Goal: Task Accomplishment & Management: Manage account settings

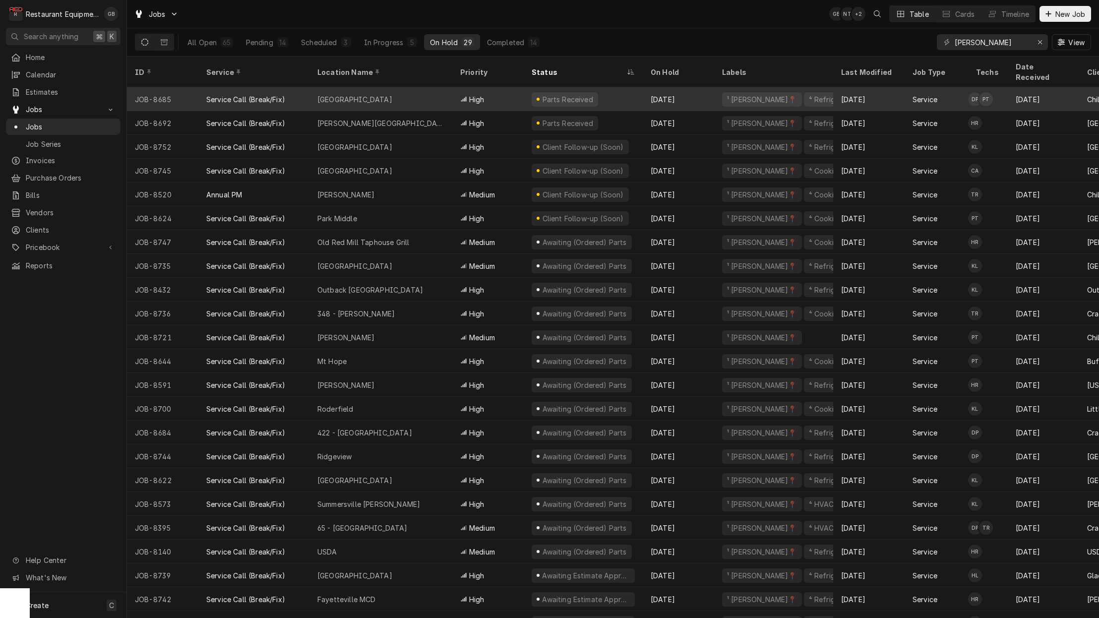
click at [375, 90] on div "Princeton" at bounding box center [380, 99] width 143 height 24
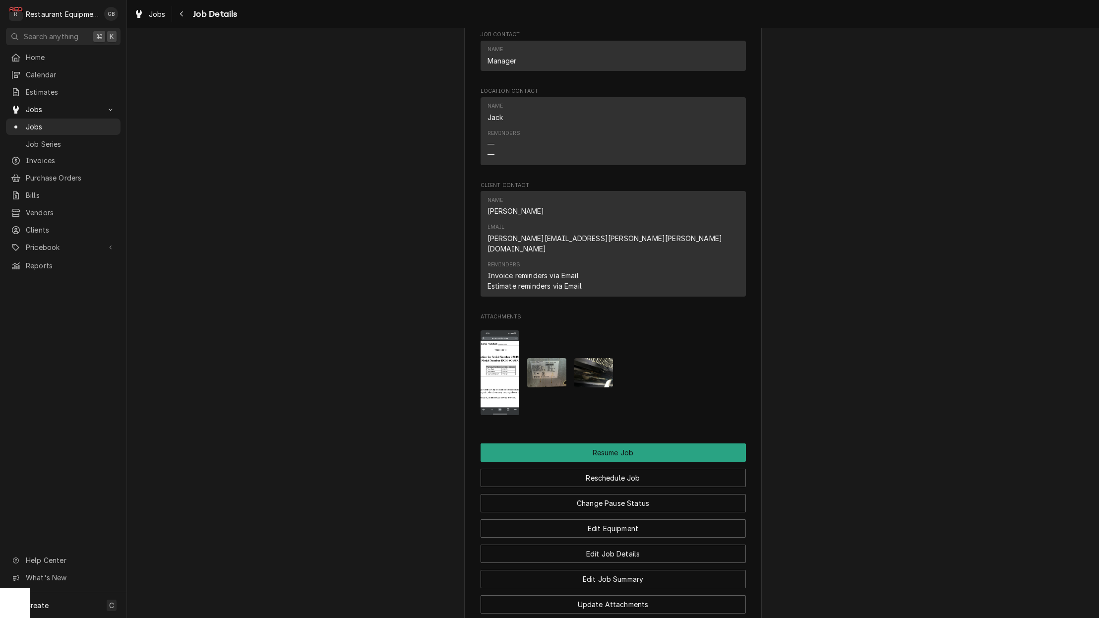
scroll to position [1018, 0]
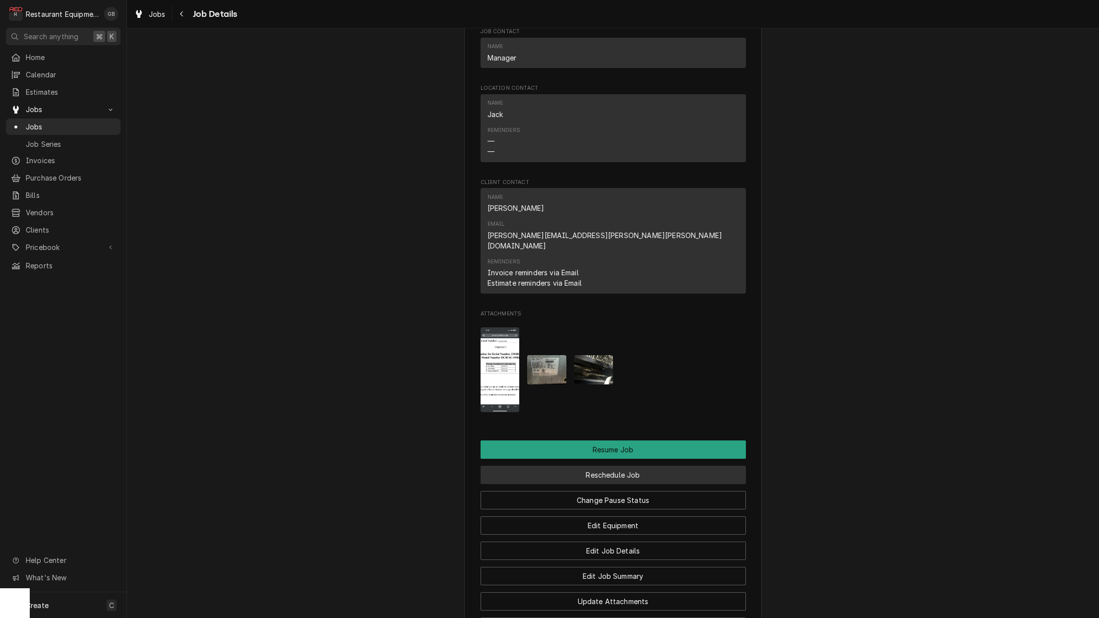
click at [625, 466] on button "Reschedule Job" at bounding box center [612, 475] width 265 height 18
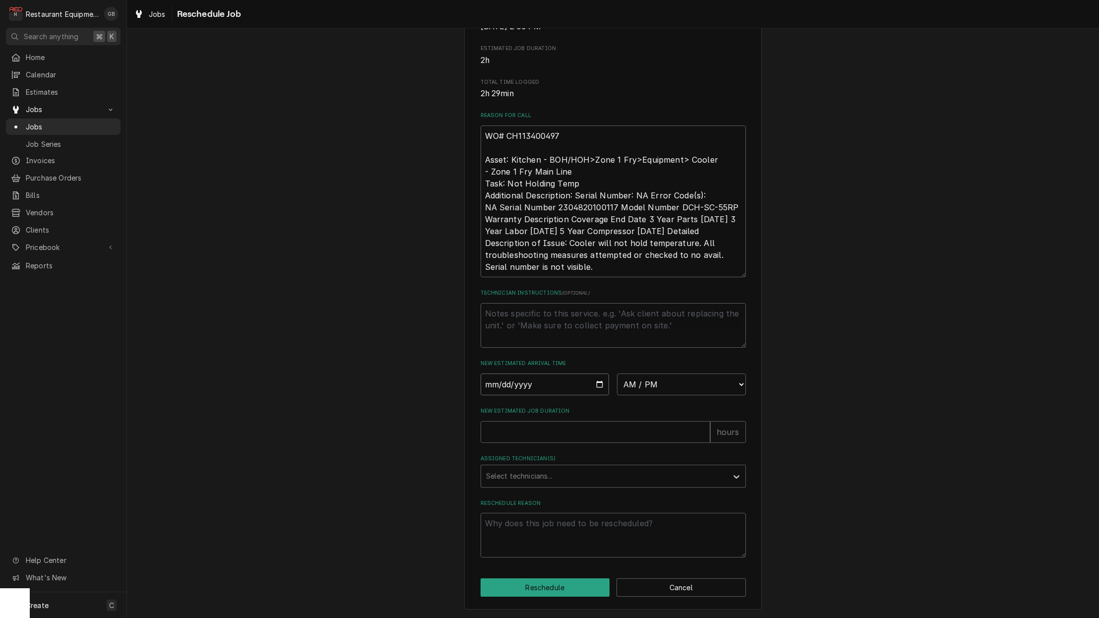
click at [498, 390] on input "Date" at bounding box center [544, 384] width 129 height 22
type input "2025-09-02"
type textarea "x"
click at [606, 383] on input "2025-09-02" at bounding box center [544, 384] width 129 height 22
drag, startPoint x: 575, startPoint y: 409, endPoint x: 592, endPoint y: 406, distance: 17.1
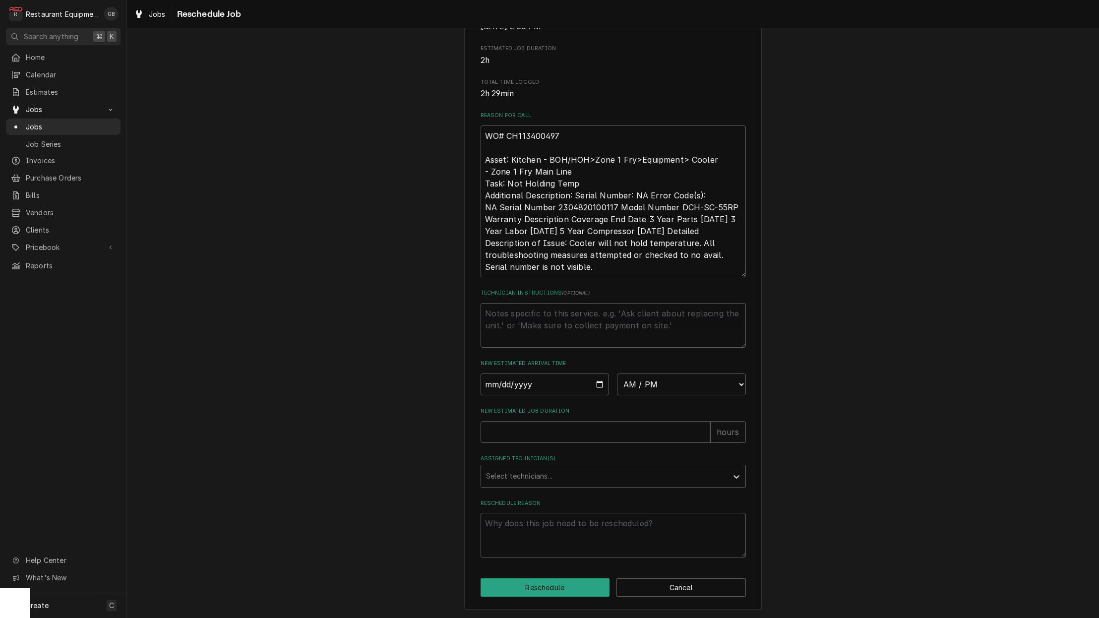
click at [580, 408] on label "New Estimated Job Duration" at bounding box center [612, 411] width 265 height 8
click at [580, 421] on input "New Estimated Job Duration" at bounding box center [595, 432] width 230 height 22
select select "10:45:00"
click at [533, 433] on input "New Estimated Job Duration" at bounding box center [595, 432] width 230 height 22
type textarea "x"
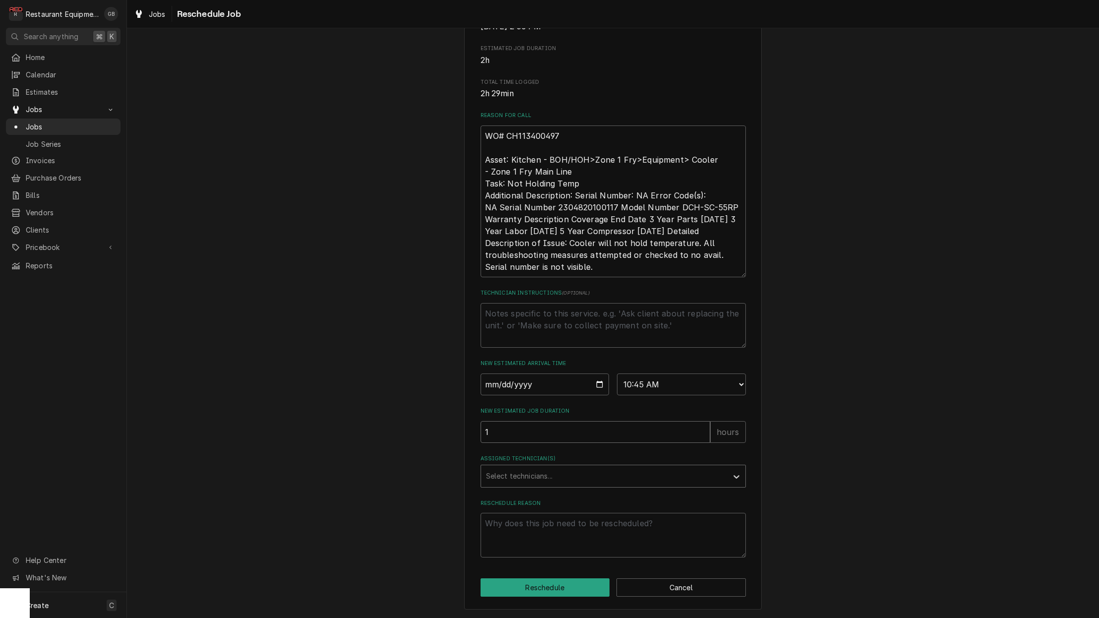
type input "1"
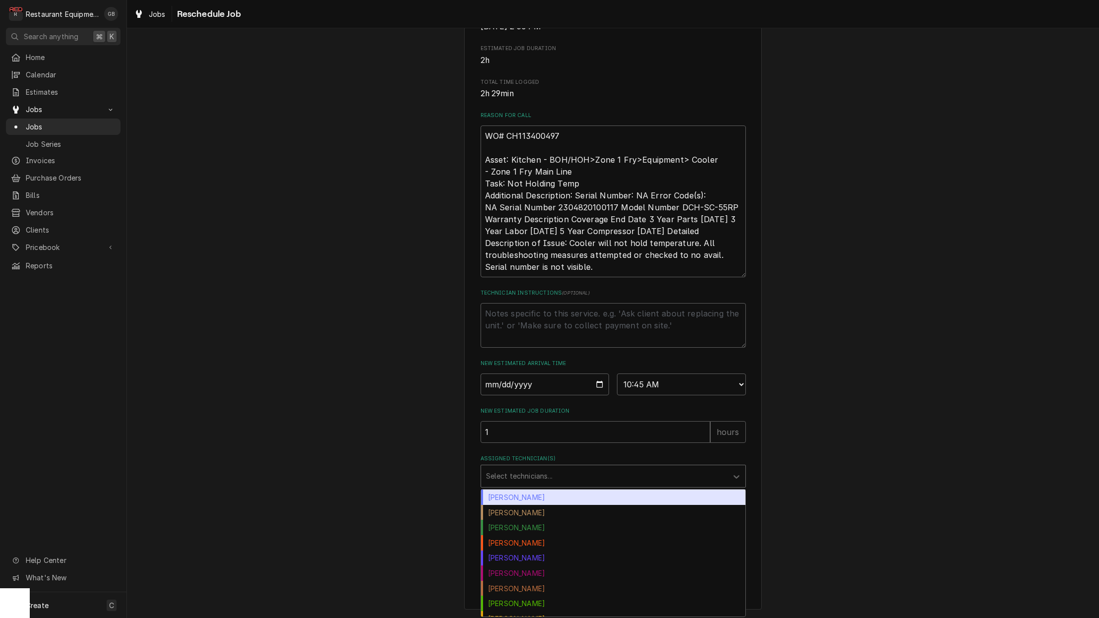
click at [570, 472] on div "Assigned Technician(s)" at bounding box center [604, 476] width 236 height 18
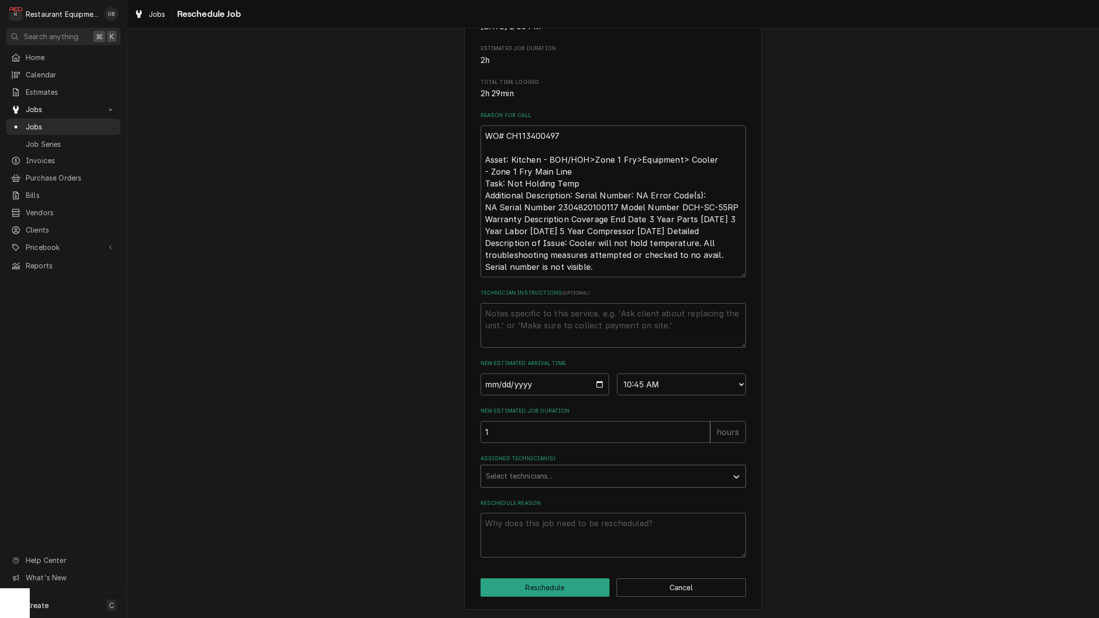
click at [555, 465] on div "Select technicians..." at bounding box center [612, 476] width 265 height 23
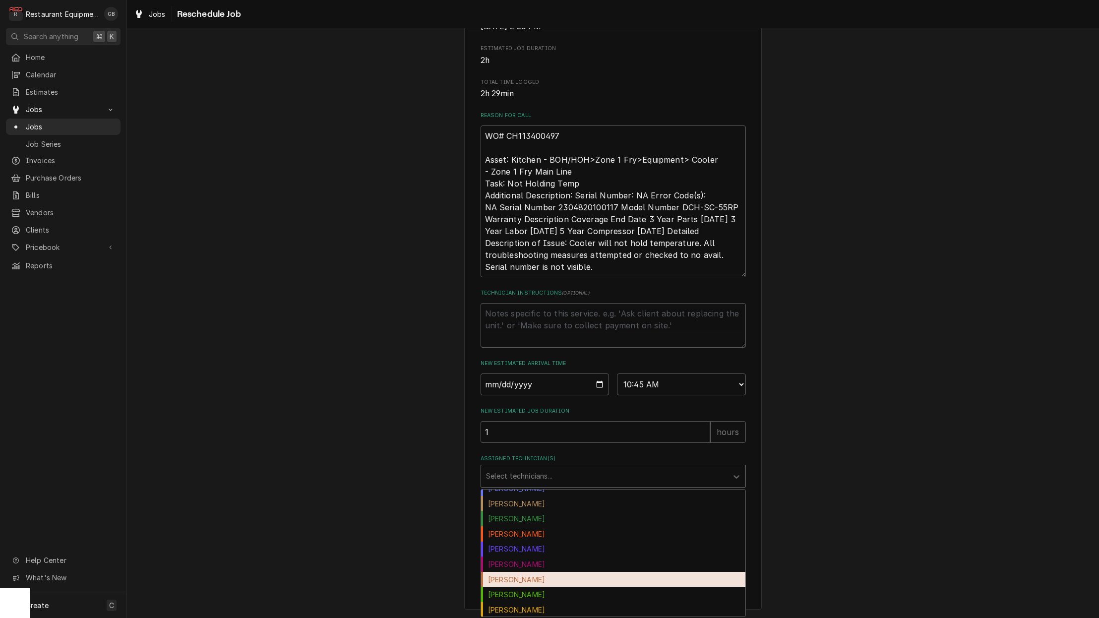
scroll to position [9, 0]
click at [526, 575] on div "Hunter Ralston" at bounding box center [613, 578] width 264 height 15
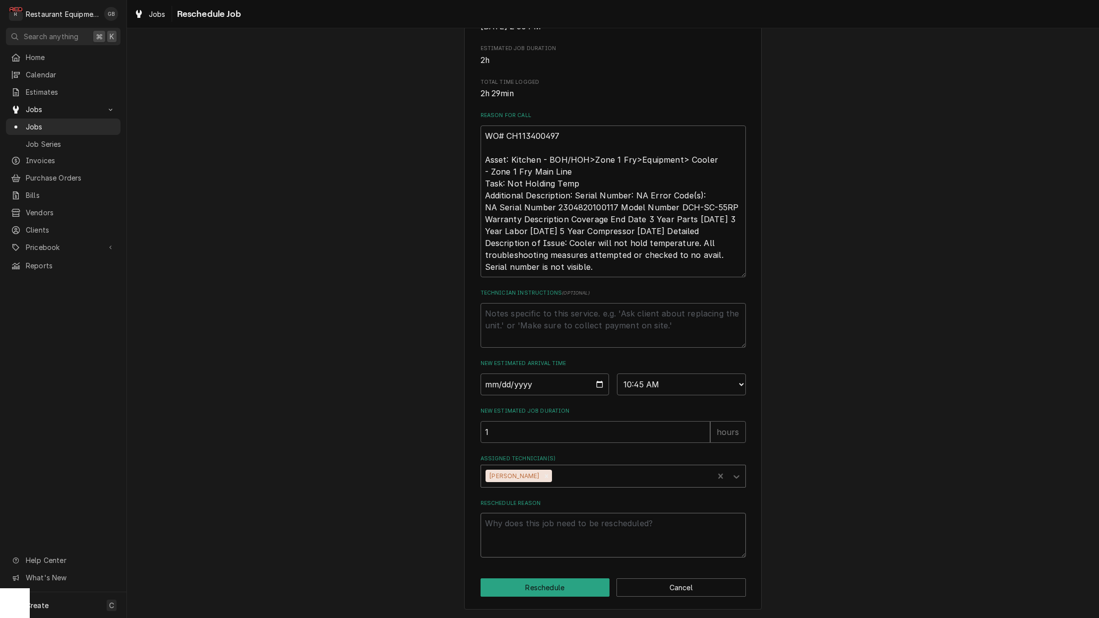
click at [535, 516] on textarea "Reschedule Reason" at bounding box center [612, 535] width 265 height 45
type textarea "x"
type textarea "p"
type textarea "x"
type textarea "pa"
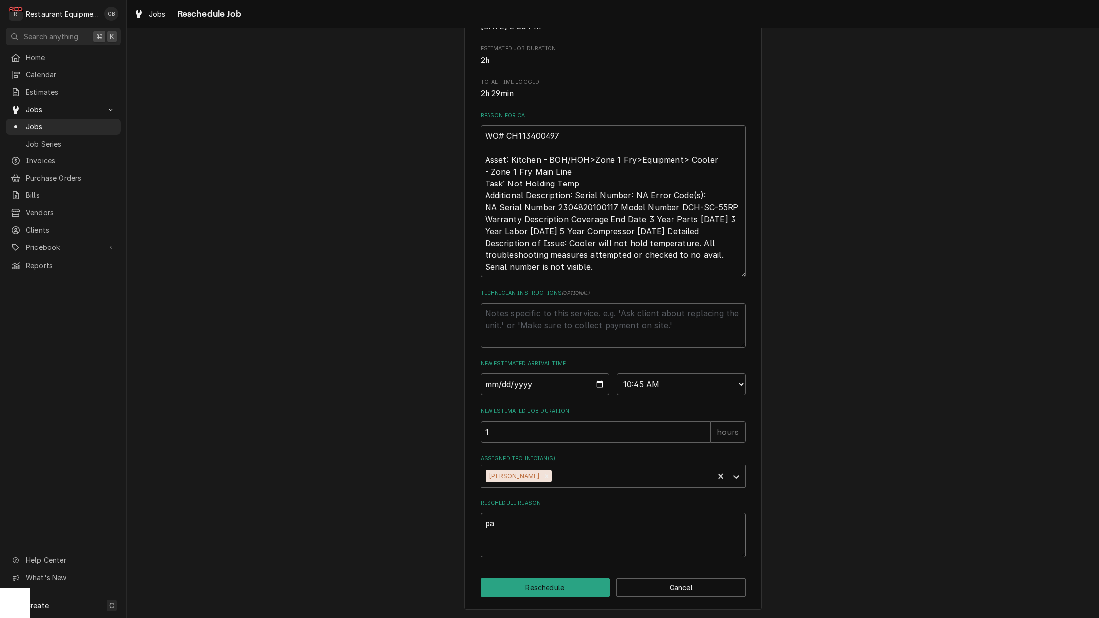
type textarea "x"
type textarea "par"
type textarea "x"
type textarea "part"
type textarea "x"
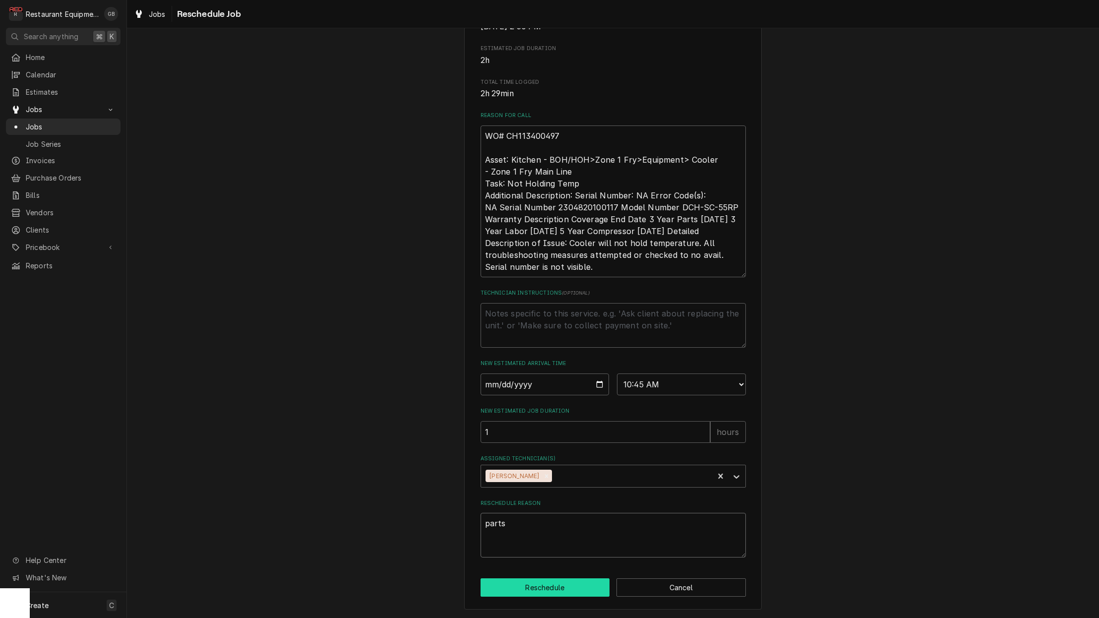
type textarea "parts"
click at [547, 587] on button "Reschedule" at bounding box center [544, 587] width 129 height 18
type textarea "x"
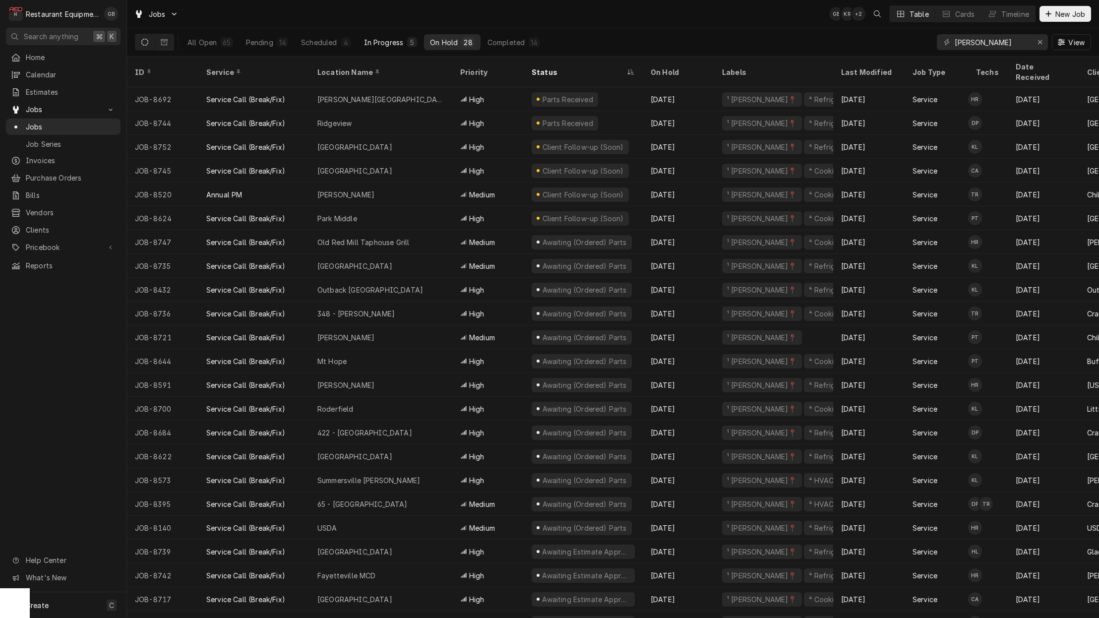
click at [370, 43] on div "In Progress" at bounding box center [384, 42] width 40 height 10
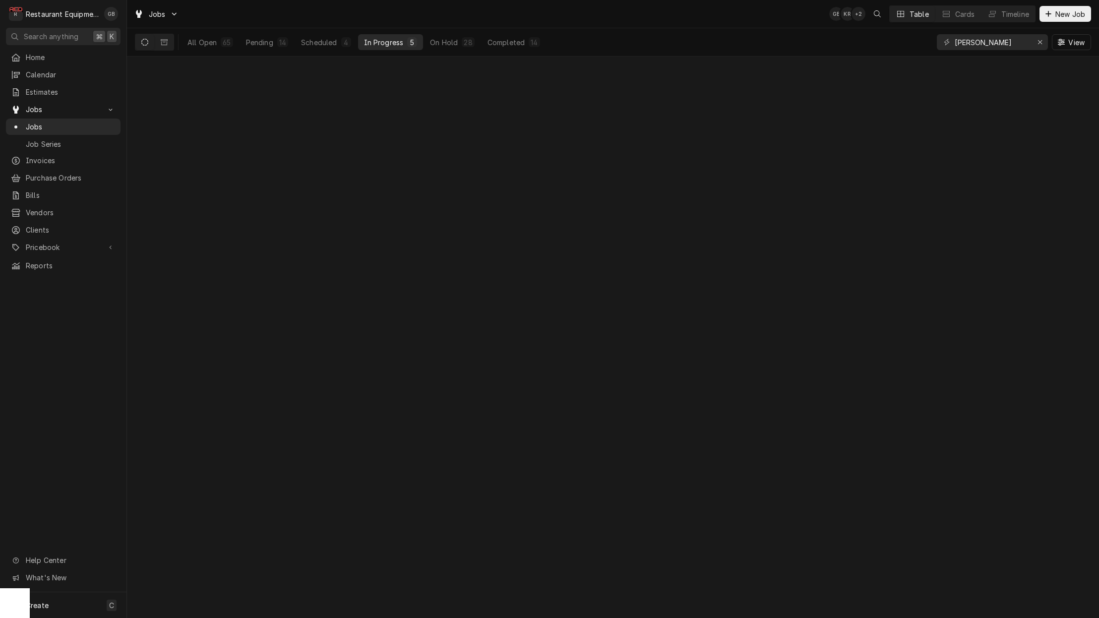
click at [370, 44] on div "In Progress" at bounding box center [384, 42] width 40 height 10
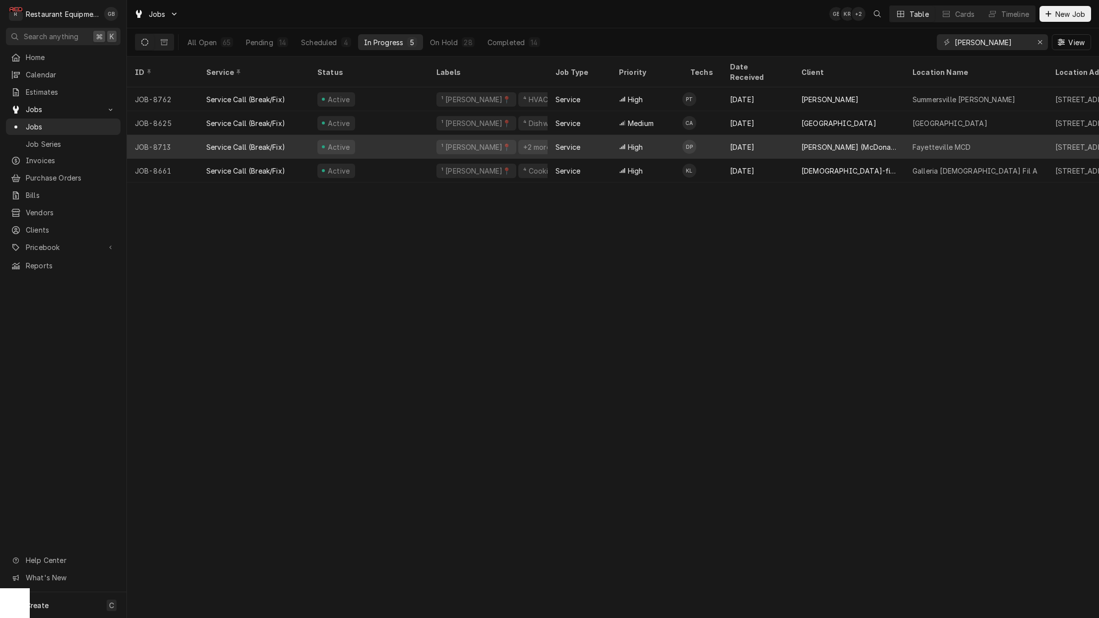
click at [384, 141] on div "Active" at bounding box center [368, 147] width 119 height 24
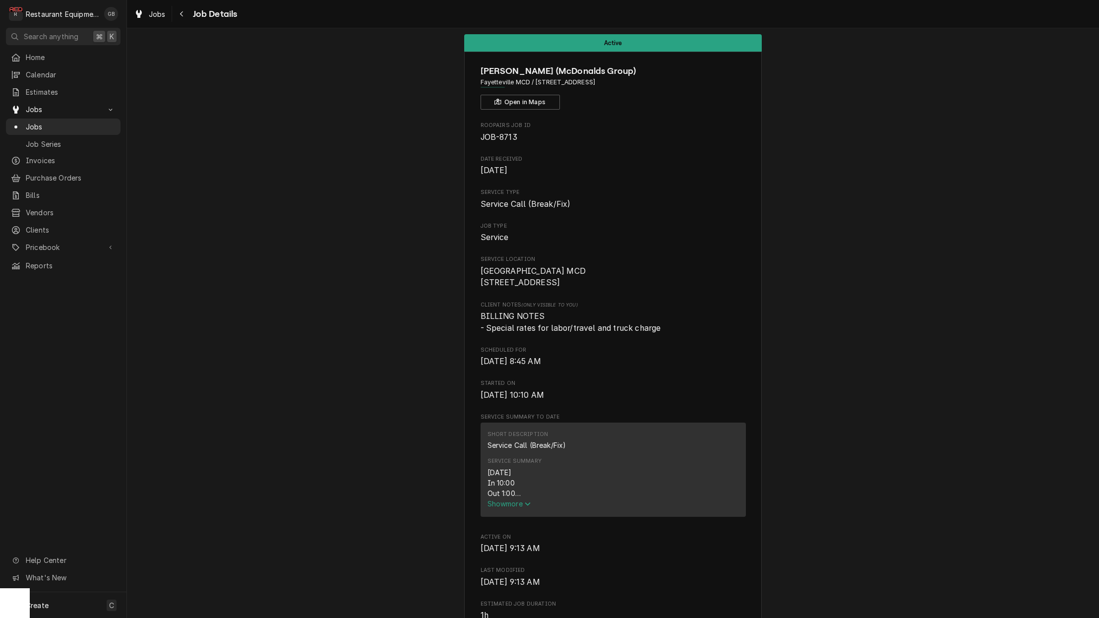
click at [505, 505] on span "Show more" at bounding box center [509, 503] width 44 height 8
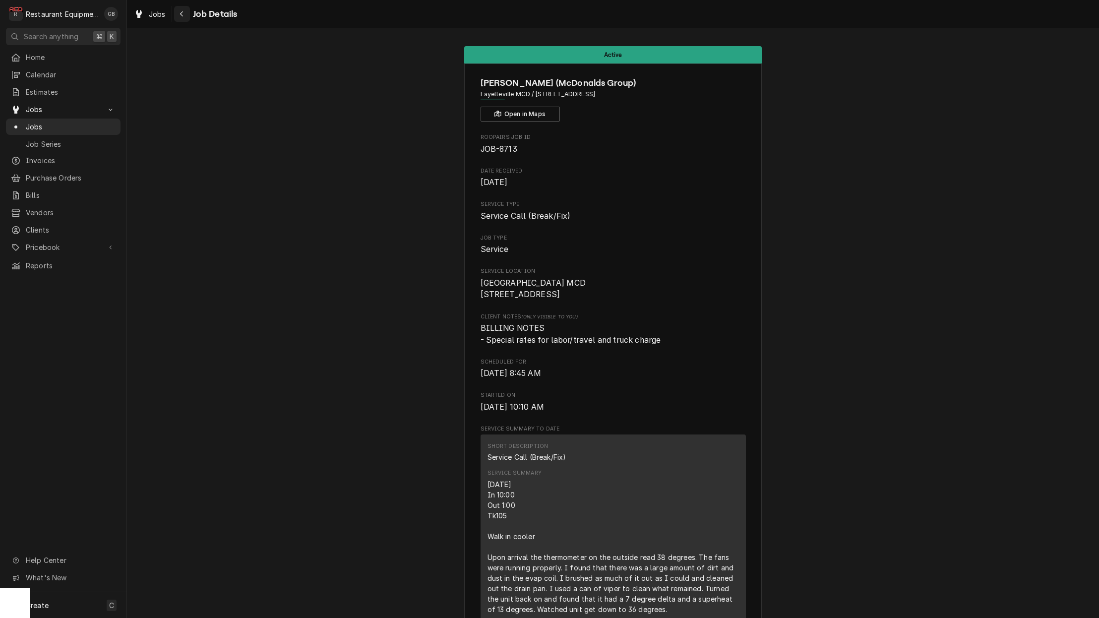
click at [183, 16] on icon "Navigate back" at bounding box center [181, 13] width 3 height 5
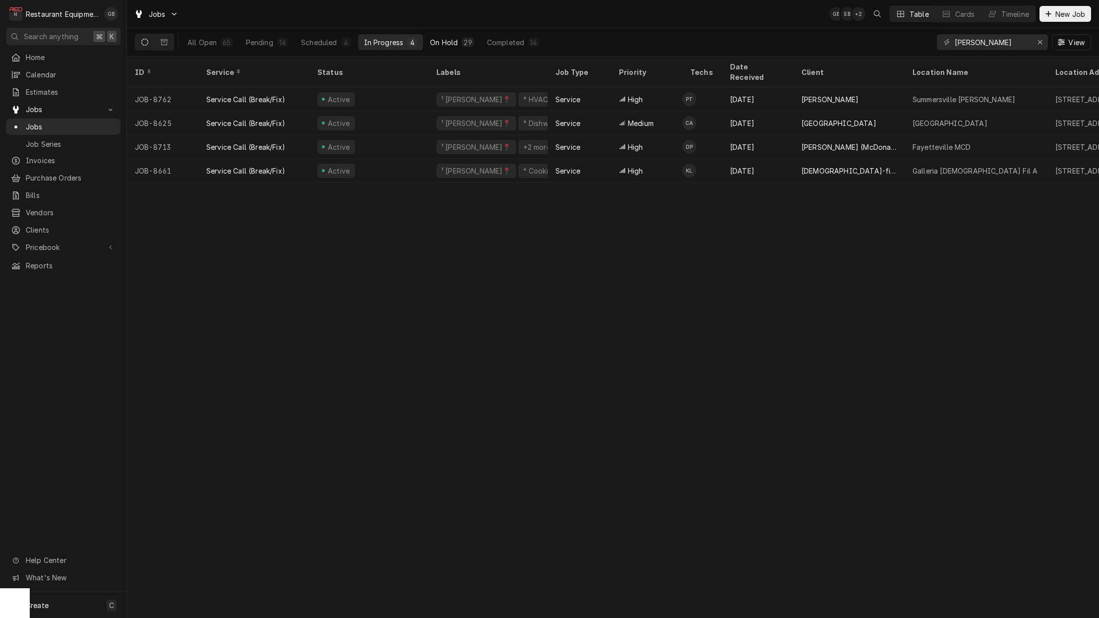
click at [447, 43] on div "On Hold" at bounding box center [444, 42] width 28 height 10
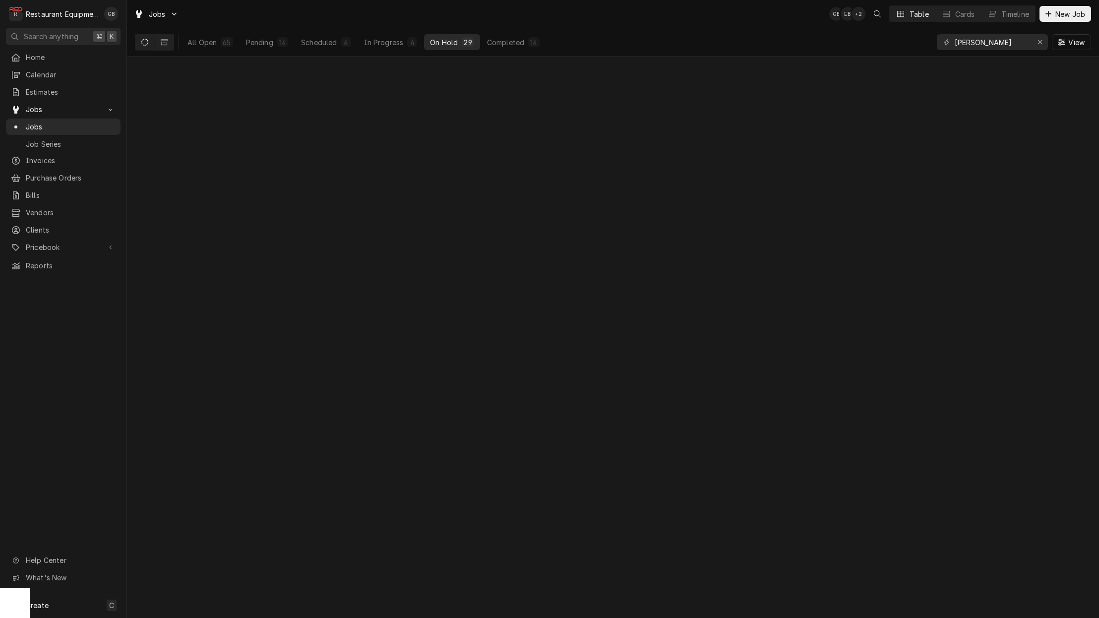
click at [447, 43] on div "On Hold" at bounding box center [444, 42] width 28 height 10
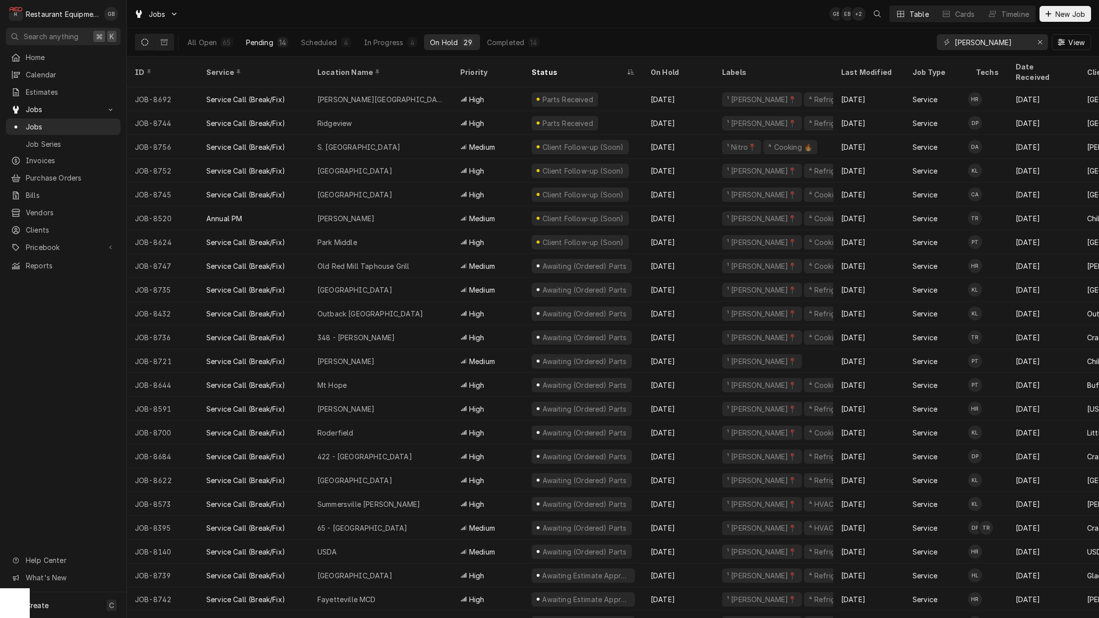
scroll to position [0, 1]
click at [265, 38] on div "Pending" at bounding box center [259, 42] width 27 height 10
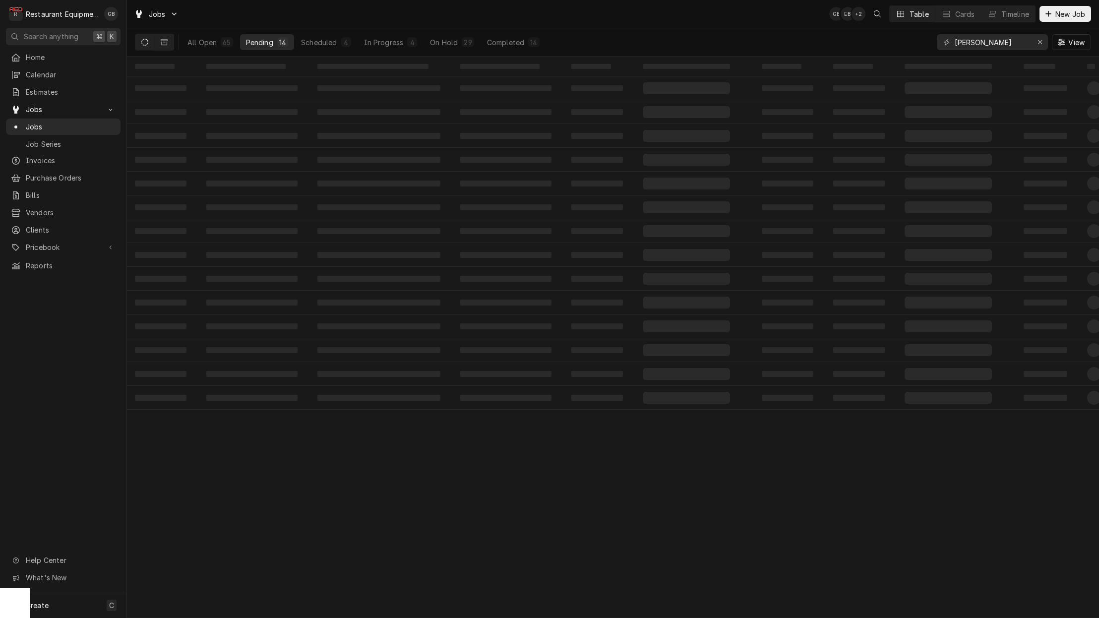
scroll to position [0, 0]
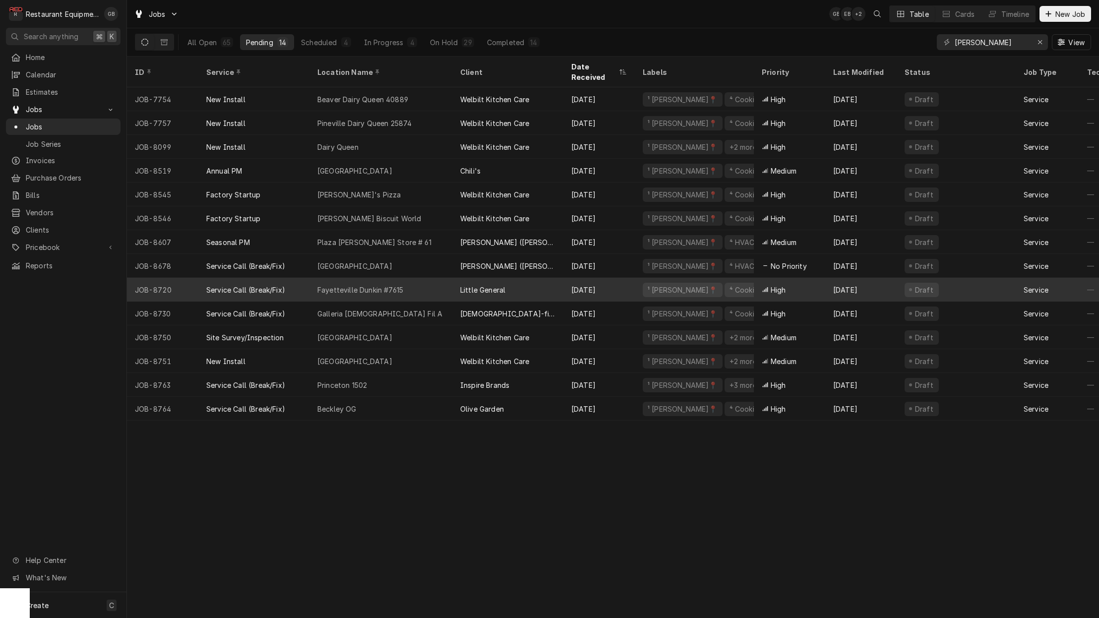
click at [343, 285] on div "Fayetteville Dunkin #7615" at bounding box center [360, 290] width 86 height 10
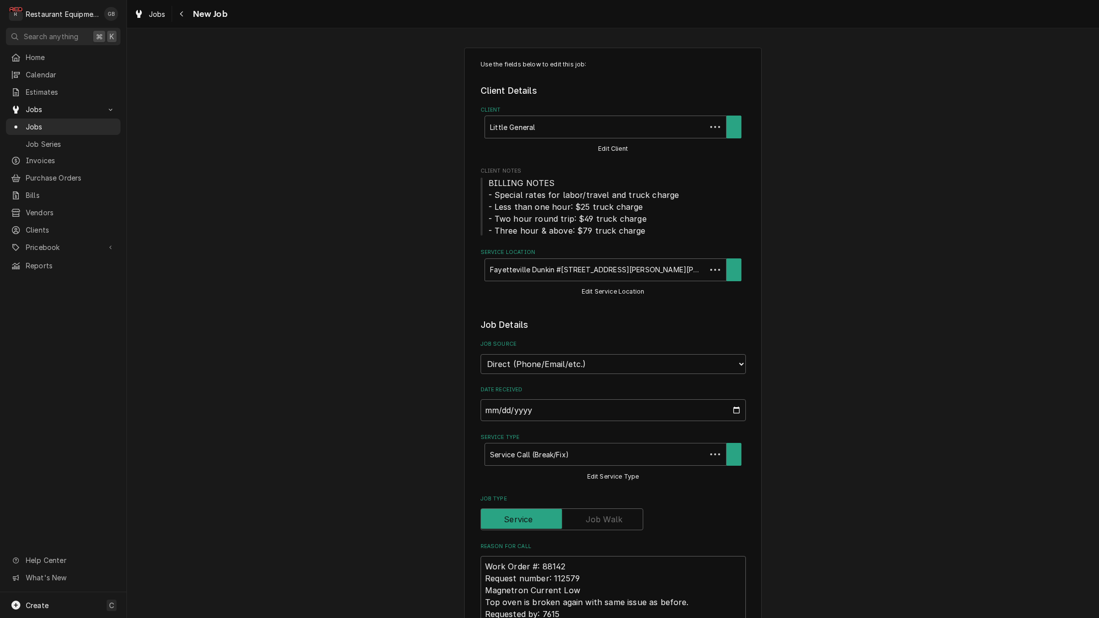
type textarea "x"
click at [180, 13] on icon "Navigate back" at bounding box center [181, 13] width 4 height 7
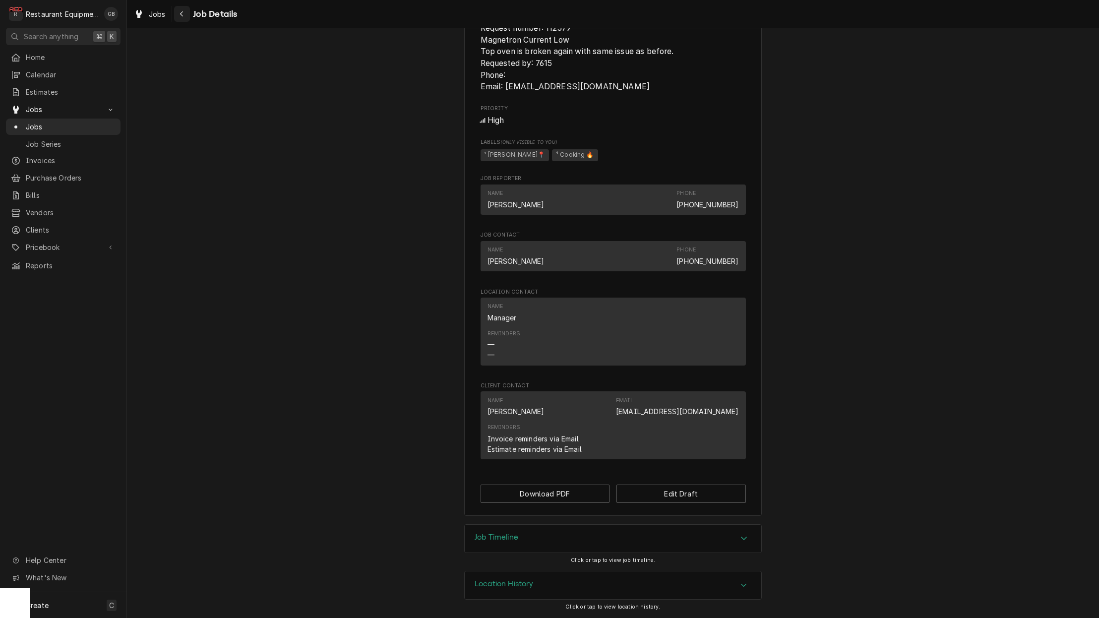
click at [179, 12] on icon "Navigate back" at bounding box center [181, 13] width 4 height 7
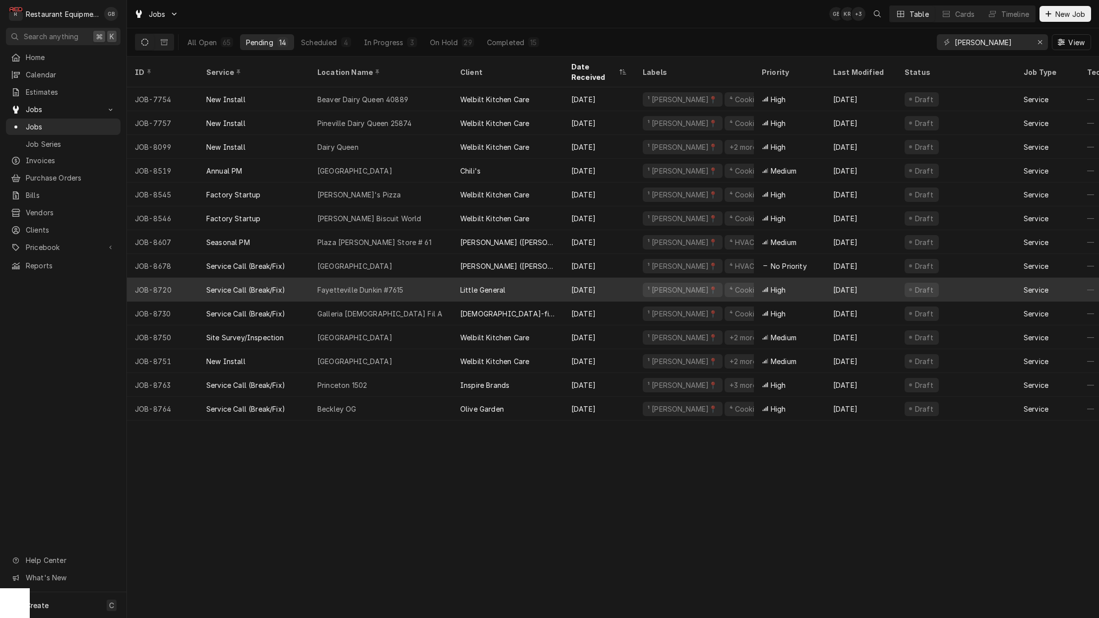
scroll to position [0, 5]
click at [331, 285] on div "Fayetteville Dunkin #7615" at bounding box center [360, 290] width 86 height 10
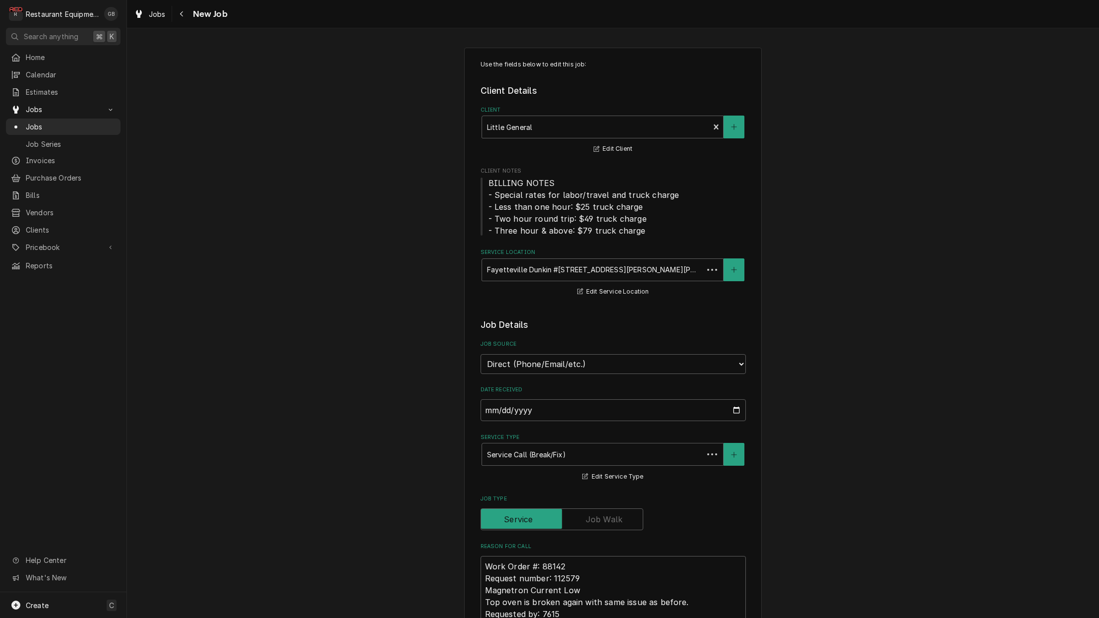
type textarea "x"
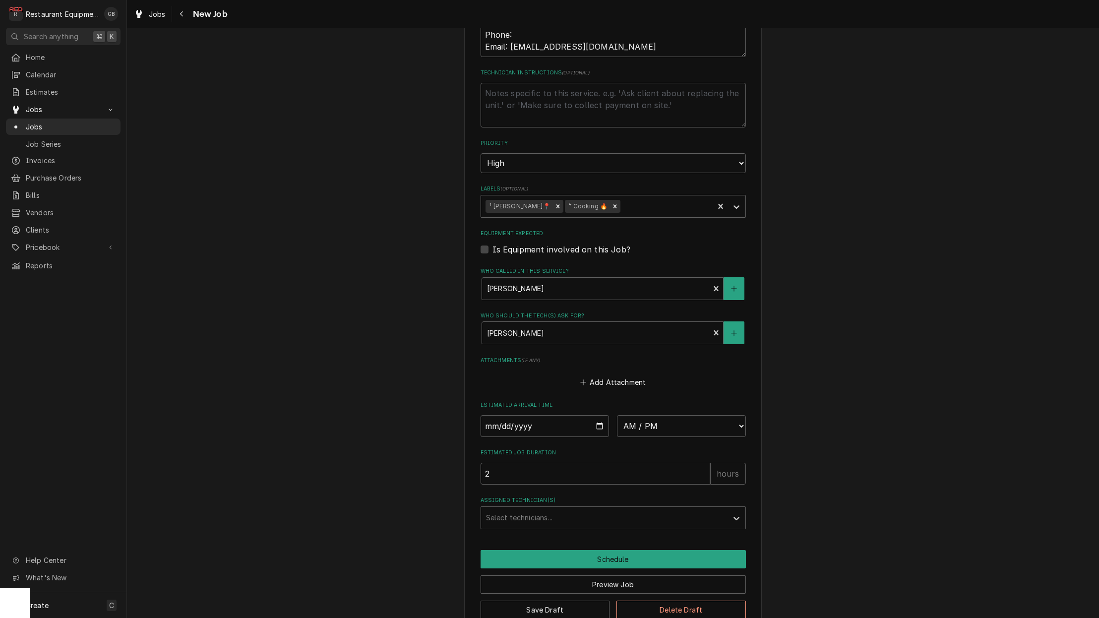
scroll to position [590, 0]
click at [506, 415] on input "Date" at bounding box center [544, 426] width 129 height 22
type input "2025-09-02"
type textarea "x"
drag, startPoint x: 623, startPoint y: 458, endPoint x: 631, endPoint y: 458, distance: 7.9
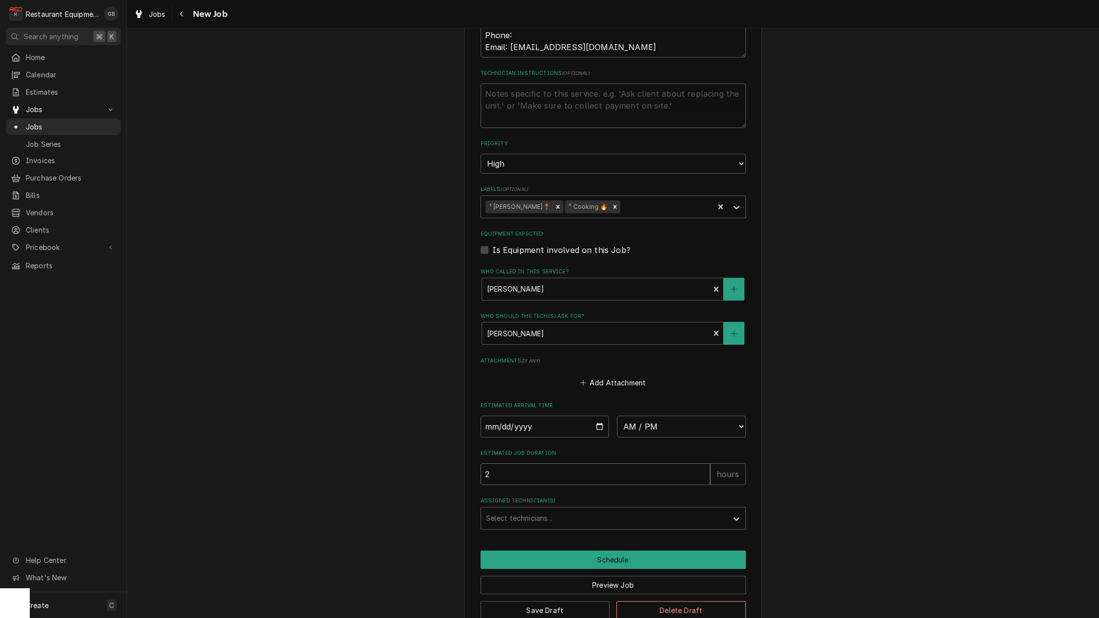
click at [625, 463] on input "2" at bounding box center [595, 474] width 230 height 22
select select "12:45:00"
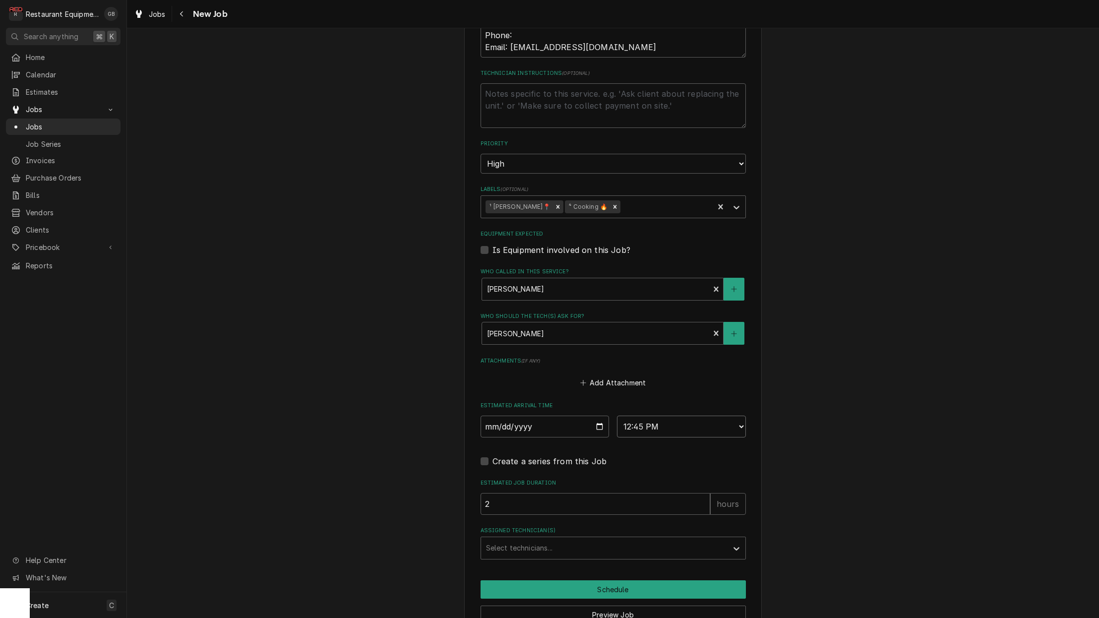
scroll to position [594, 0]
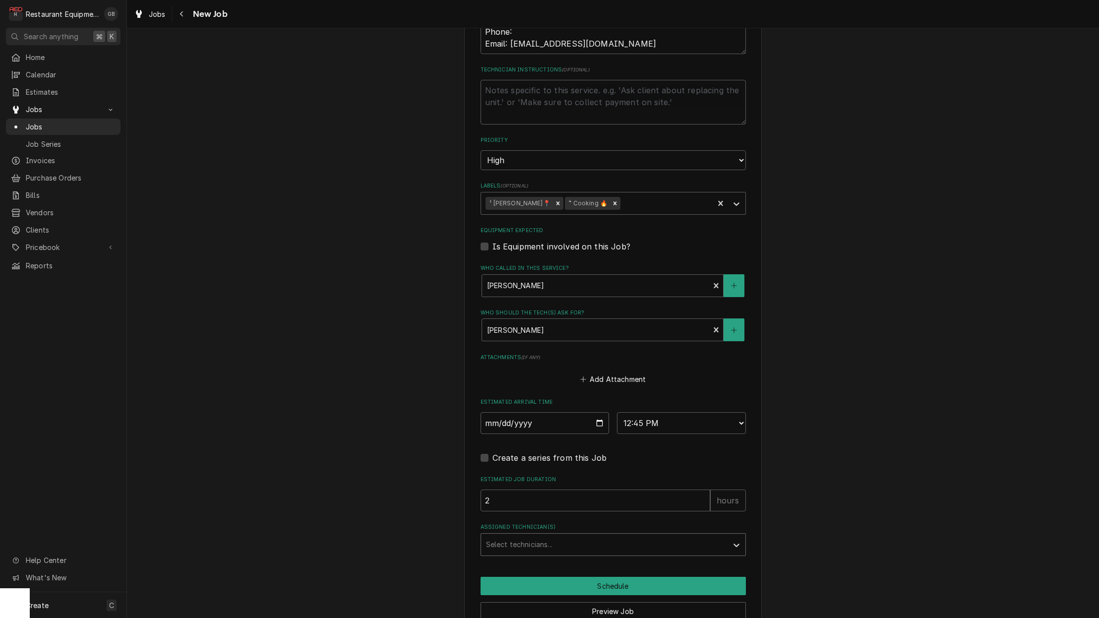
click at [546, 539] on div "Select technicians..." at bounding box center [604, 544] width 236 height 10
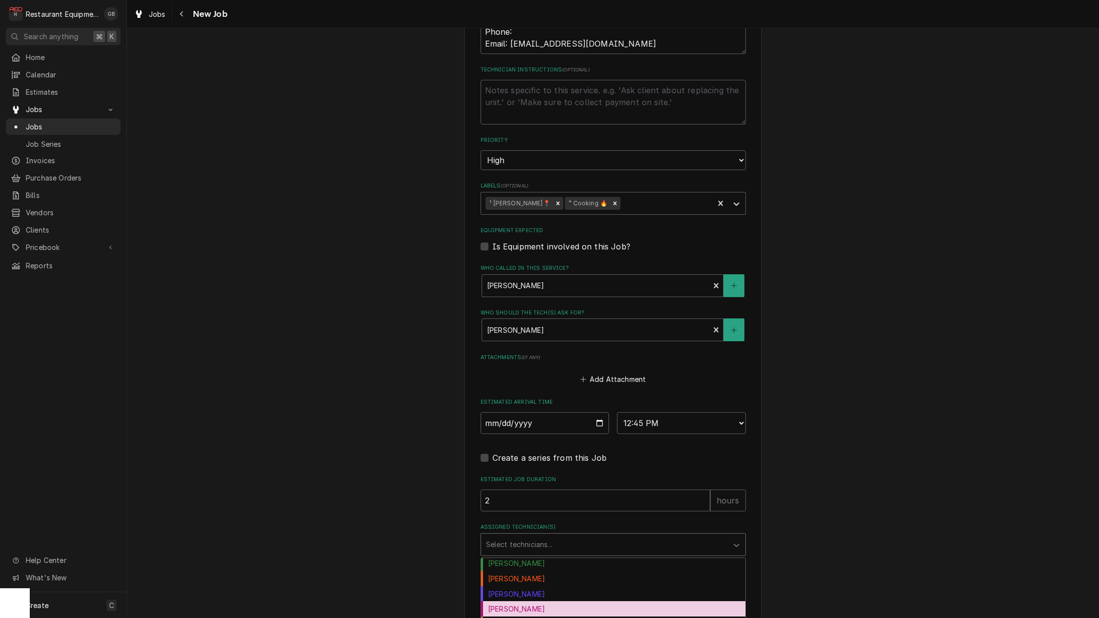
scroll to position [34, 0]
click at [519, 599] on div "[PERSON_NAME]" at bounding box center [613, 606] width 264 height 15
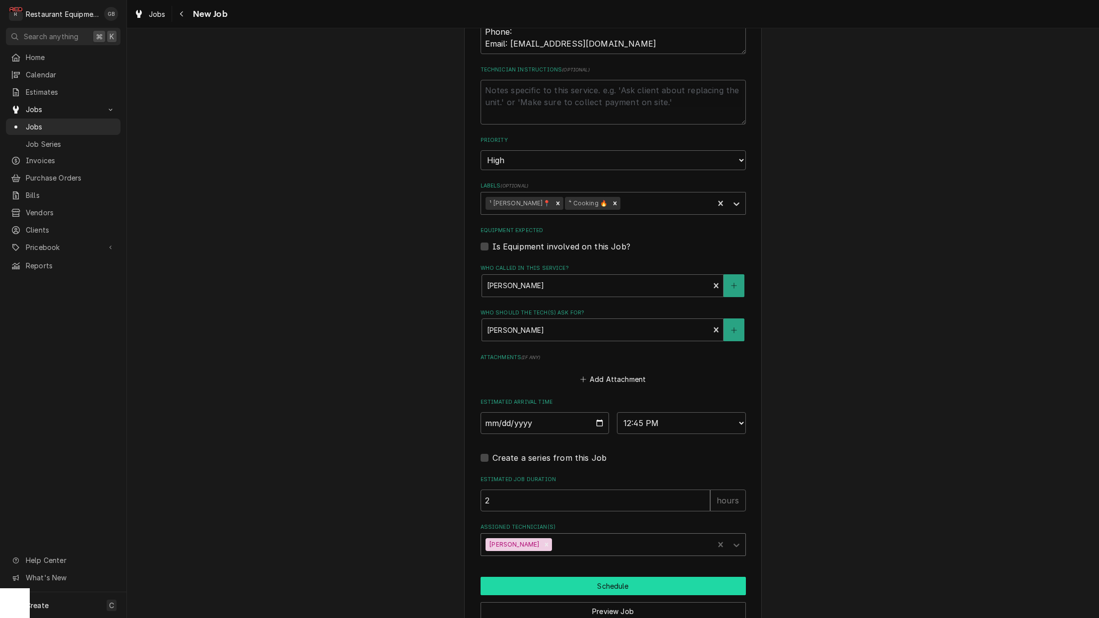
click at [594, 577] on button "Schedule" at bounding box center [612, 586] width 265 height 18
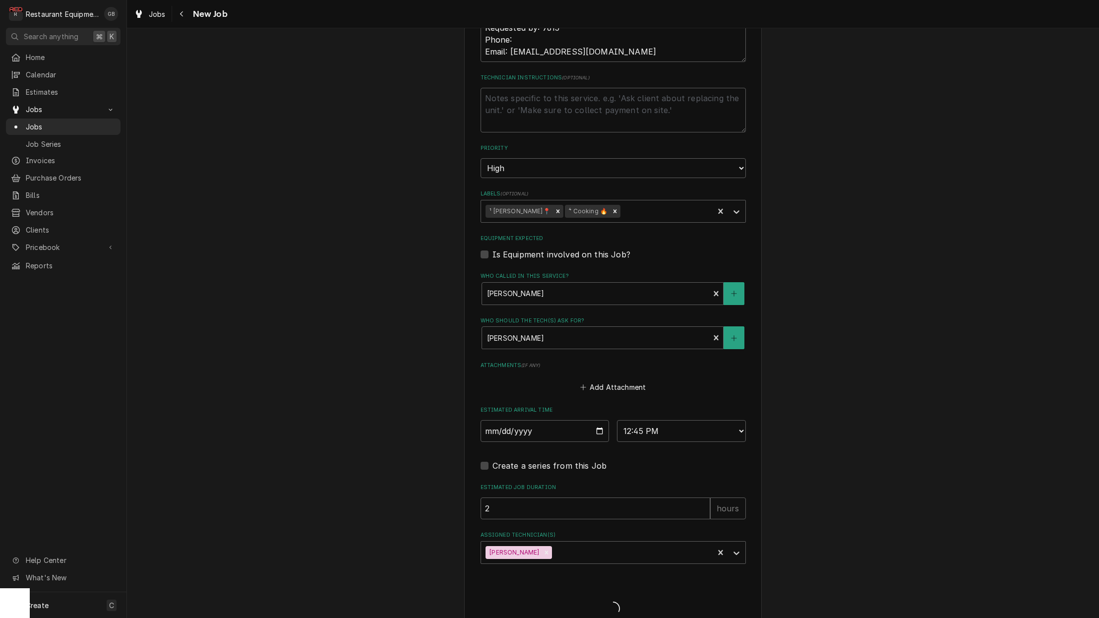
type textarea "x"
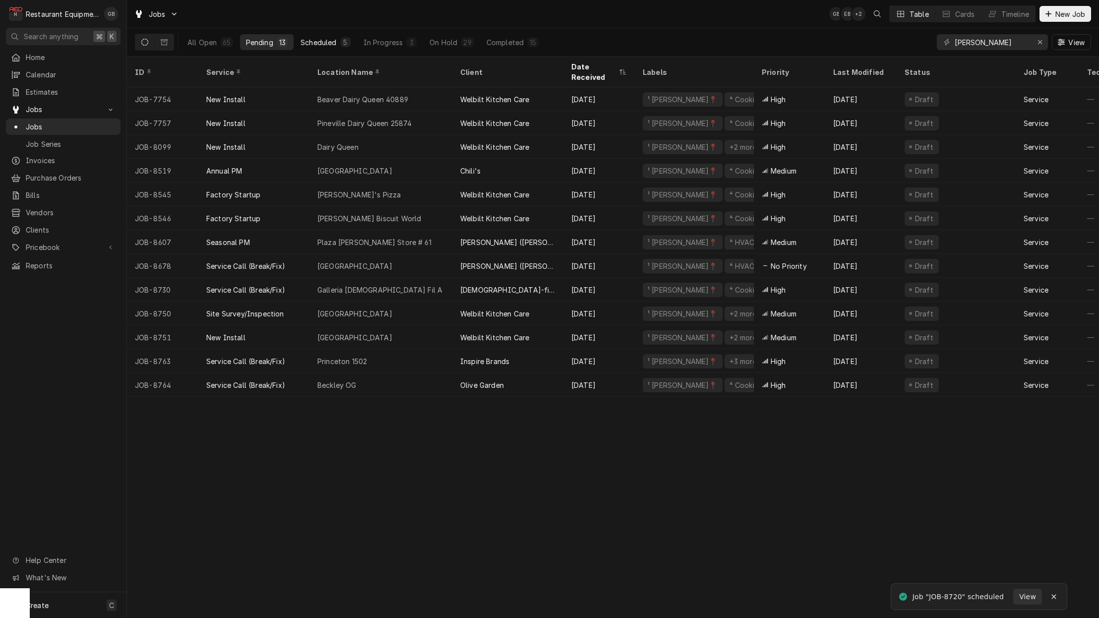
click at [343, 41] on div "5" at bounding box center [346, 42] width 6 height 10
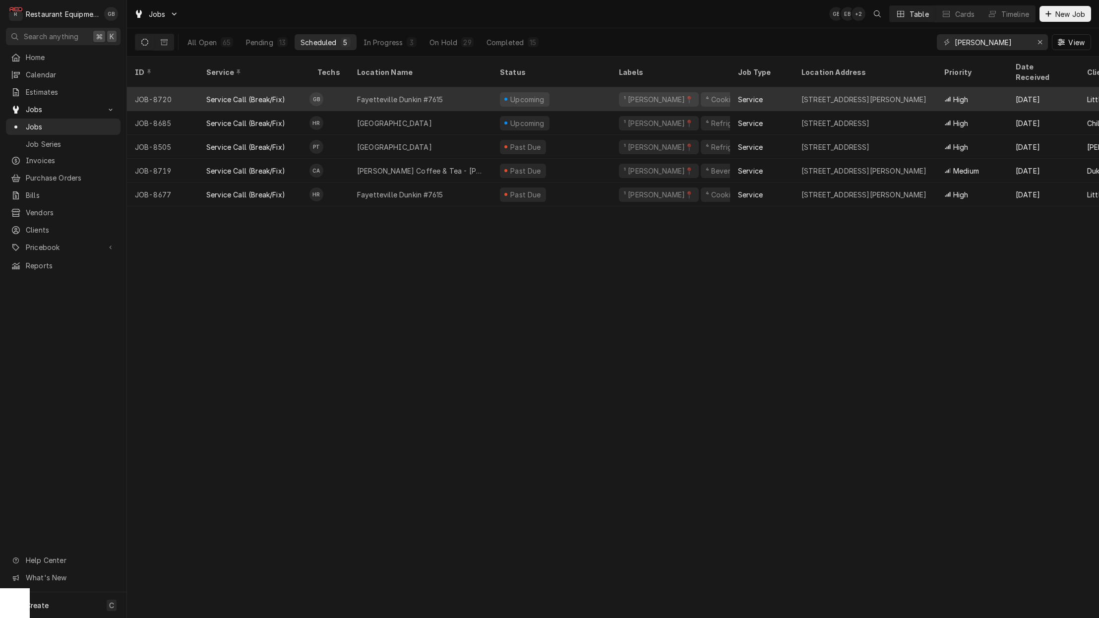
click at [359, 94] on div "Fayetteville Dunkin #7615" at bounding box center [400, 99] width 86 height 10
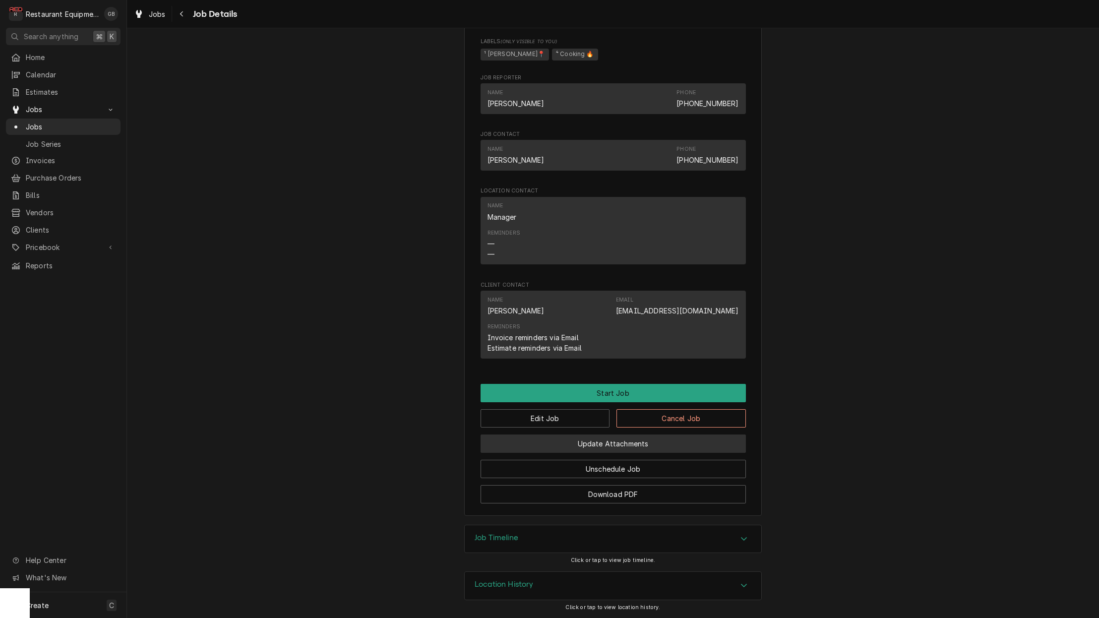
scroll to position [653, 0]
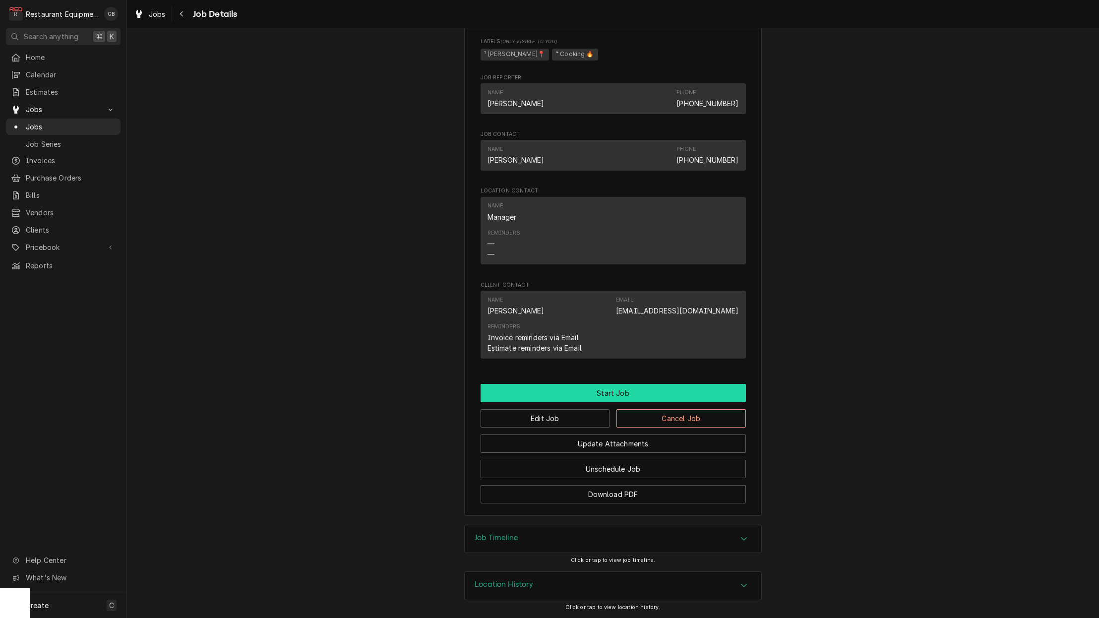
click at [599, 398] on button "Start Job" at bounding box center [612, 393] width 265 height 18
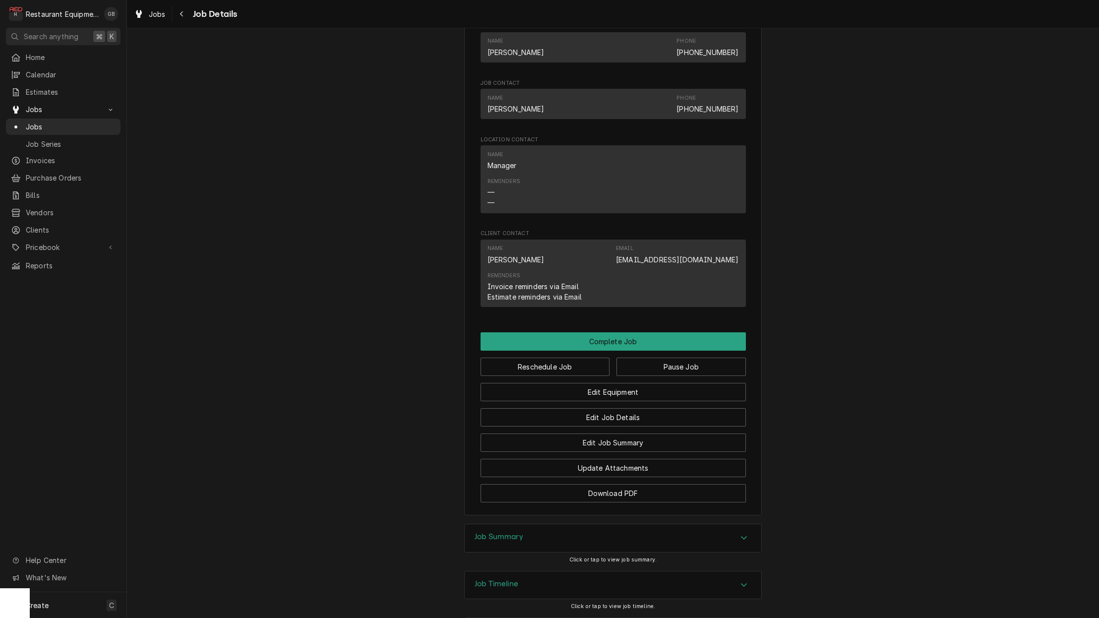
scroll to position [735, 0]
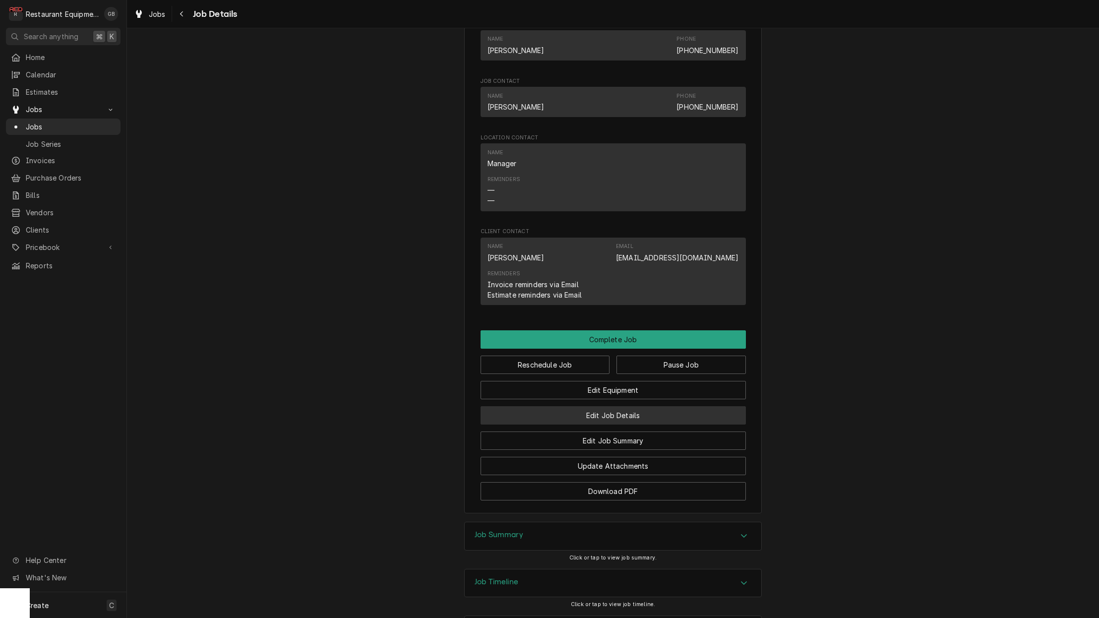
click at [606, 417] on button "Edit Job Details" at bounding box center [612, 415] width 265 height 18
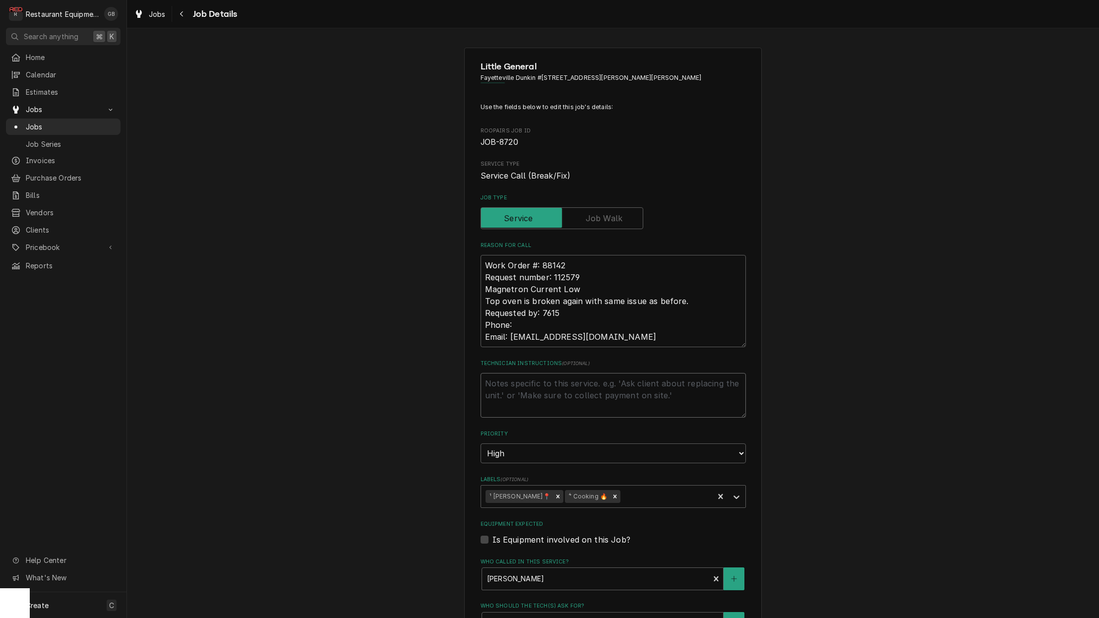
click at [504, 389] on textarea "Technician Instructions ( optional )" at bounding box center [612, 395] width 265 height 45
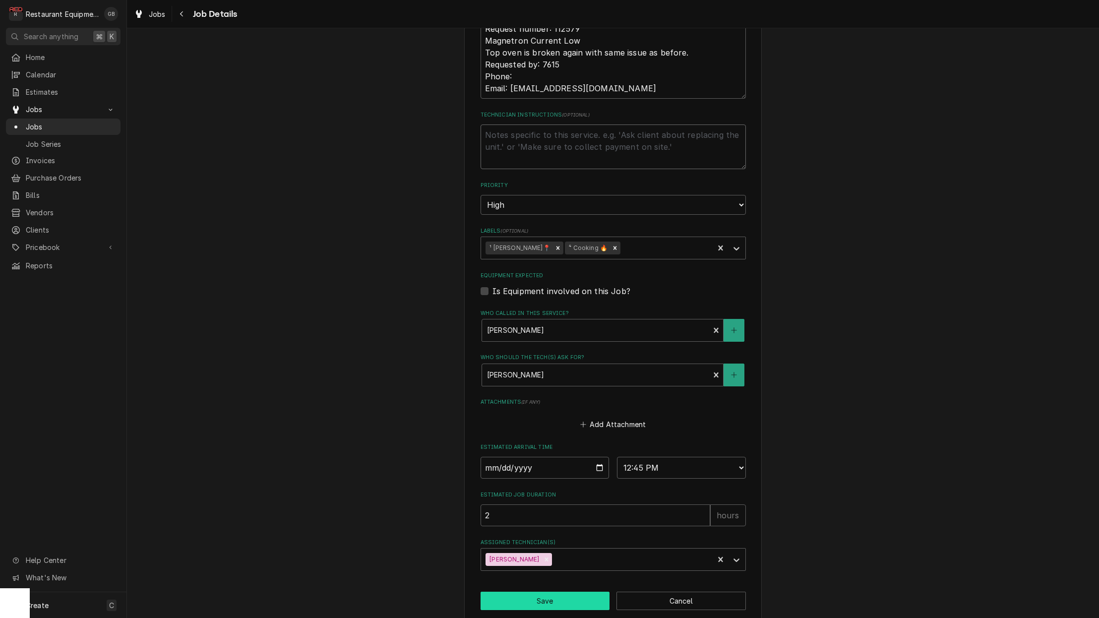
scroll to position [0, 0]
click at [555, 591] on button "Save" at bounding box center [544, 600] width 129 height 18
type textarea "x"
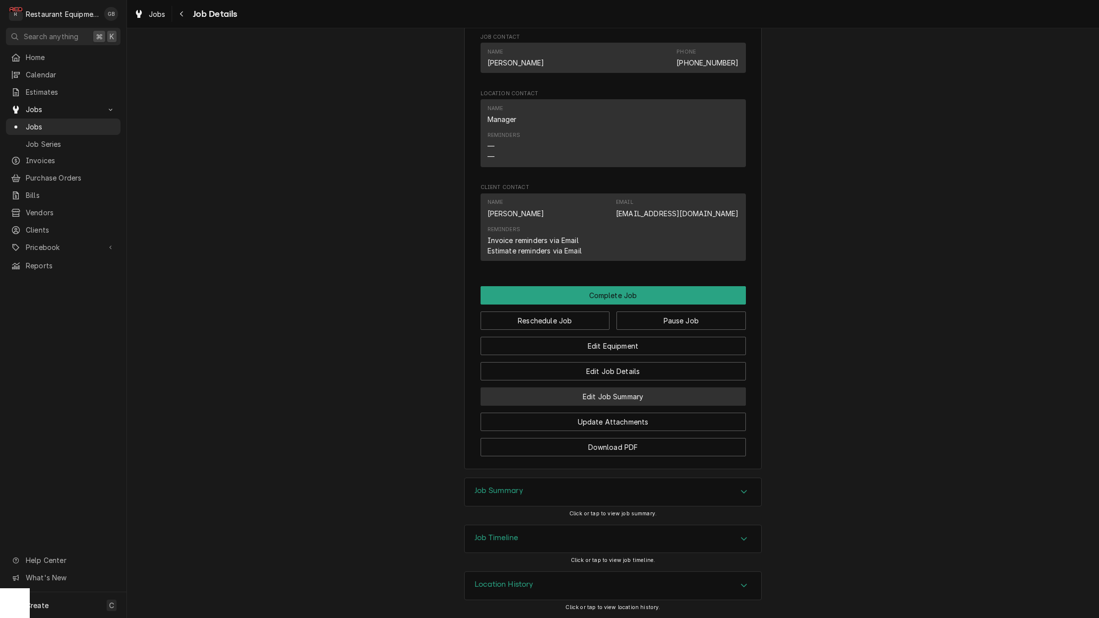
scroll to position [1, 0]
click at [613, 400] on button "Edit Job Summary" at bounding box center [612, 396] width 265 height 18
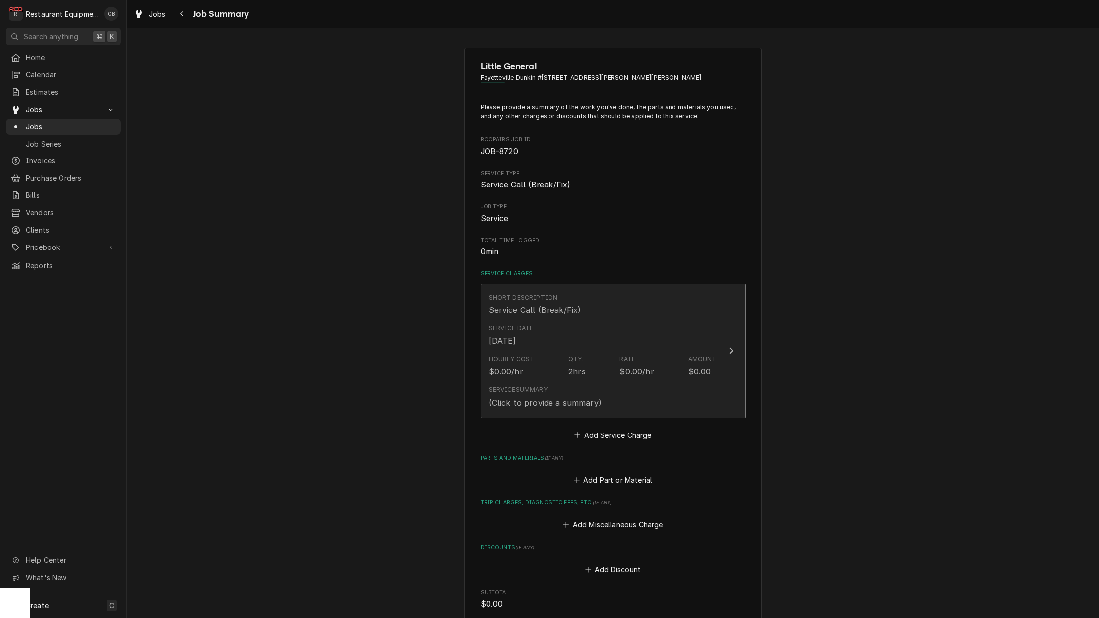
click at [543, 407] on div "Service Summary (Click to provide a summary)" at bounding box center [603, 396] width 228 height 31
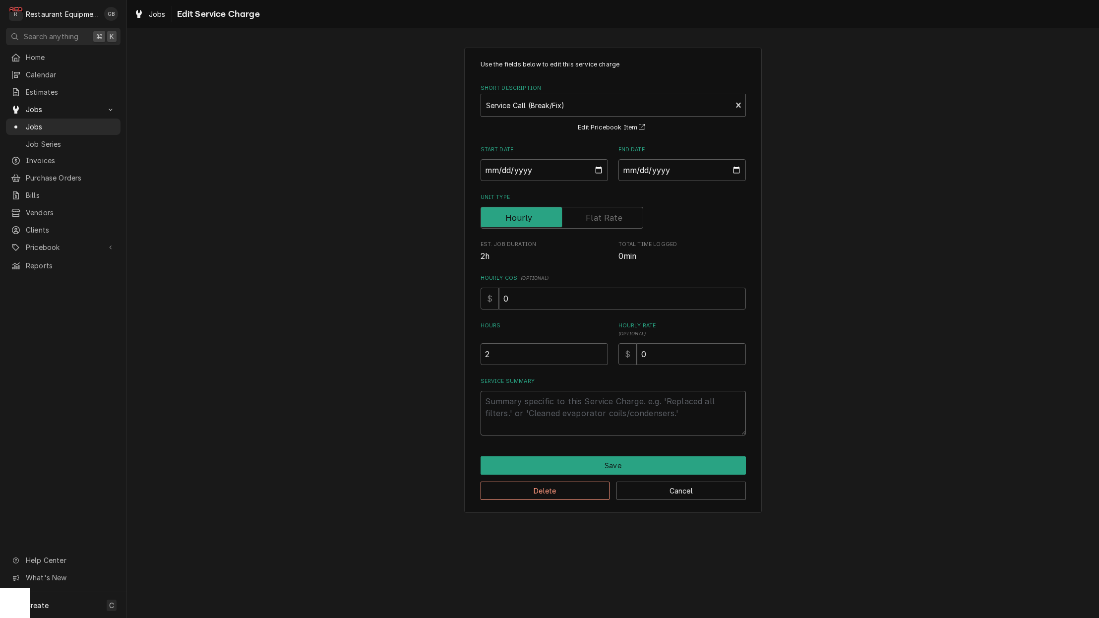
drag, startPoint x: 511, startPoint y: 408, endPoint x: 522, endPoint y: 409, distance: 10.9
click at [513, 408] on textarea "Service Summary" at bounding box center [612, 413] width 265 height 45
type textarea "x"
type textarea "u"
type textarea "x"
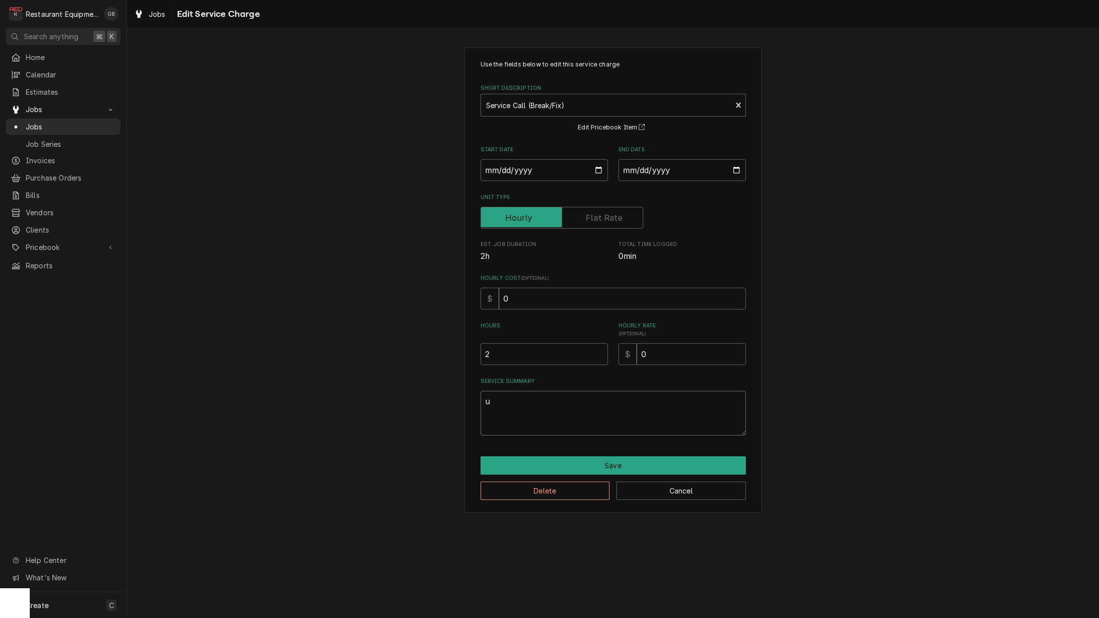
type textarea "un"
type textarea "x"
type textarea "uni"
type textarea "x"
type textarea "un"
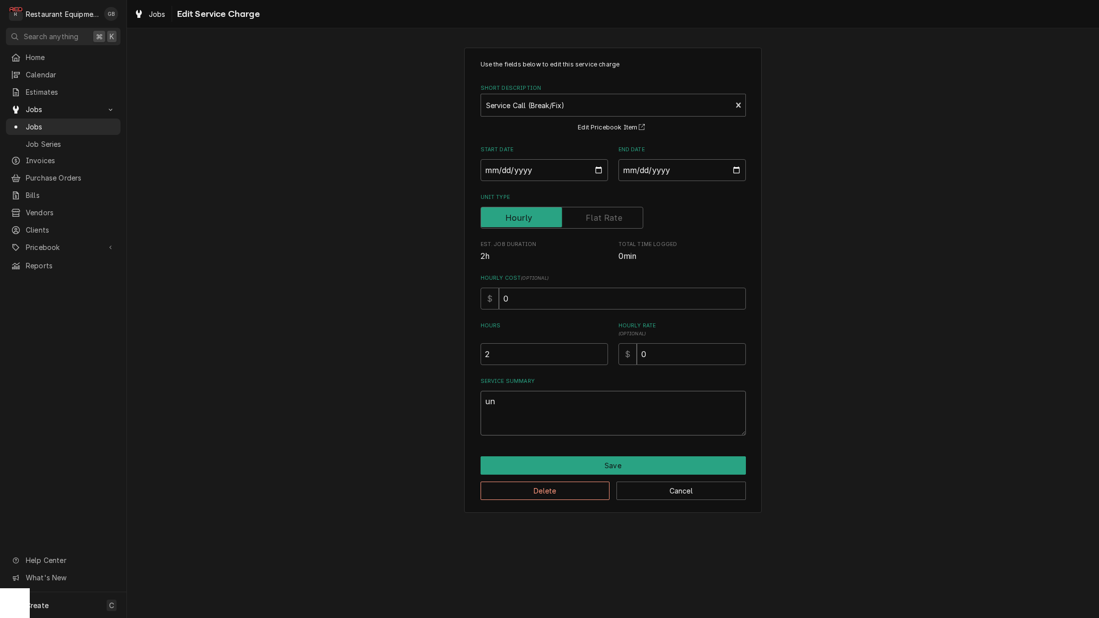
type textarea "x"
type textarea "u"
type textarea "x"
type textarea "s"
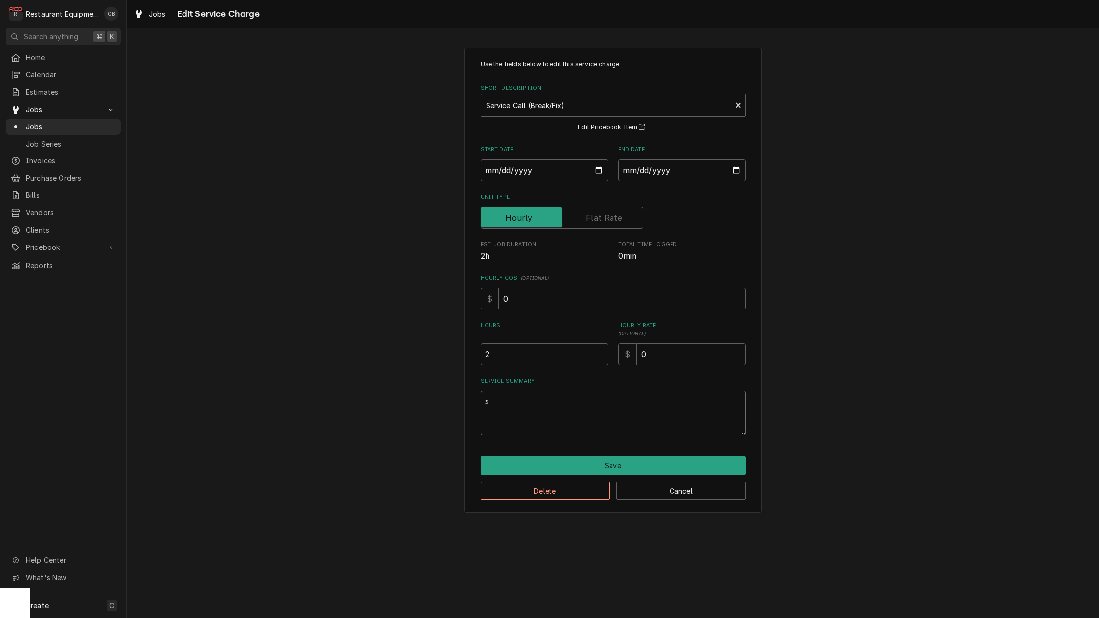
type textarea "x"
type textarea "se"
type textarea "x"
type textarea "ser"
type textarea "x"
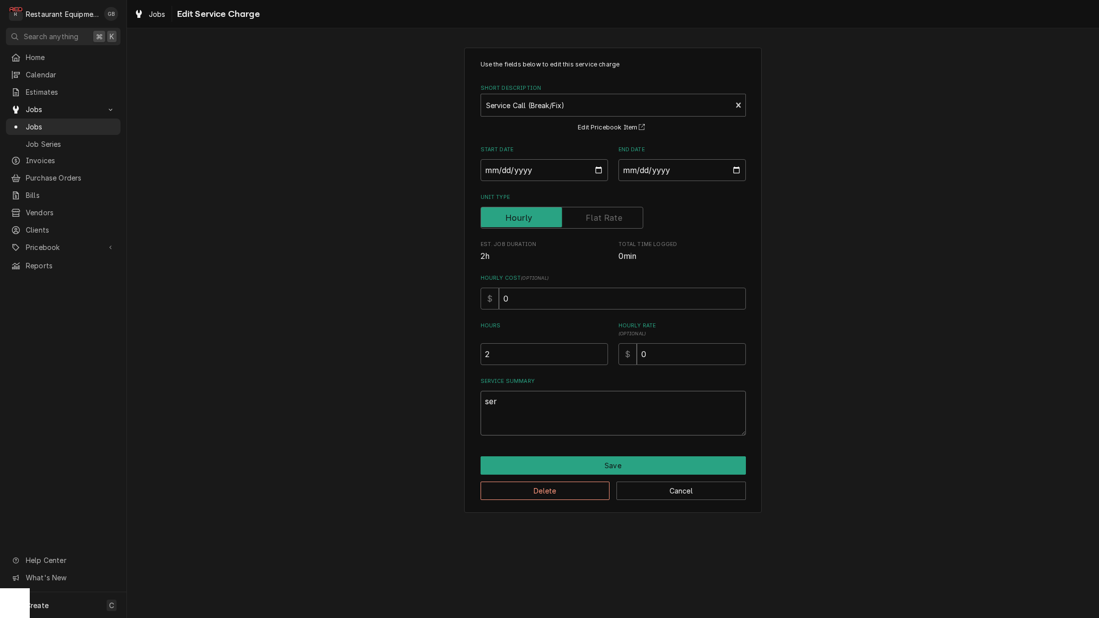
type textarea "se"
type textarea "x"
type textarea "s"
type textarea "x"
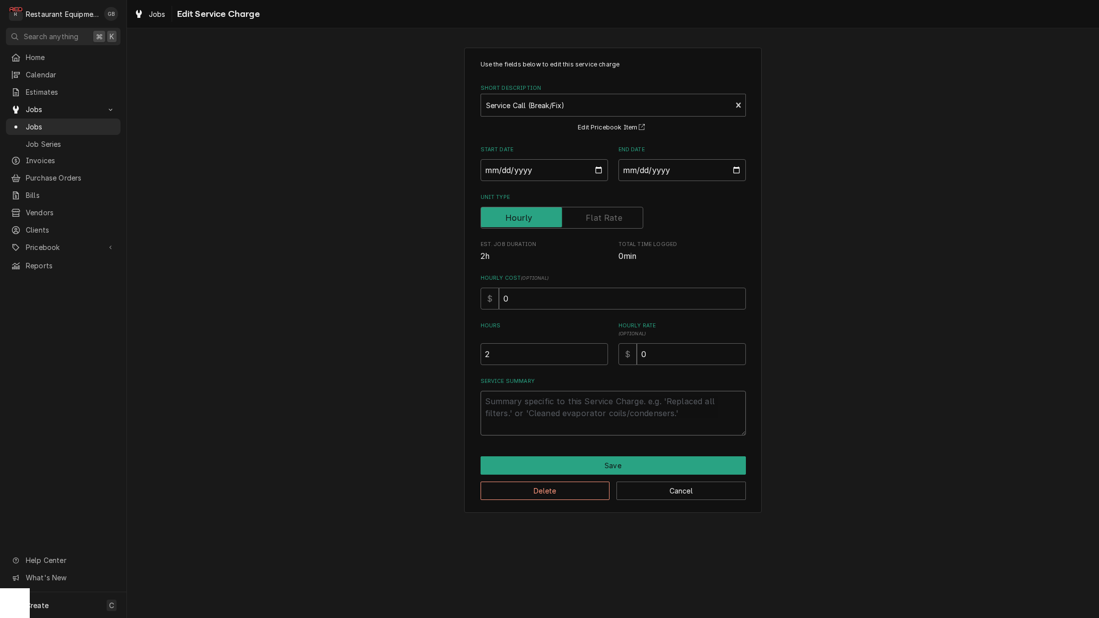
type textarea "c"
type textarea "x"
type textarea "cl"
type textarea "x"
type textarea "clo"
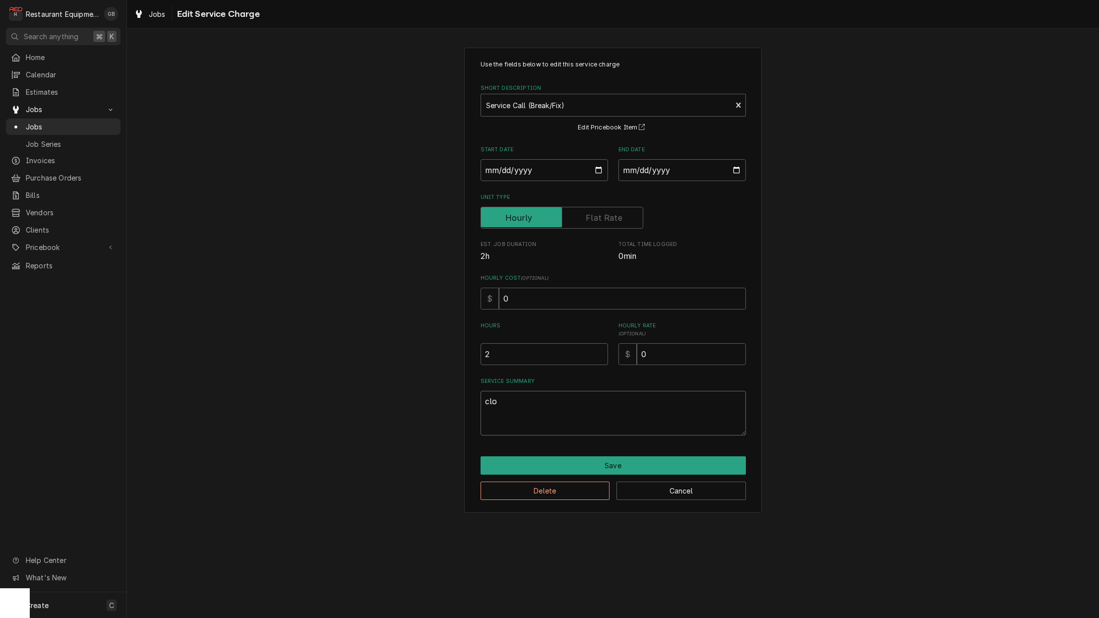
type textarea "x"
type textarea "clos"
type textarea "x"
type textarea "close"
type textarea "x"
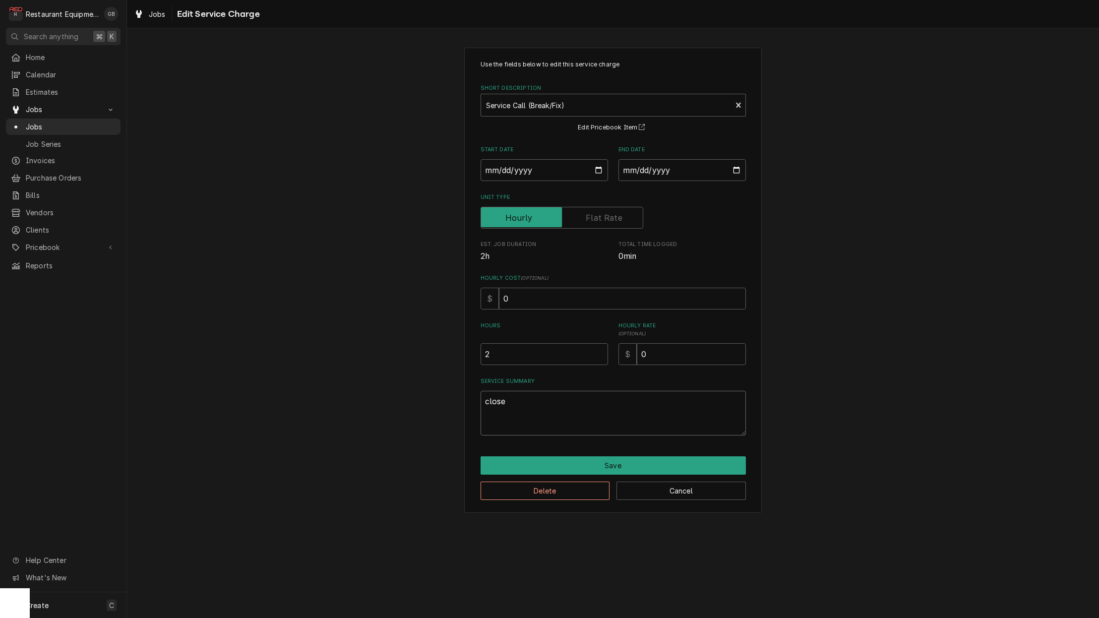
type textarea "close"
type textarea "x"
type textarea "close o"
type textarea "x"
type textarea "close ou"
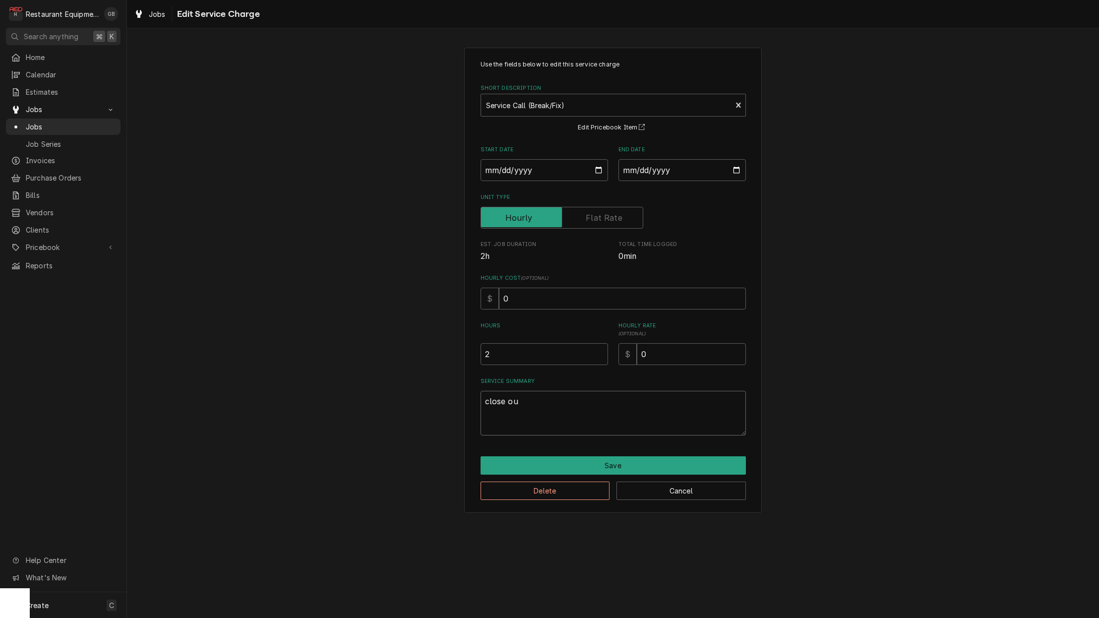
type textarea "x"
type textarea "close out"
type textarea "x"
type textarea "close out"
type textarea "x"
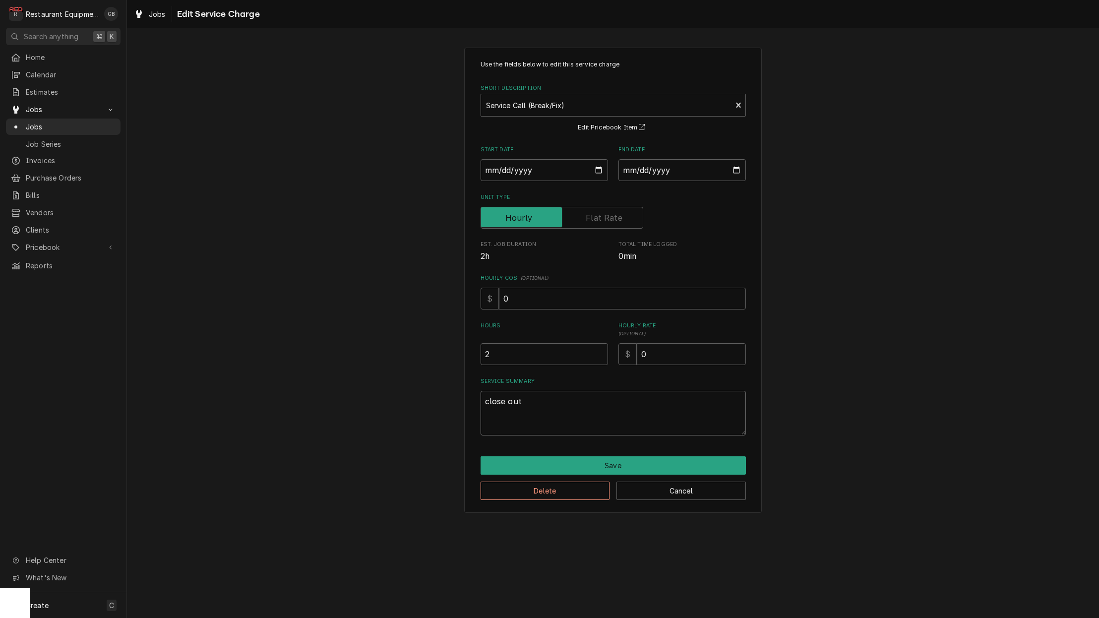
type textarea "close out t"
type textarea "x"
type textarea "close out th"
type textarea "x"
type textarea "close out thi"
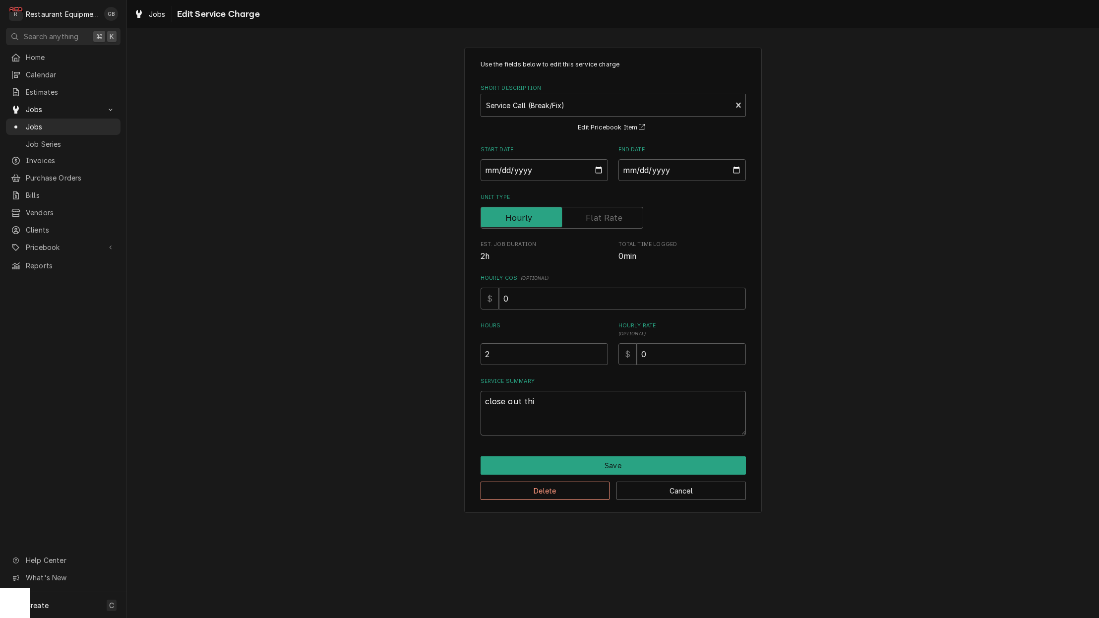
type textarea "x"
type textarea "close out this"
type textarea "x"
type textarea "close out this"
type textarea "x"
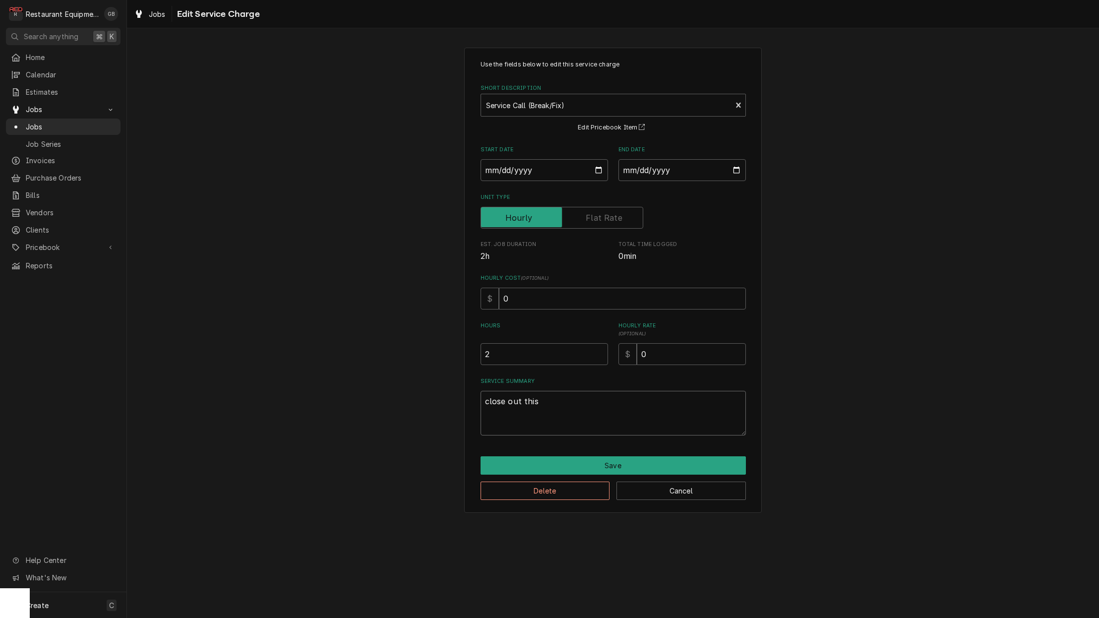
type textarea "close out this t"
type textarea "x"
type textarea "close out this ti"
type textarea "x"
type textarea "close out this tic"
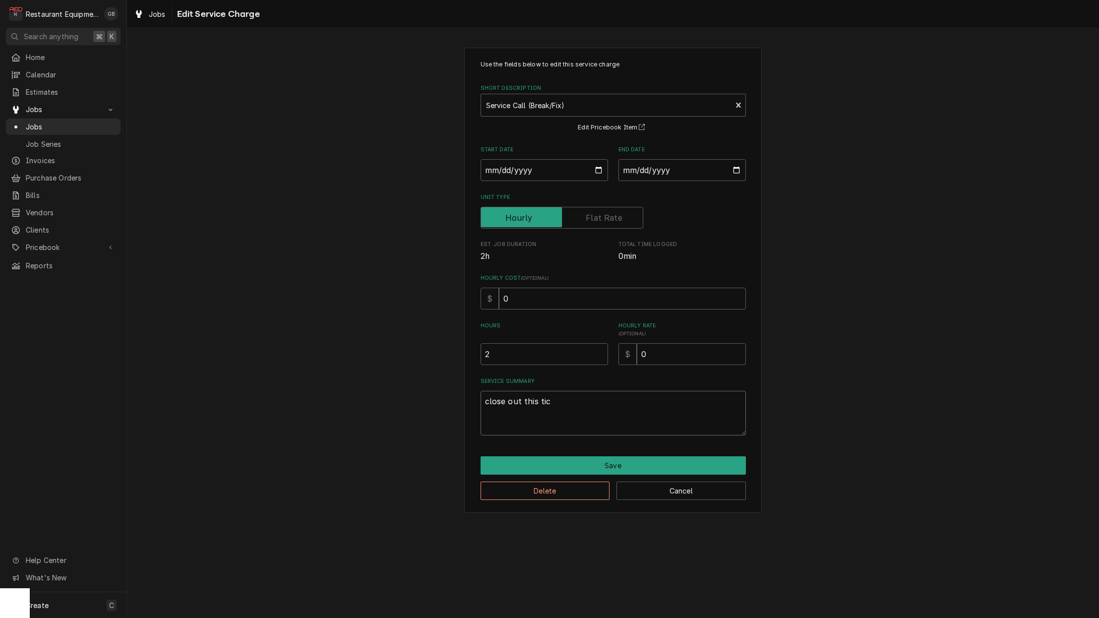
type textarea "x"
type textarea "close out this tick"
type textarea "x"
type textarea "close out this ticke"
type textarea "x"
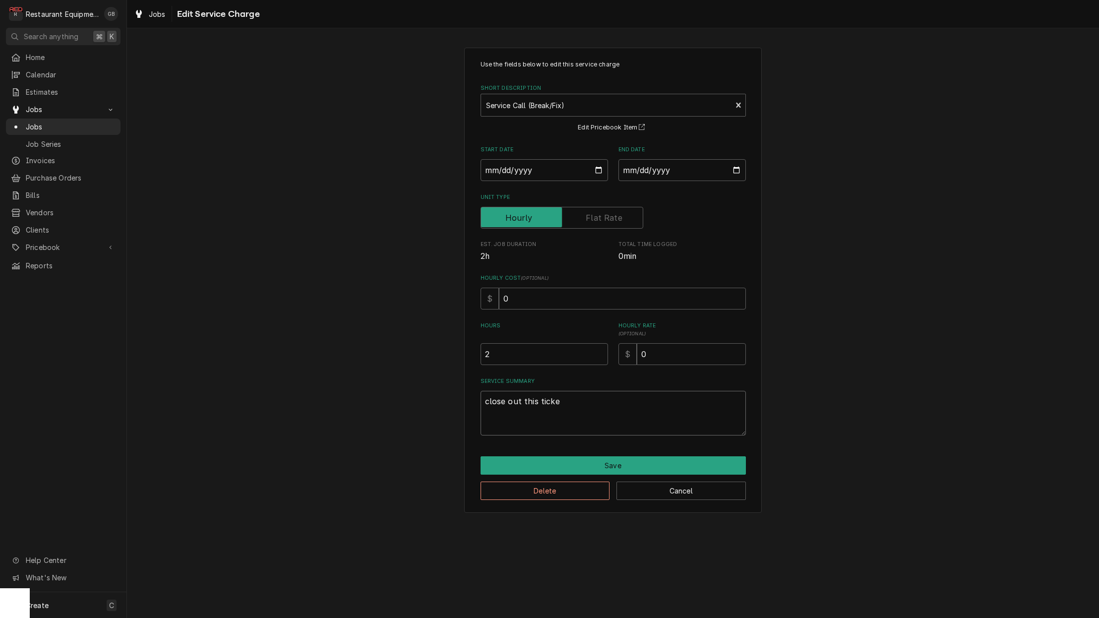
type textarea "close out this ticket"
type textarea "x"
type textarea "close out this ticket."
type textarea "x"
type textarea "close out this ticket."
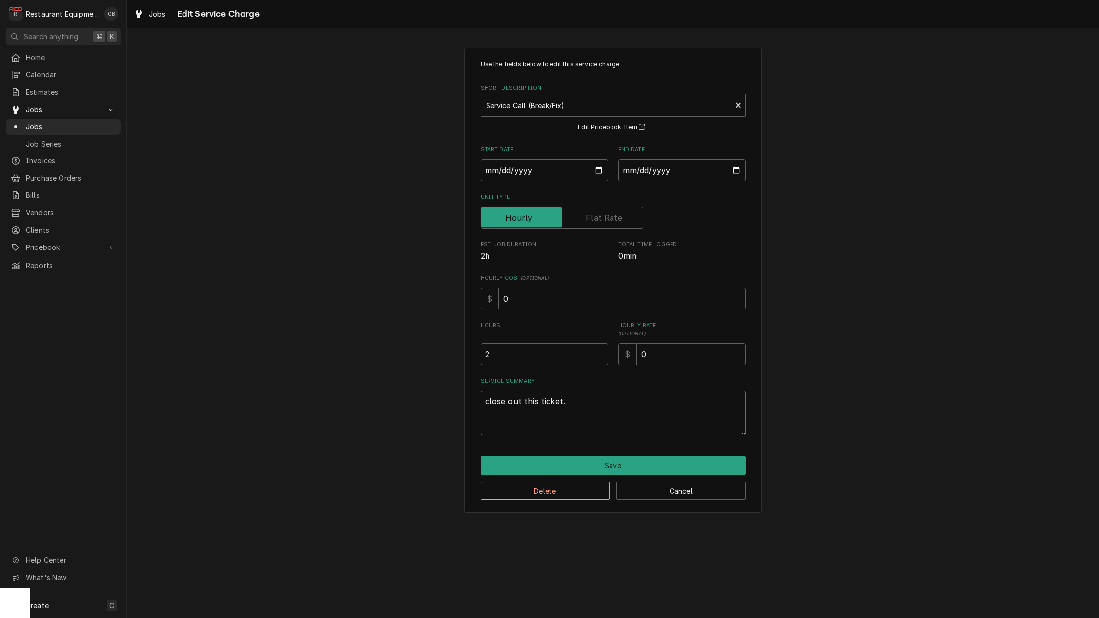
type textarea "x"
type textarea "close out this ticket. d"
type textarea "x"
type textarea "close out this ticket. du"
type textarea "x"
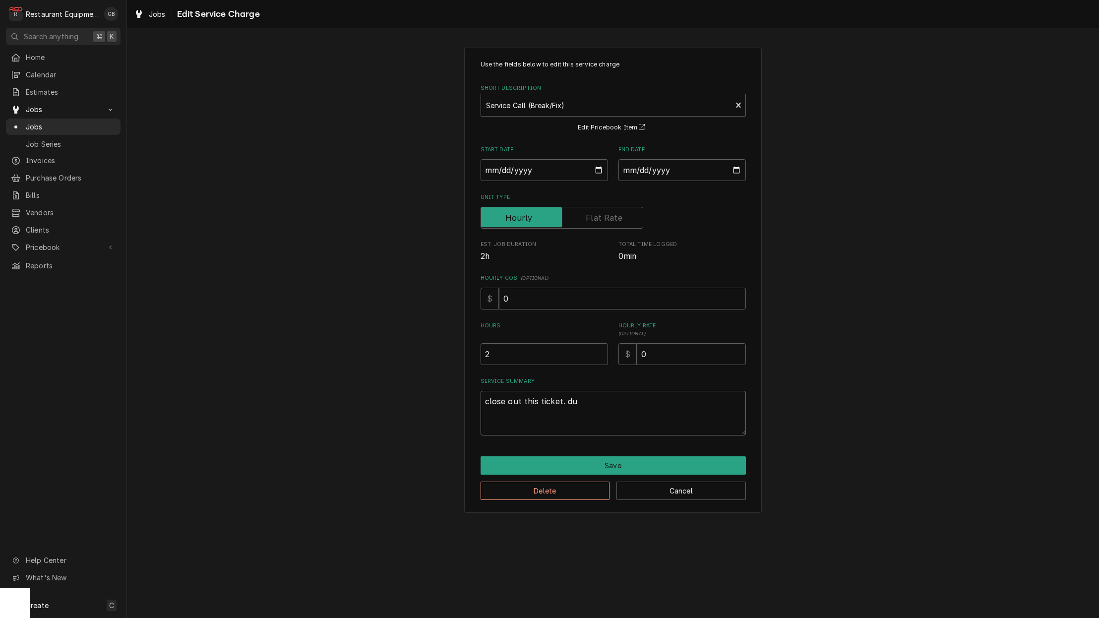
type textarea "close out this ticket. due"
type textarea "x"
type textarea "close out this ticket. due"
type textarea "x"
type textarea "close out this ticket. due t"
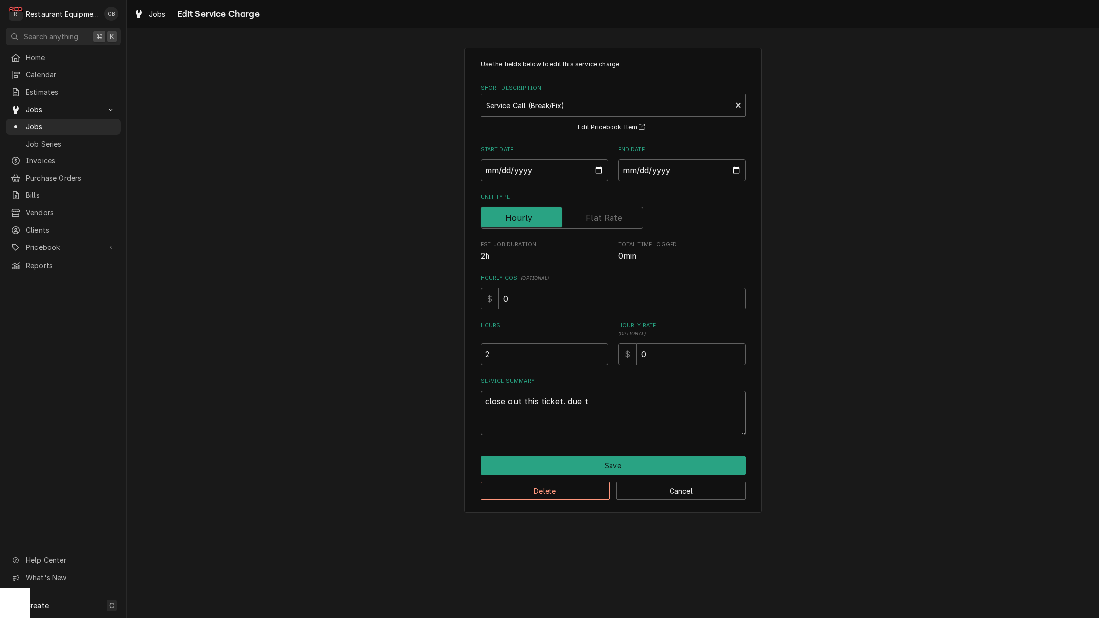
type textarea "x"
type textarea "close out this ticket. due to"
type textarea "x"
type textarea "close out this ticket. due to"
type textarea "x"
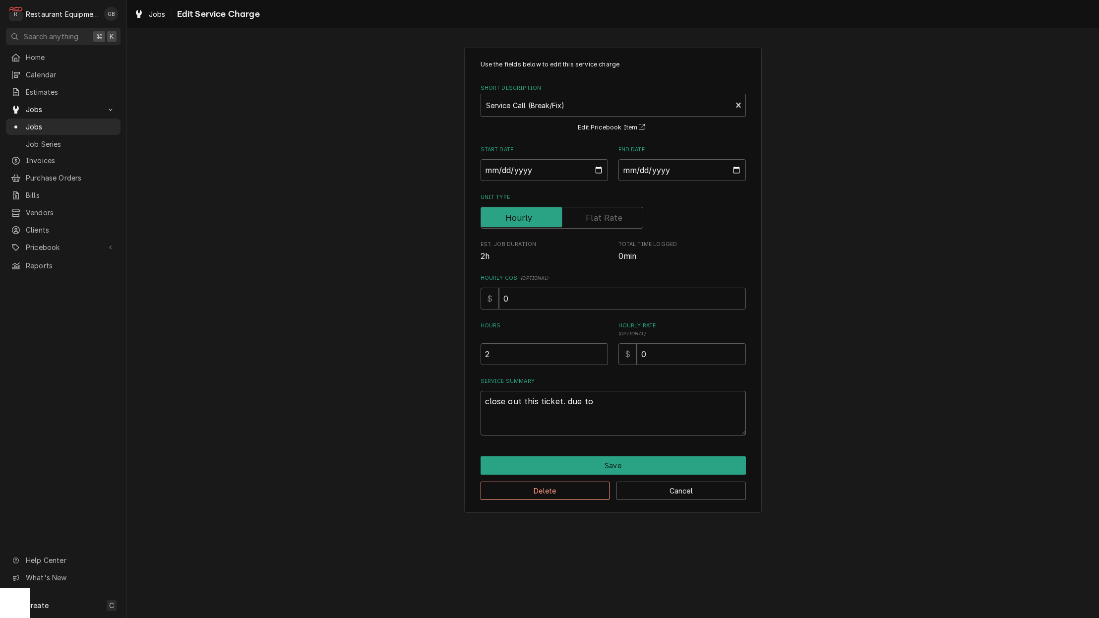
type textarea "close out this ticket. due to w"
type textarea "x"
type textarea "close out this ticket. due to wo"
type textarea "x"
type textarea "close out this ticket. due to wor"
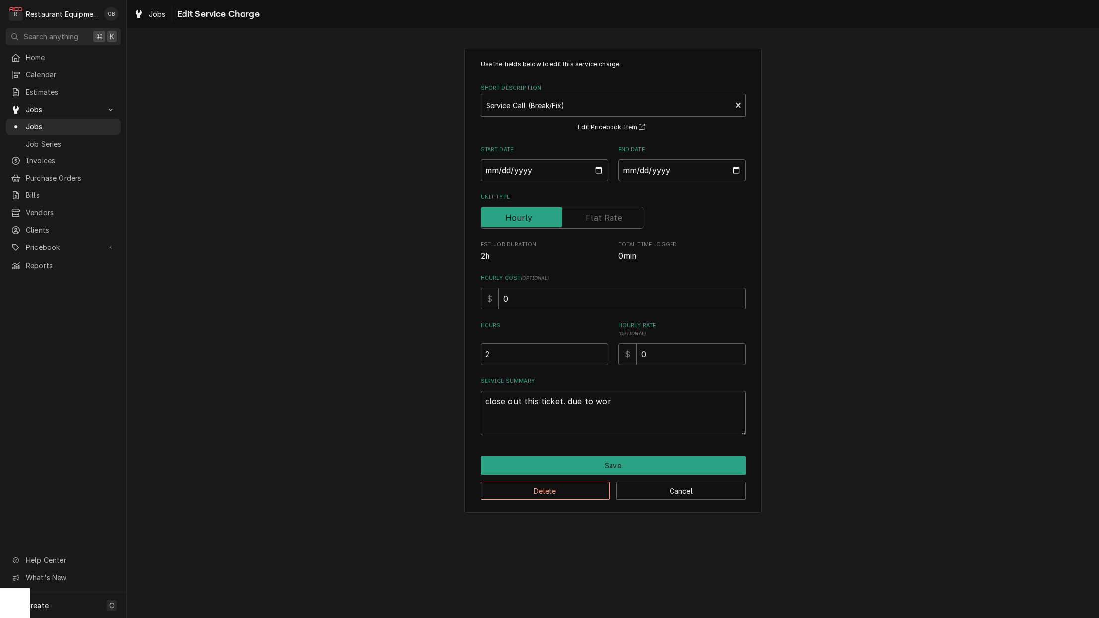
type textarea "x"
type textarea "close out this ticket. due to work"
type textarea "x"
type textarea "close out this ticket. due to work"
type textarea "x"
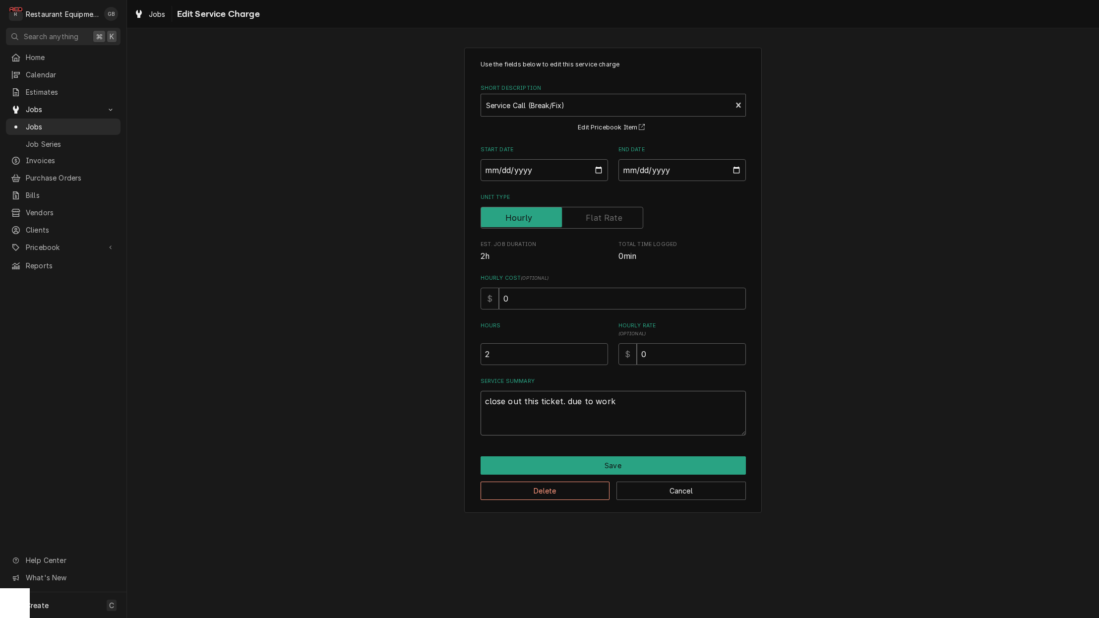
type textarea "close out this ticket. due to work b"
type textarea "x"
type textarea "close out this ticket. due to work be"
type textarea "x"
type textarea "close out this ticket. due to work bei"
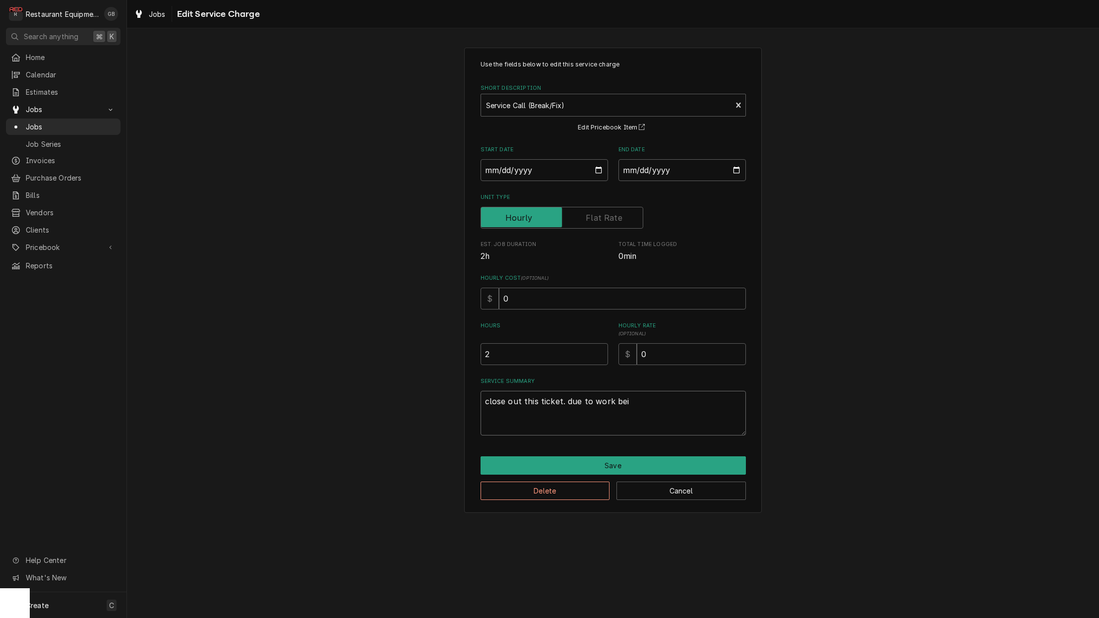
type textarea "x"
type textarea "close out this ticket. due to work bein"
type textarea "x"
type textarea "close out this ticket. due to work being"
type textarea "x"
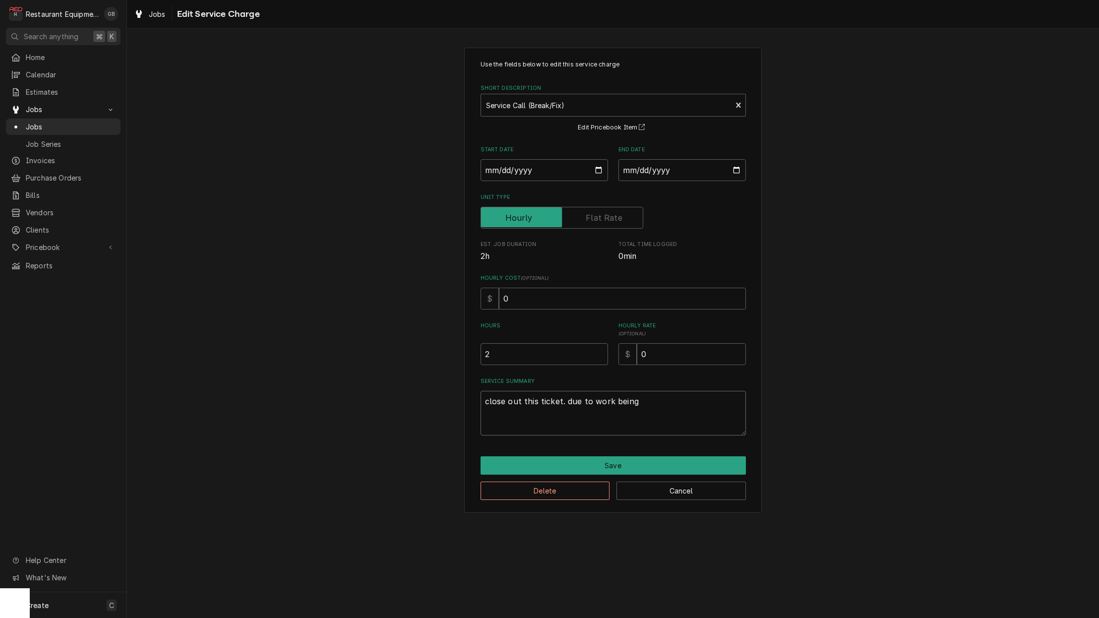
type textarea "close out this ticket. due to work being"
type textarea "x"
type textarea "close out this ticket. due to work being d"
type textarea "x"
type textarea "close out this ticket. due to work being do"
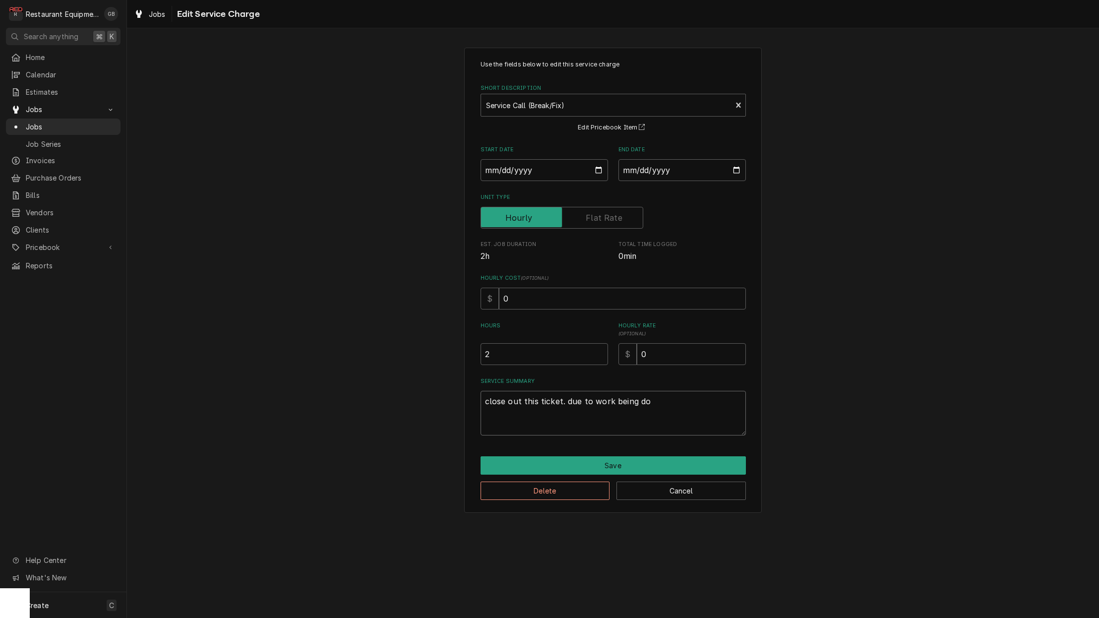
type textarea "x"
type textarea "close out this ticket. due to work being don"
type textarea "x"
type textarea "close out this ticket. due to work being done"
type textarea "x"
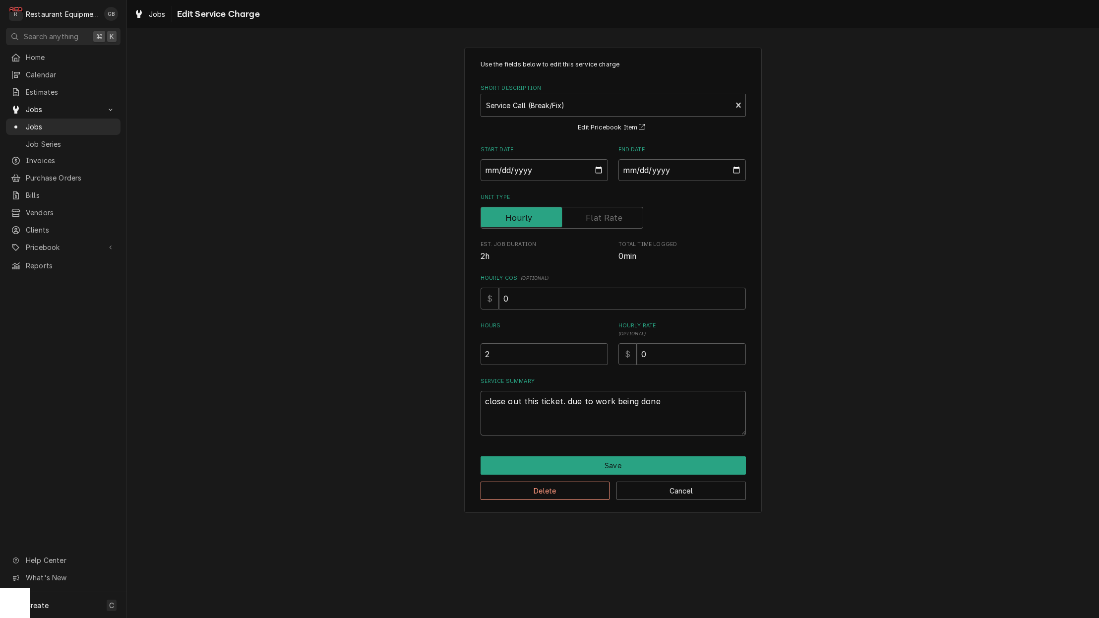
type textarea "close out this ticket. due to work being done"
type textarea "x"
type textarea "close out this ticket. due to work being done o"
type textarea "x"
type textarea "close out this ticket. due to work being done on"
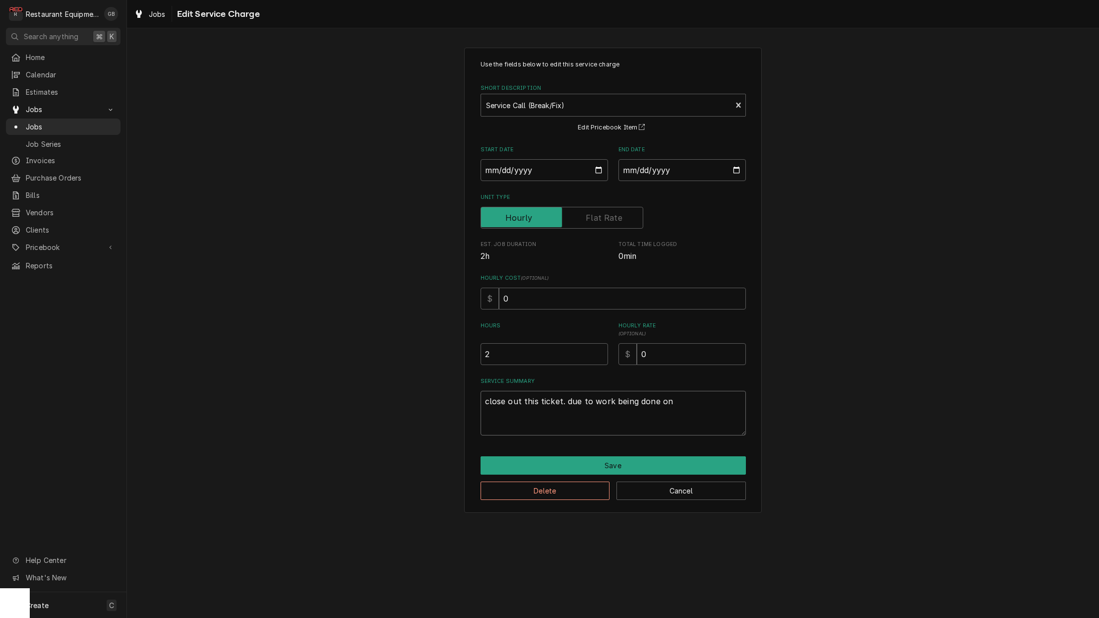
type textarea "x"
type textarea "close out this ticket. due to work being done on"
type textarea "x"
type textarea "close out this ticket. due to work being done on a"
type textarea "x"
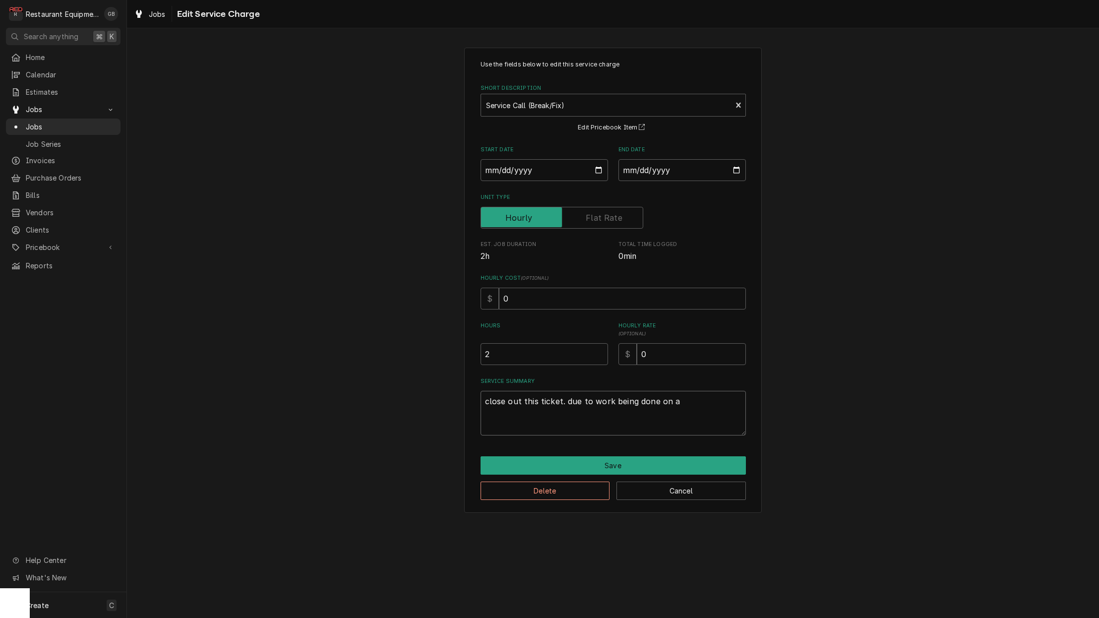
type textarea "close out this ticket. due to work being done on an"
type textarea "x"
type textarea "close out this ticket. due to work being done on ano"
type textarea "x"
type textarea "close out this ticket. due to work being done on anot"
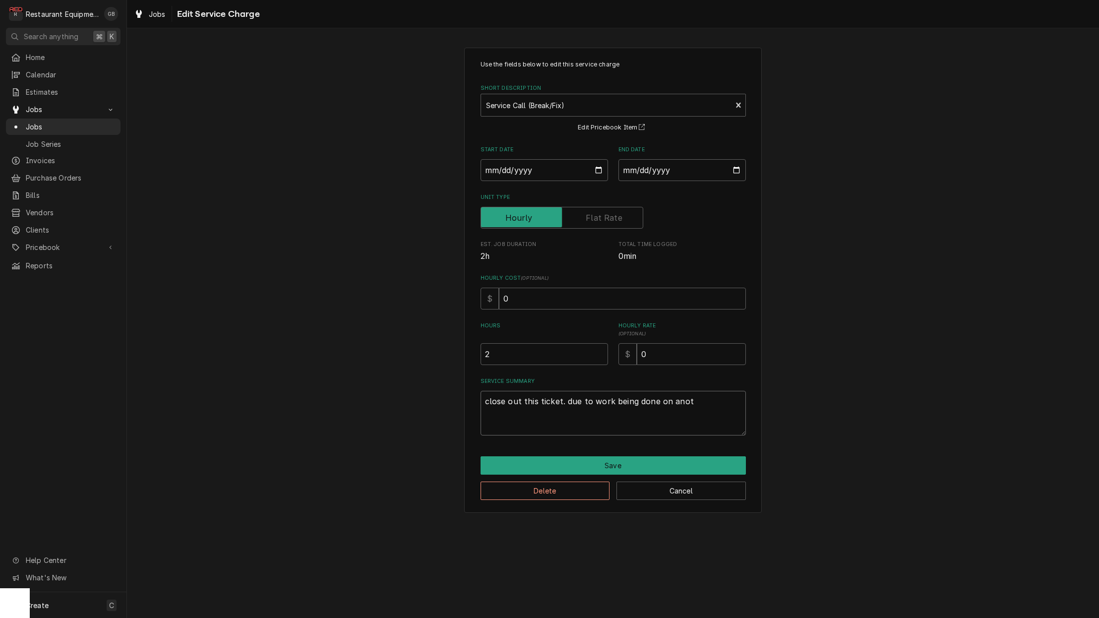
type textarea "x"
type textarea "close out this ticket. due to work being done on anoth"
type textarea "x"
type textarea "close out this ticket. due to work being done on anothe"
type textarea "x"
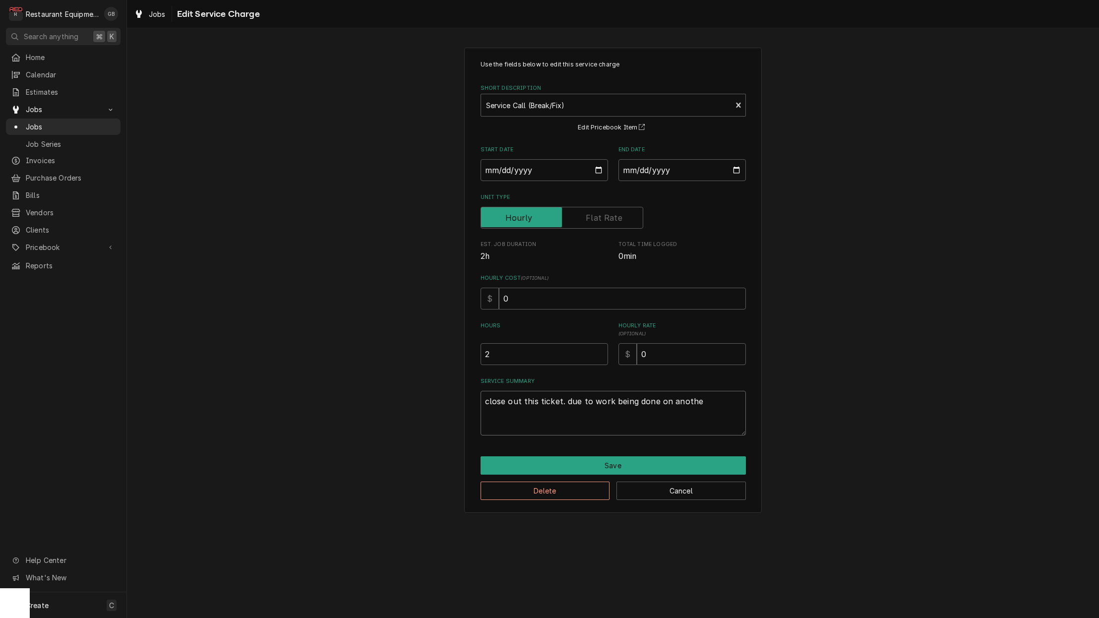
type textarea "close out this ticket. due to work being done on another"
type textarea "x"
type textarea "close out this ticket. due to work being done on another"
type textarea "x"
type textarea "close out this ticket. due to work being done on another t"
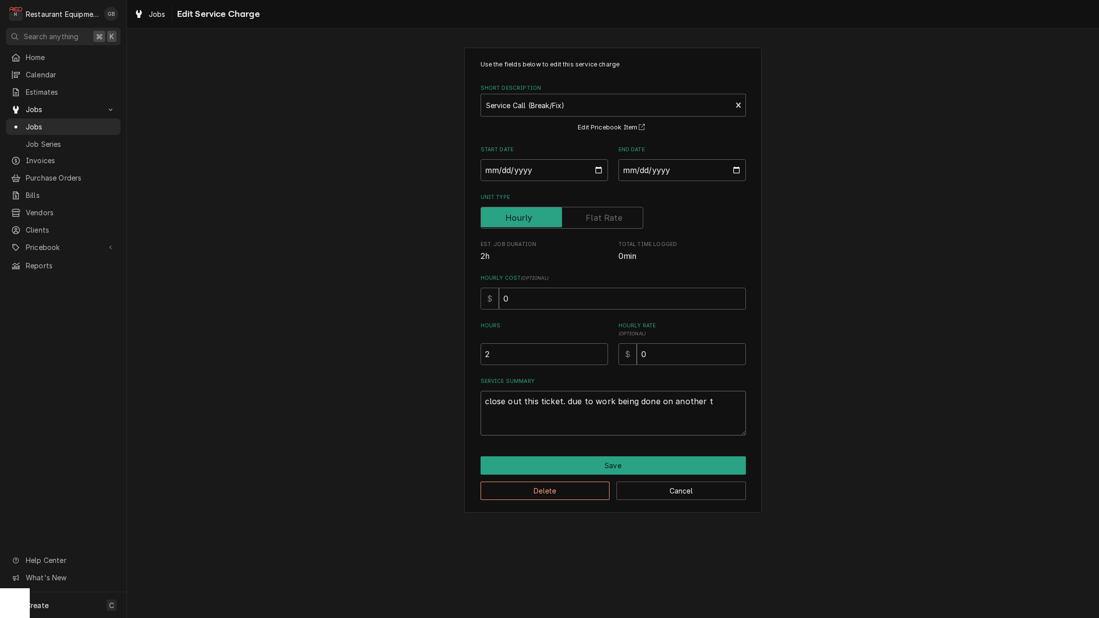
type textarea "x"
type textarea "close out this ticket. due to work being done on another ti"
type textarea "x"
type textarea "close out this ticket. due to work being done on another tic"
type textarea "x"
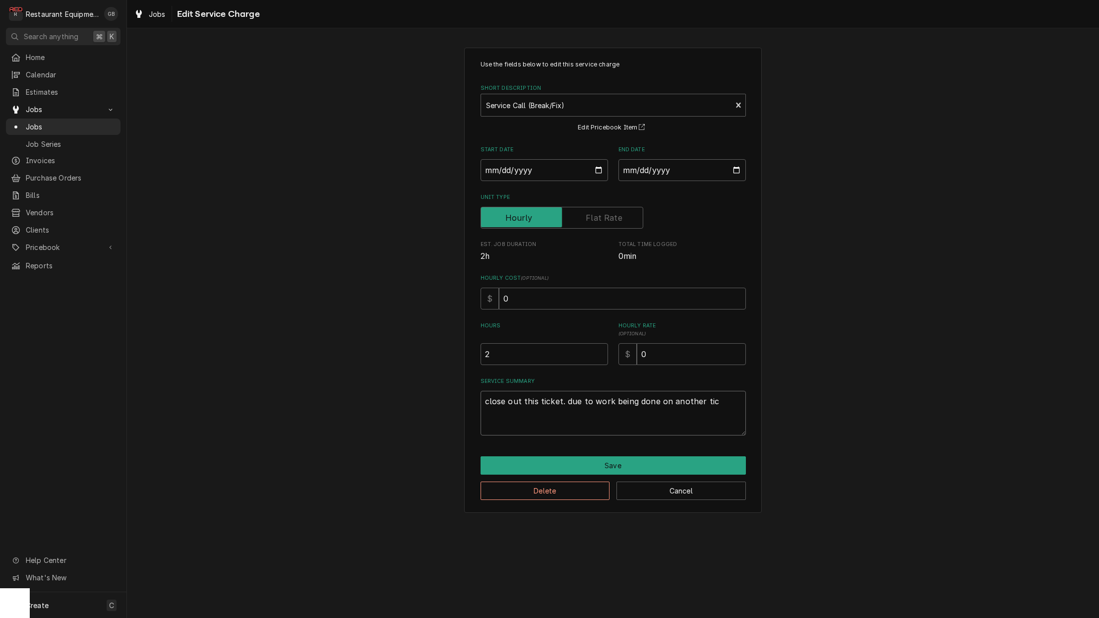
type textarea "close out this ticket. due to work being done on another tick"
type textarea "x"
type textarea "close out this ticket. due to work being done on another ticke"
type textarea "x"
type textarea "close out this ticket. due to work being done on another ticket"
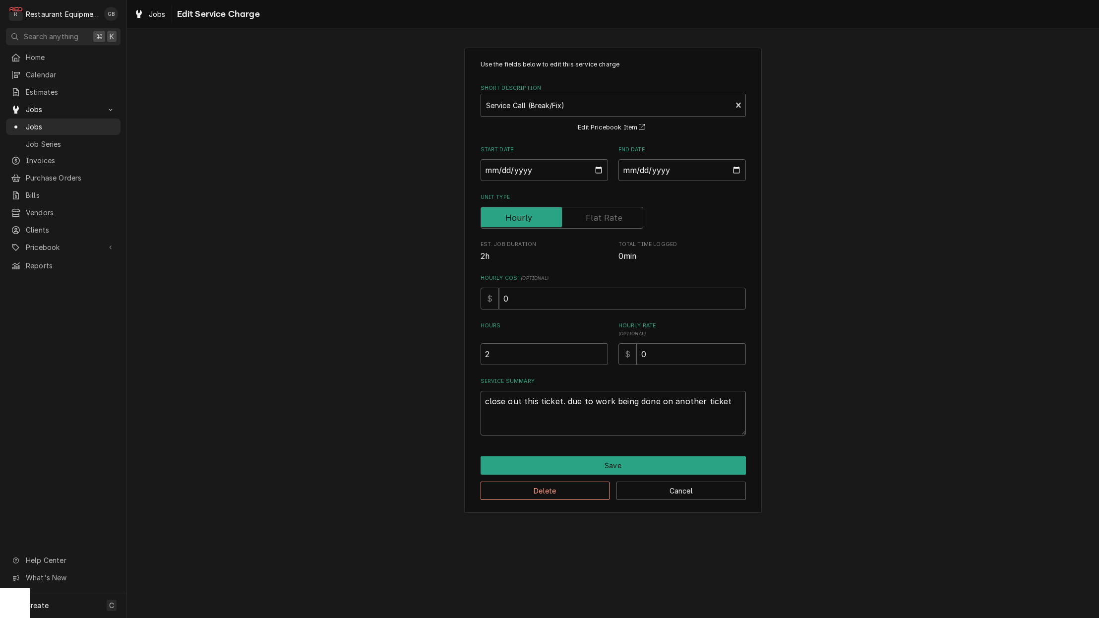
type textarea "x"
type textarea "close out this ticket. due to work being done on another ticket."
type textarea "x"
type textarea "close out this ticket. due to work being done on another ticket."
type textarea "x"
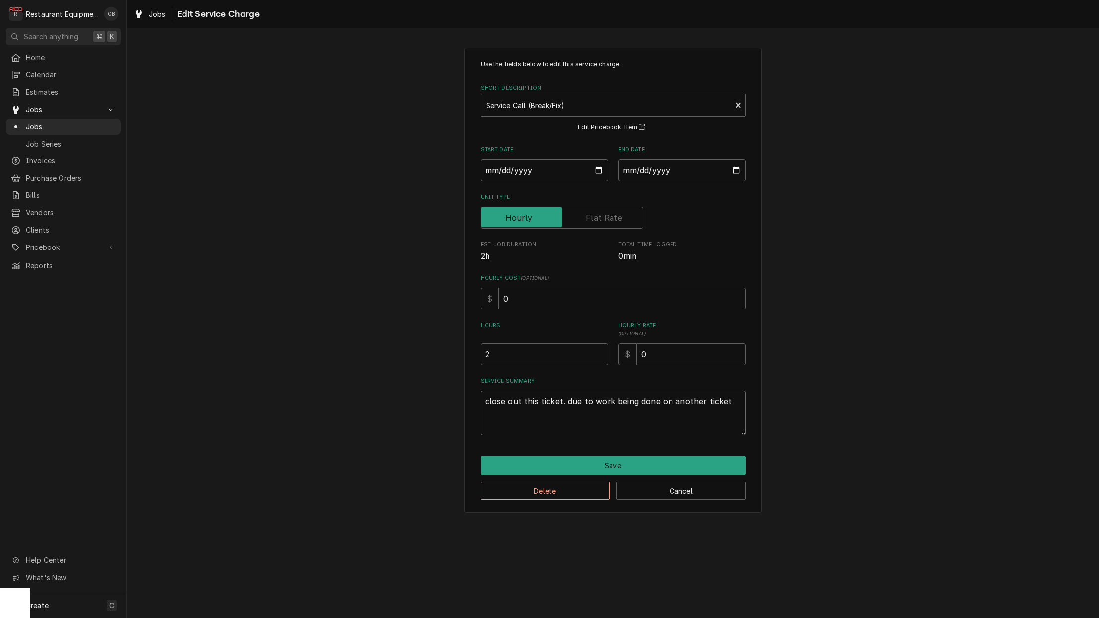
type textarea "close out this ticket. due to work being done on another ticket. t"
type textarea "x"
type textarea "close out this ticket. due to work being done on another ticket. th"
type textarea "x"
type textarea "close out this ticket. due to work being done on another ticket. tha"
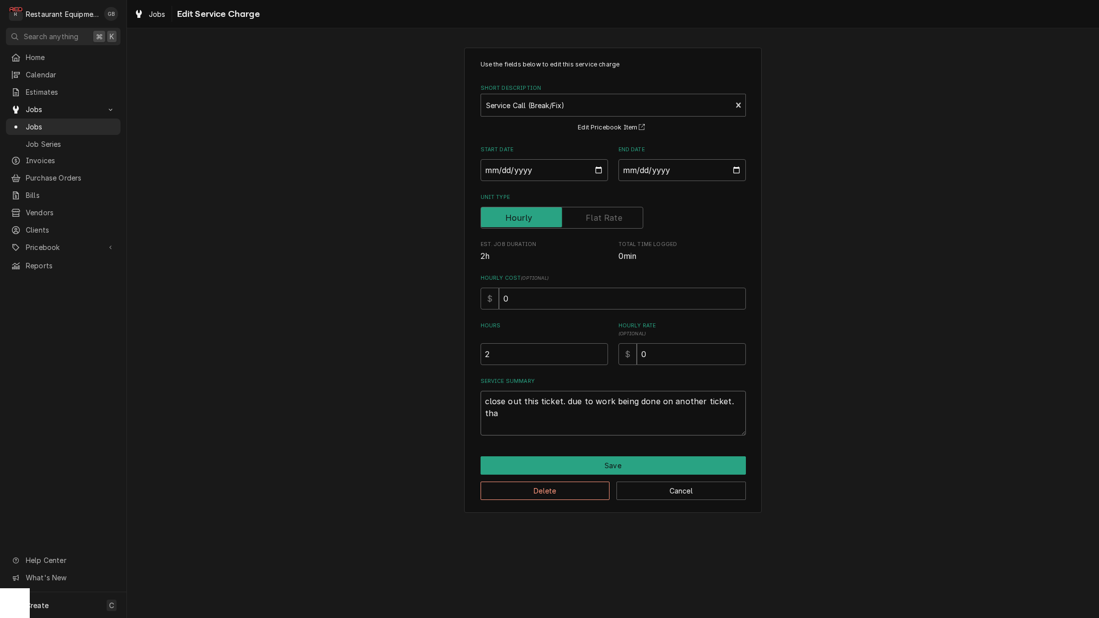
type textarea "x"
type textarea "close out this ticket. due to work being done on another ticket. that"
type textarea "x"
type textarea "close out this ticket. due to work being done on another ticket. that"
type textarea "x"
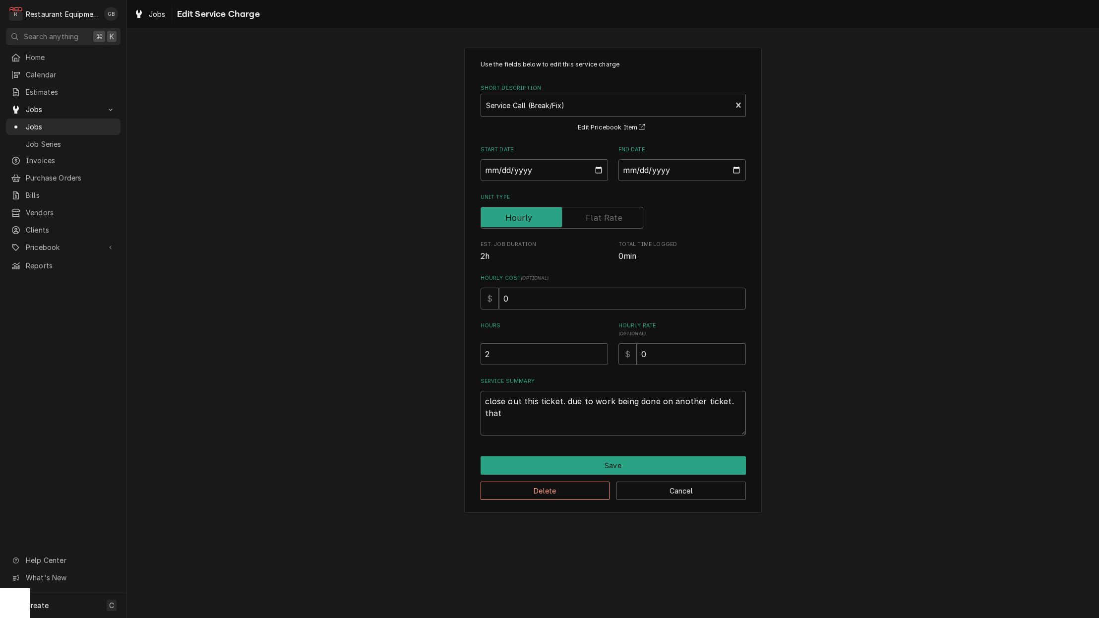
type textarea "close out this ticket. due to work being done on another ticket. that w"
type textarea "x"
type textarea "close out this ticket. due to work being done on another ticket. that wa"
type textarea "x"
type textarea "close out this ticket. due to work being done on another ticket. that was"
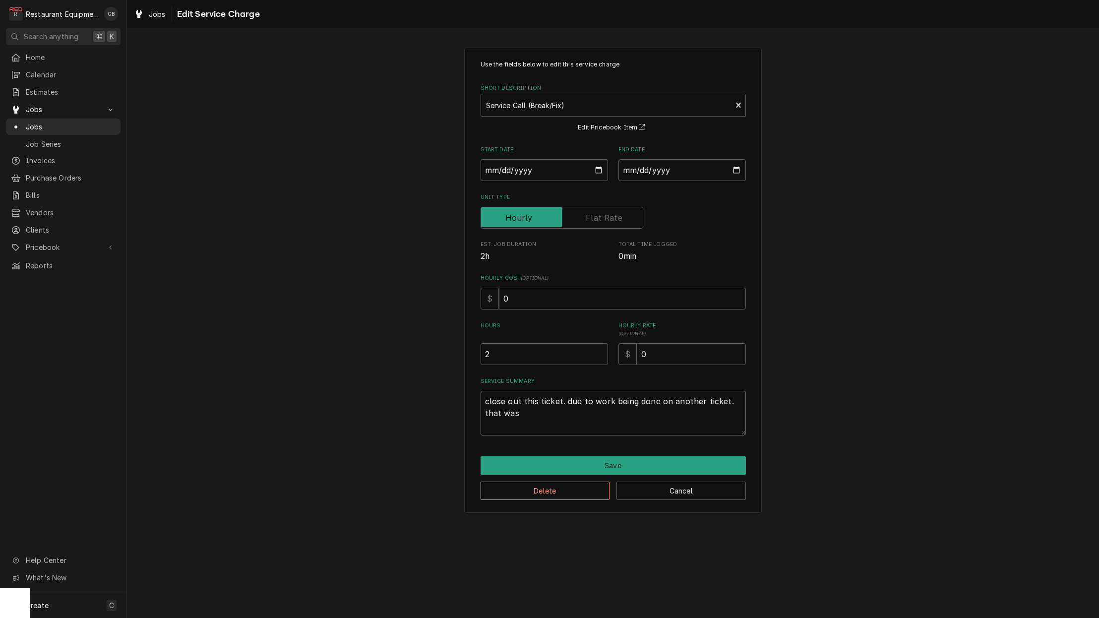
type textarea "x"
type textarea "close out this ticket. due to work being done on another ticket. that was"
type textarea "x"
type textarea "close out this ticket. due to work being done on another ticket. that was a"
type textarea "x"
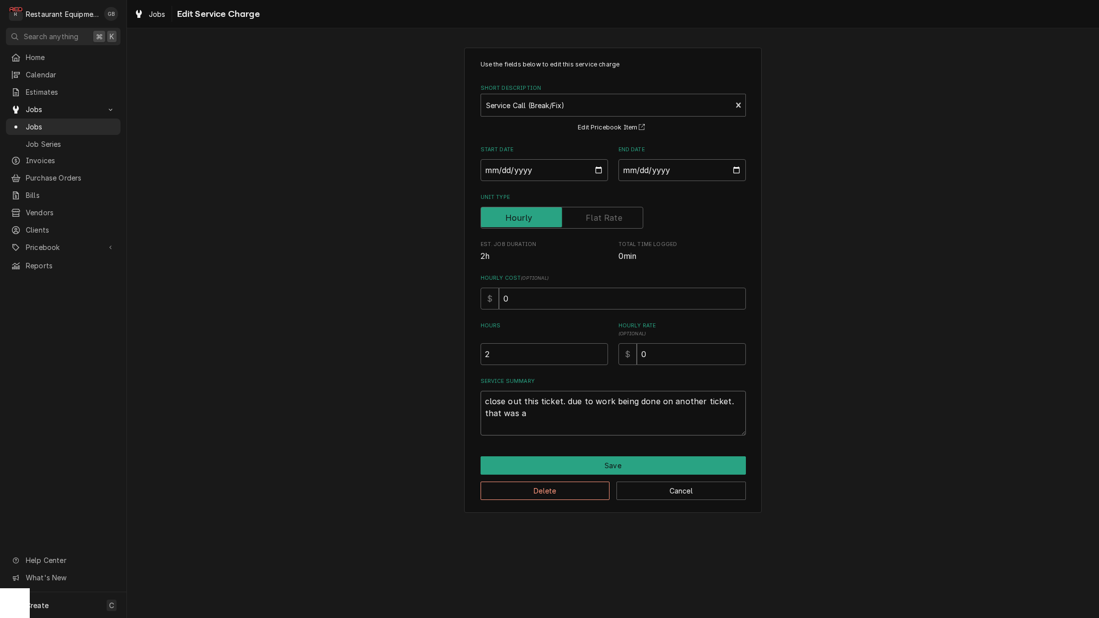
type textarea "close out this ticket. due to work being done on another ticket. that was al"
type textarea "x"
type textarea "close out this ticket. due to work being done on another ticket. that was alr"
type textarea "x"
type textarea "close out this ticket. due to work being done on another ticket. that was alre"
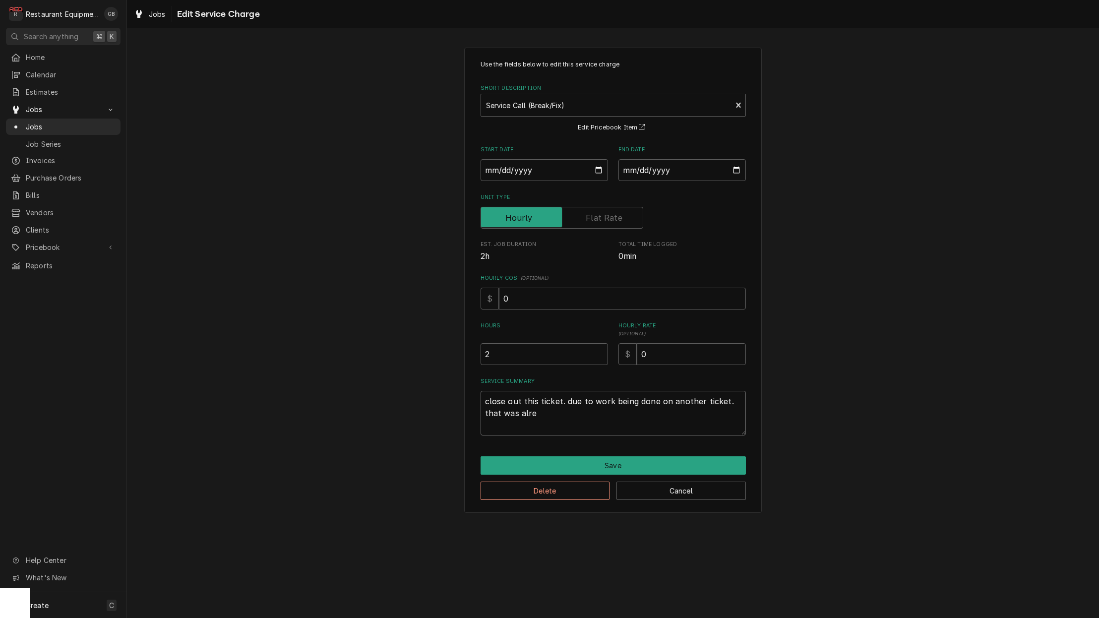
type textarea "x"
type textarea "close out this ticket. due to work being done on another ticket. that was alrea"
type textarea "x"
type textarea "close out this ticket. due to work being done on another ticket. that was alread"
type textarea "x"
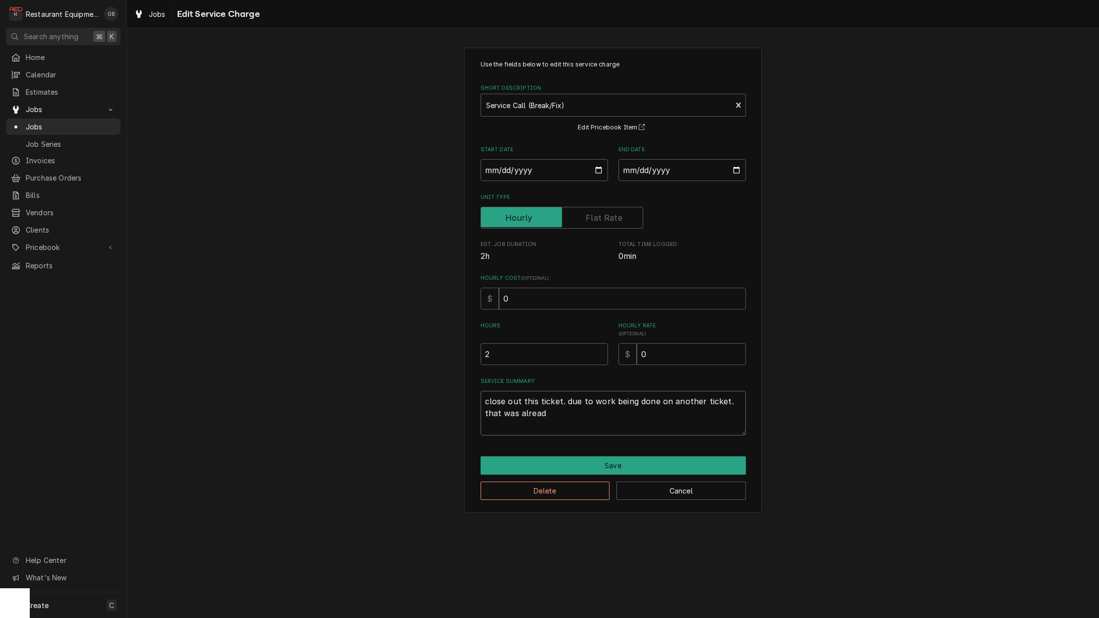
type textarea "close out this ticket. due to work being done on another ticket. that was alrea…"
type textarea "x"
type textarea "close out this ticket. due to work being done on another ticket. that was alrea…"
type textarea "x"
type textarea "close out this ticket. due to work being done on another ticket. that was alrea…"
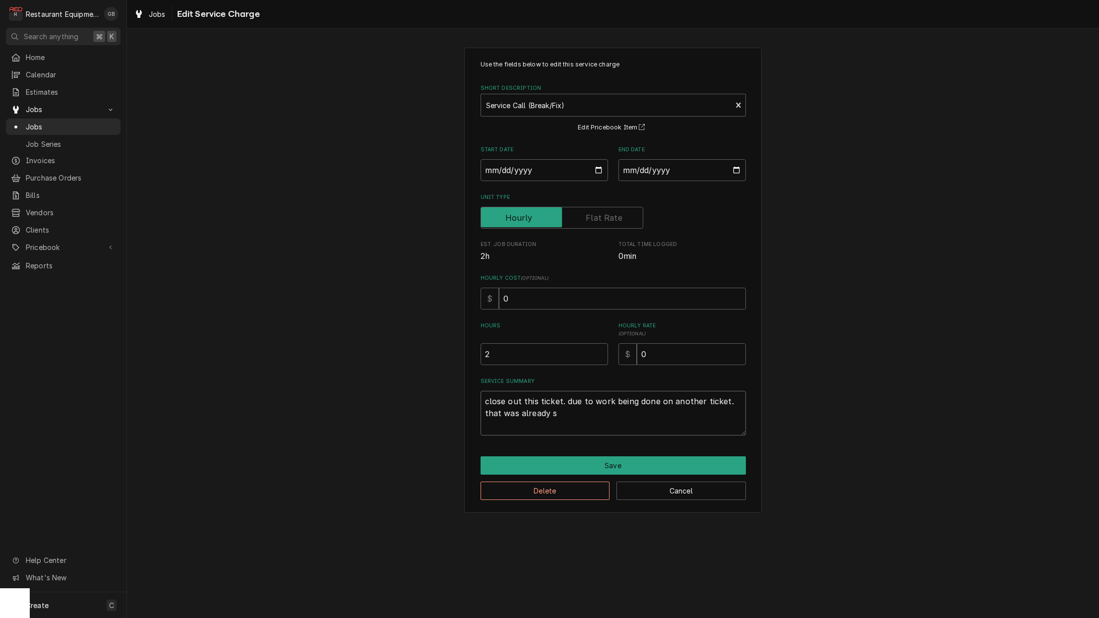
type textarea "x"
type textarea "close out this ticket. due to work being done on another ticket. that was alrea…"
type textarea "x"
type textarea "close out this ticket. due to work being done on another ticket. that was alrea…"
type textarea "x"
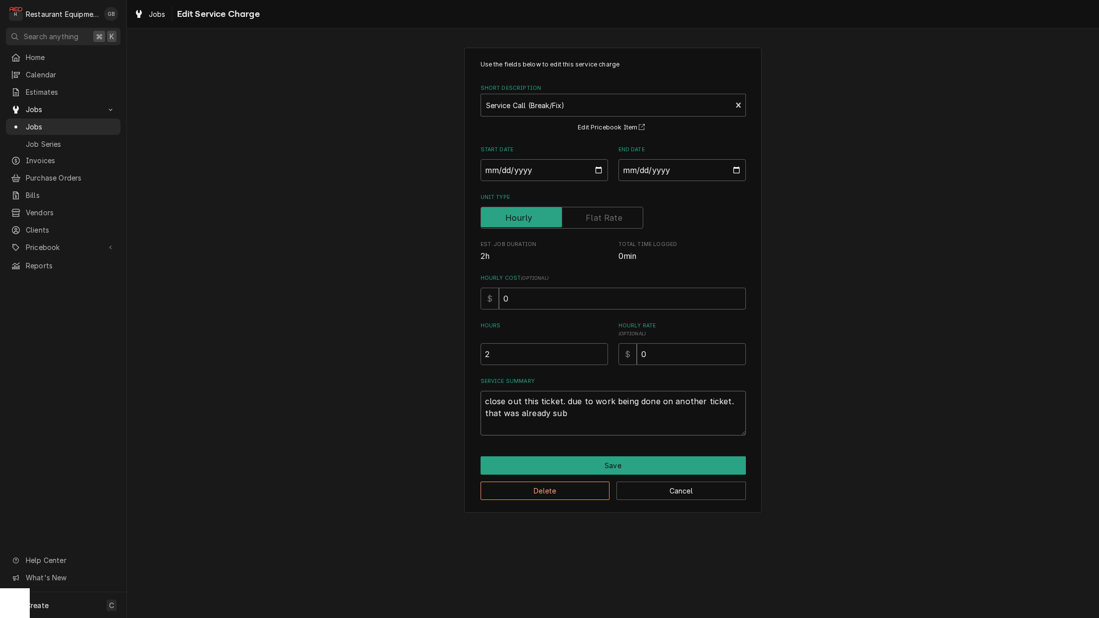
type textarea "close out this ticket. due to work being done on another ticket. that was alrea…"
type textarea "x"
type textarea "close out this ticket. due to work being done on another ticket. that was alrea…"
type textarea "x"
type textarea "close out this ticket. due to work being done on another ticket. that was alrea…"
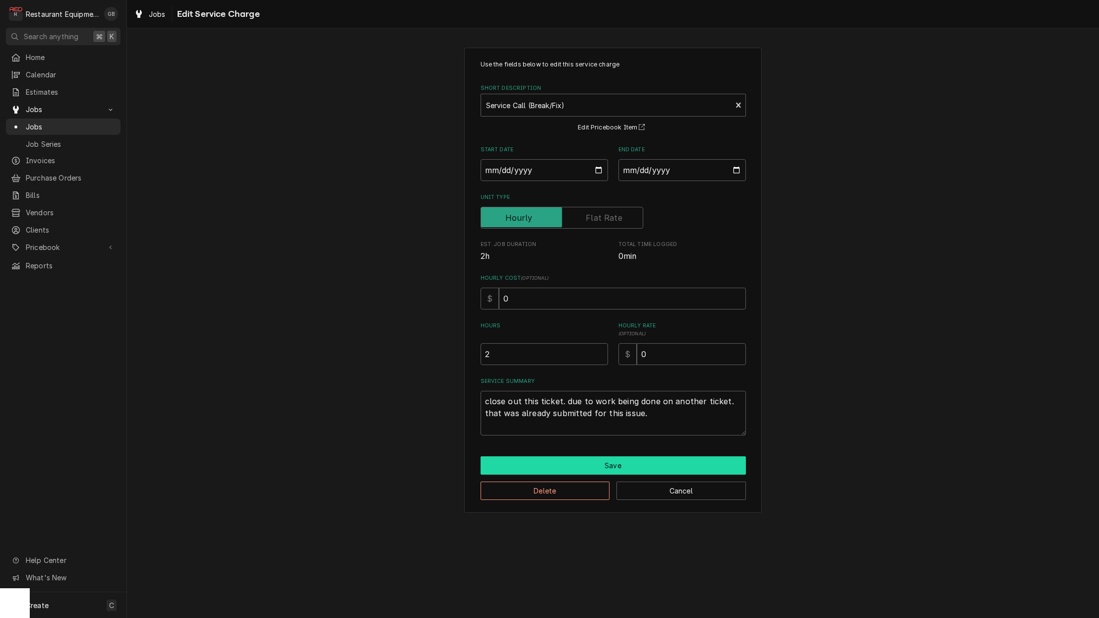
click at [618, 461] on button "Save" at bounding box center [612, 465] width 265 height 18
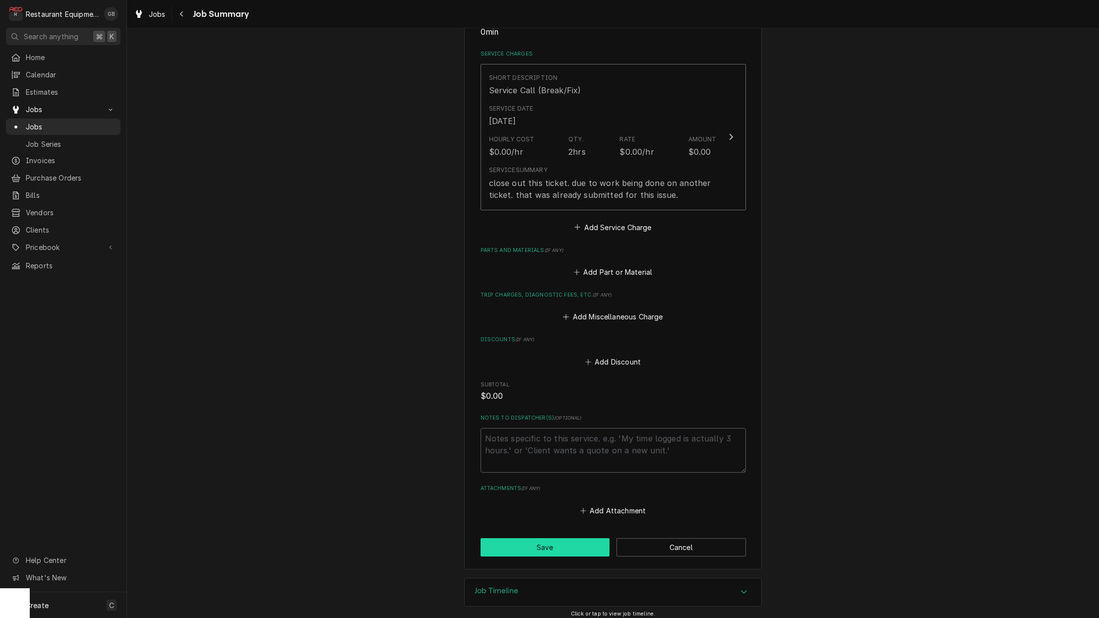
scroll to position [0, 0]
click at [552, 539] on button "Save" at bounding box center [544, 547] width 129 height 18
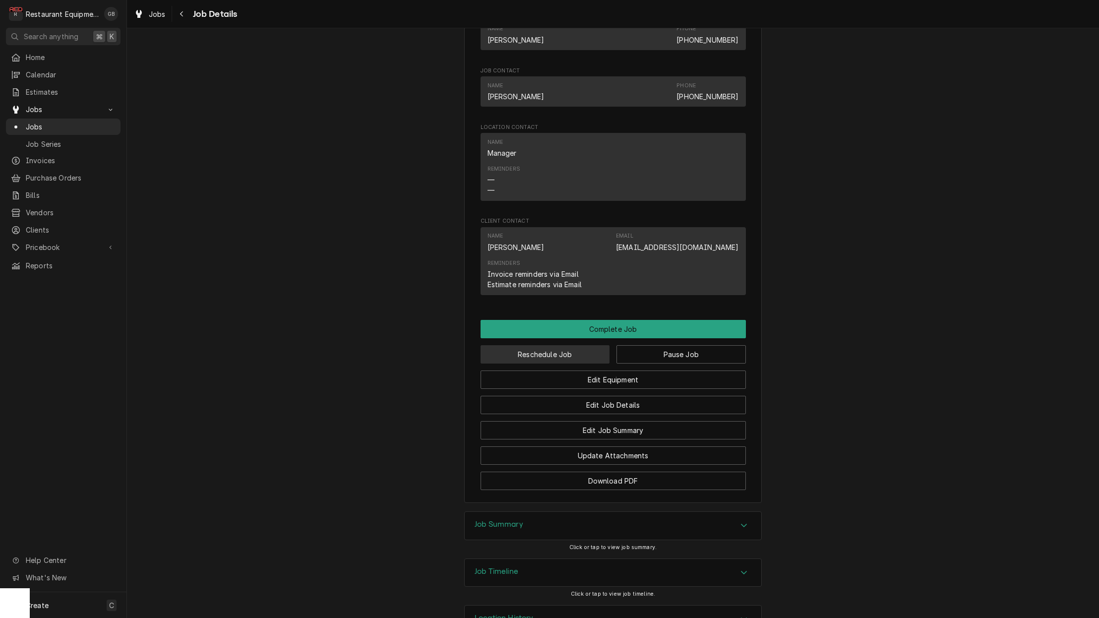
scroll to position [845, 0]
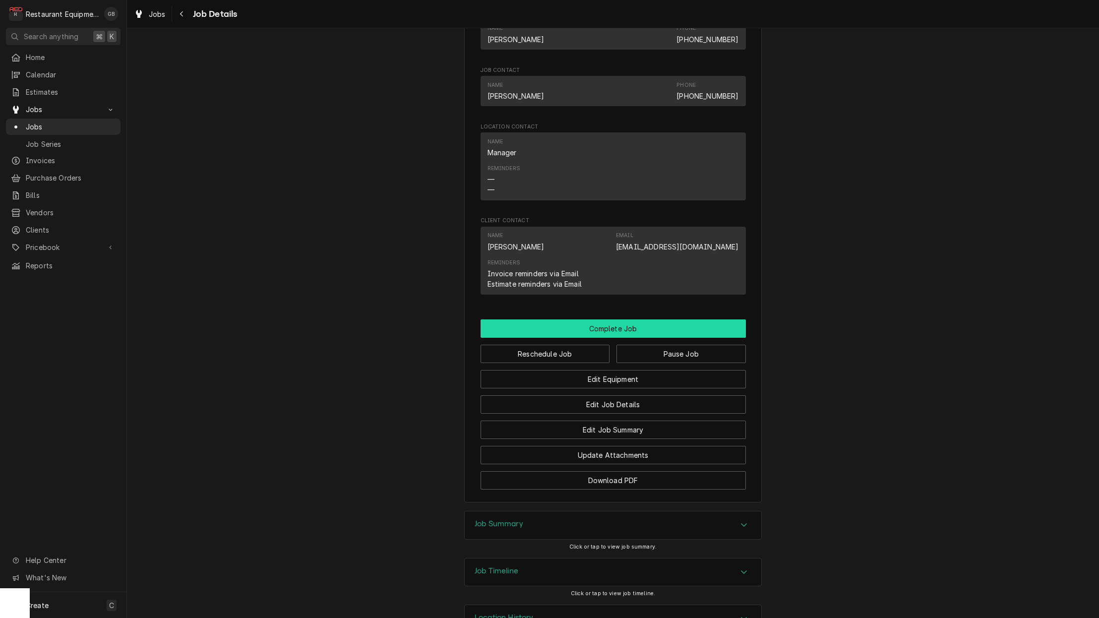
click at [606, 329] on button "Complete Job" at bounding box center [612, 328] width 265 height 18
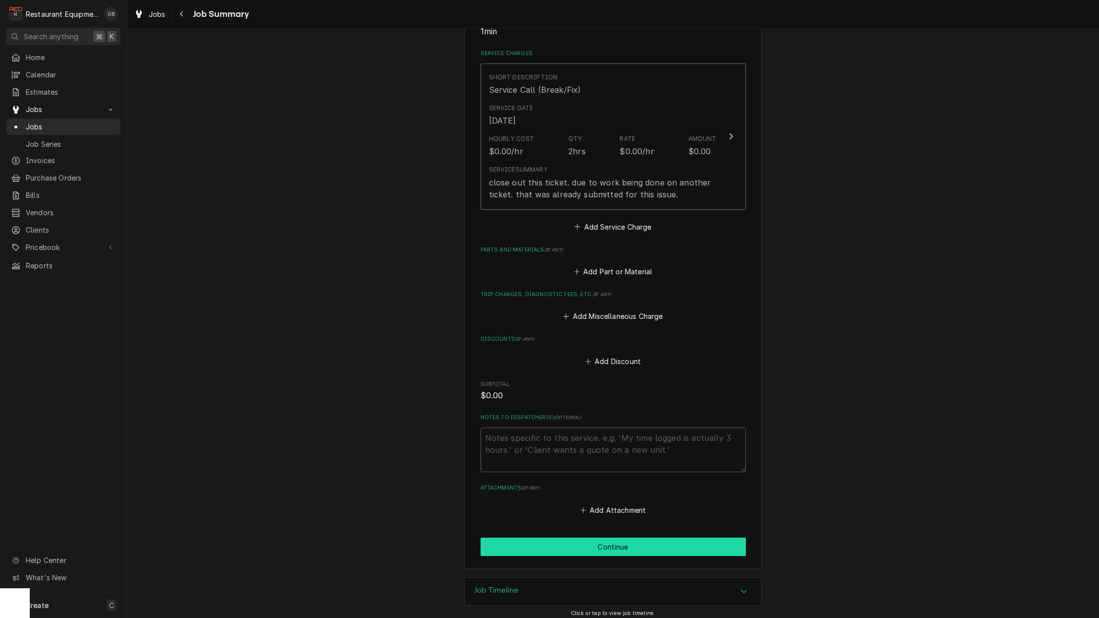
scroll to position [220, 0]
click at [606, 543] on button "Continue" at bounding box center [612, 547] width 265 height 18
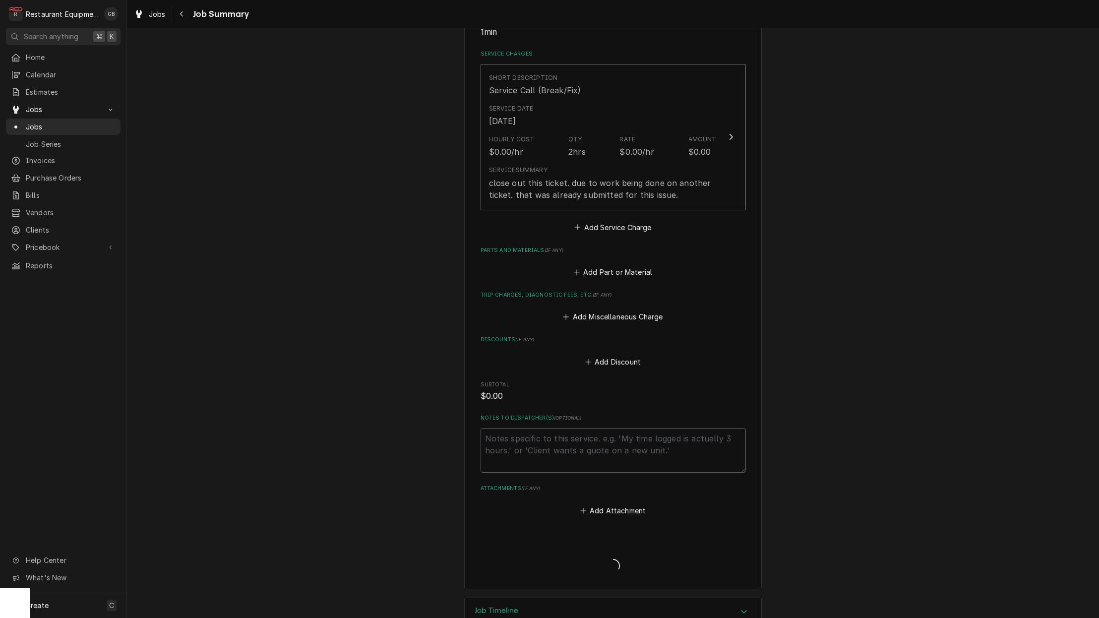
scroll to position [0, 0]
type textarea "x"
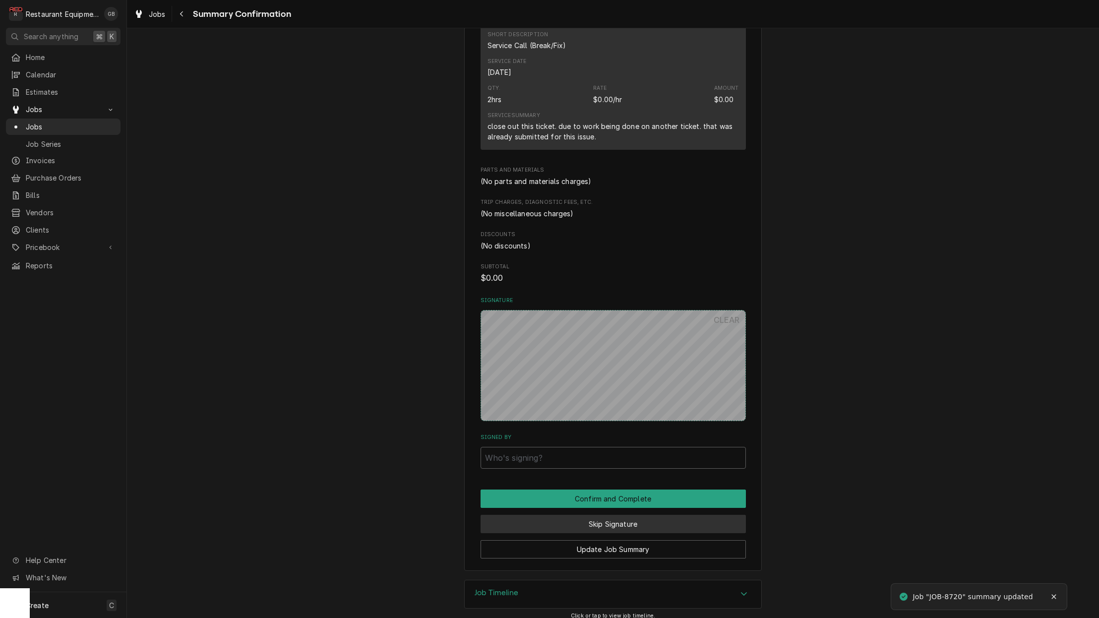
scroll to position [0, 0]
click at [635, 533] on div "Update Job Summary" at bounding box center [612, 545] width 265 height 25
click at [636, 524] on button "Skip Signature" at bounding box center [612, 524] width 265 height 18
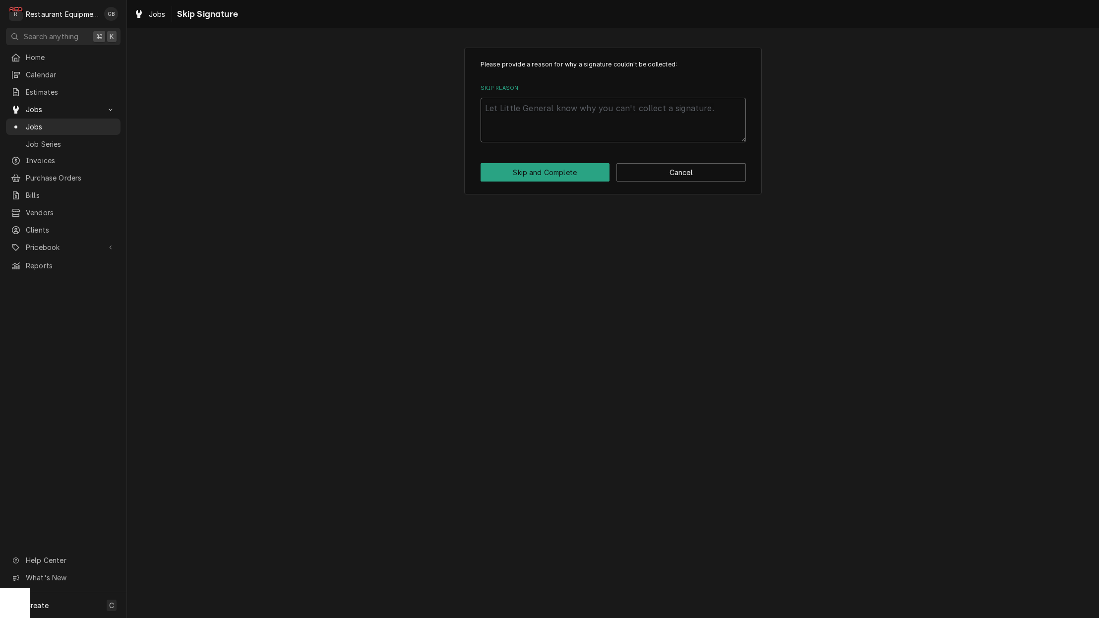
click at [523, 134] on textarea "Skip Reason" at bounding box center [612, 120] width 265 height 45
type textarea "x"
type textarea "r"
type textarea "x"
type textarea "re"
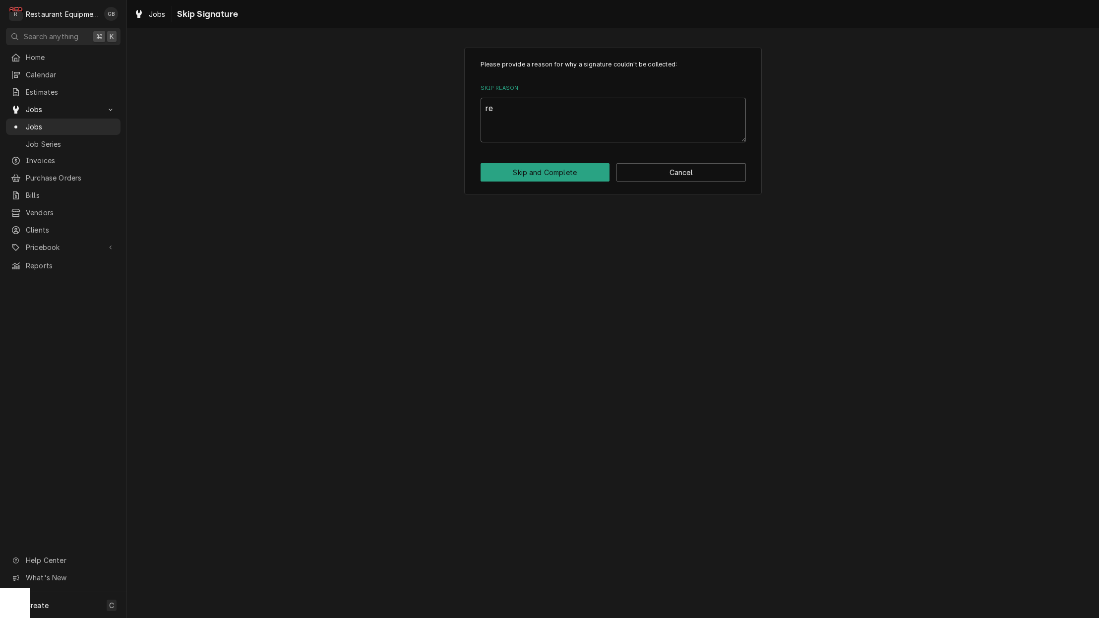
type textarea "x"
type textarea "rem"
type textarea "x"
type textarea "remo"
type textarea "x"
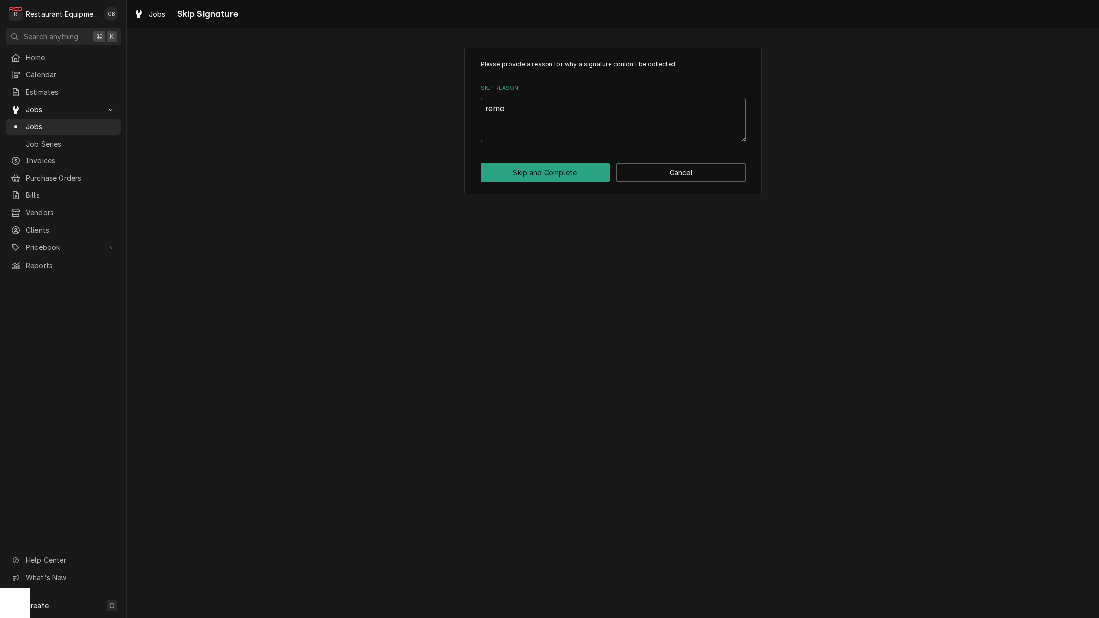
type textarea "remot"
type textarea "x"
type textarea "remote"
type textarea "x"
type textarea "remotel"
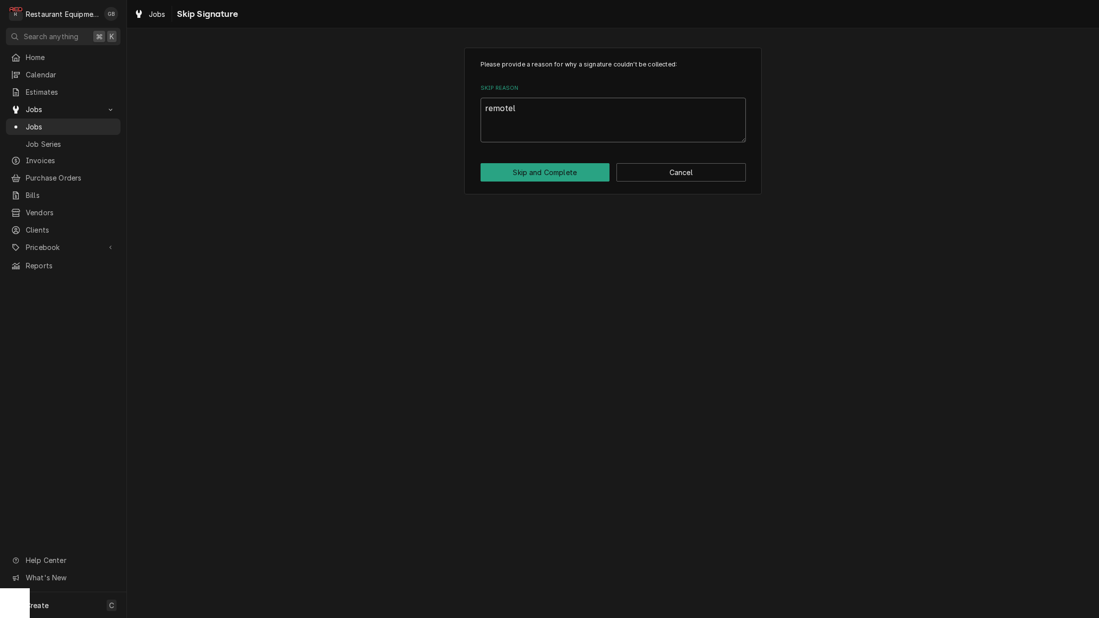
type textarea "x"
type textarea "remotely"
type textarea "x"
type textarea "remotely"
type textarea "x"
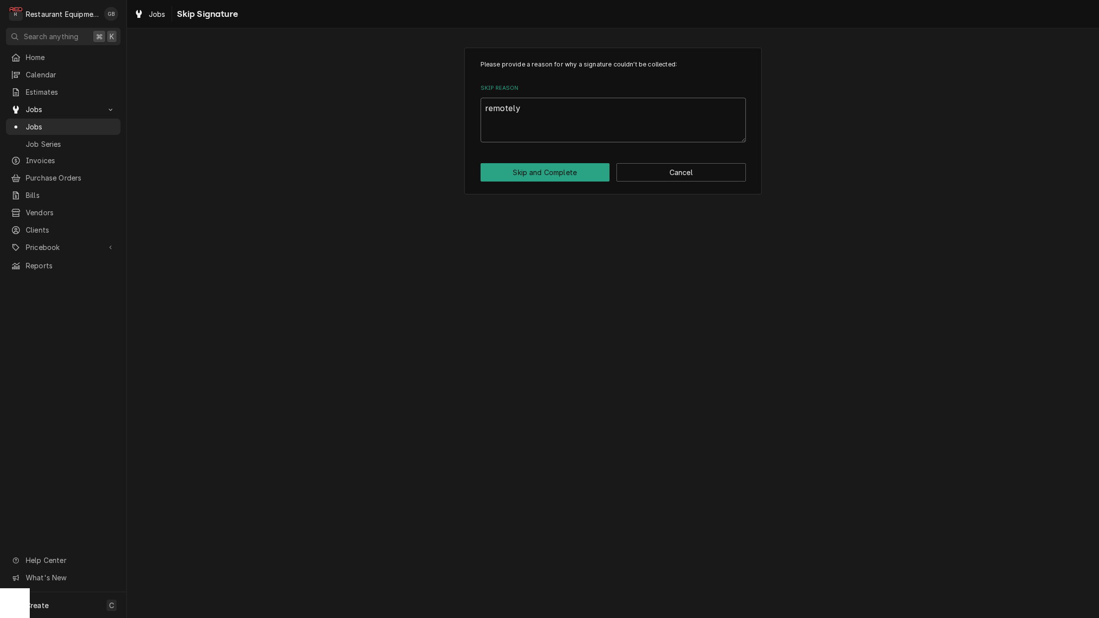
type textarea "remotely c"
type textarea "x"
type textarea "remotely cl"
type textarea "x"
type textarea "remotely clo"
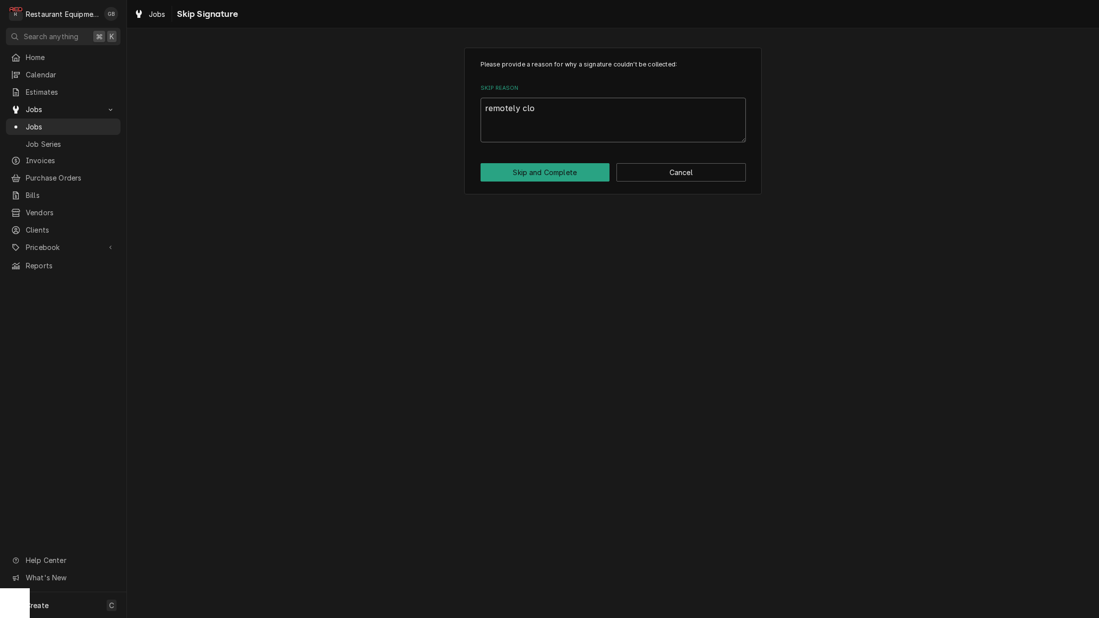
type textarea "x"
type textarea "remotely clos"
type textarea "x"
type textarea "remotely close"
type textarea "x"
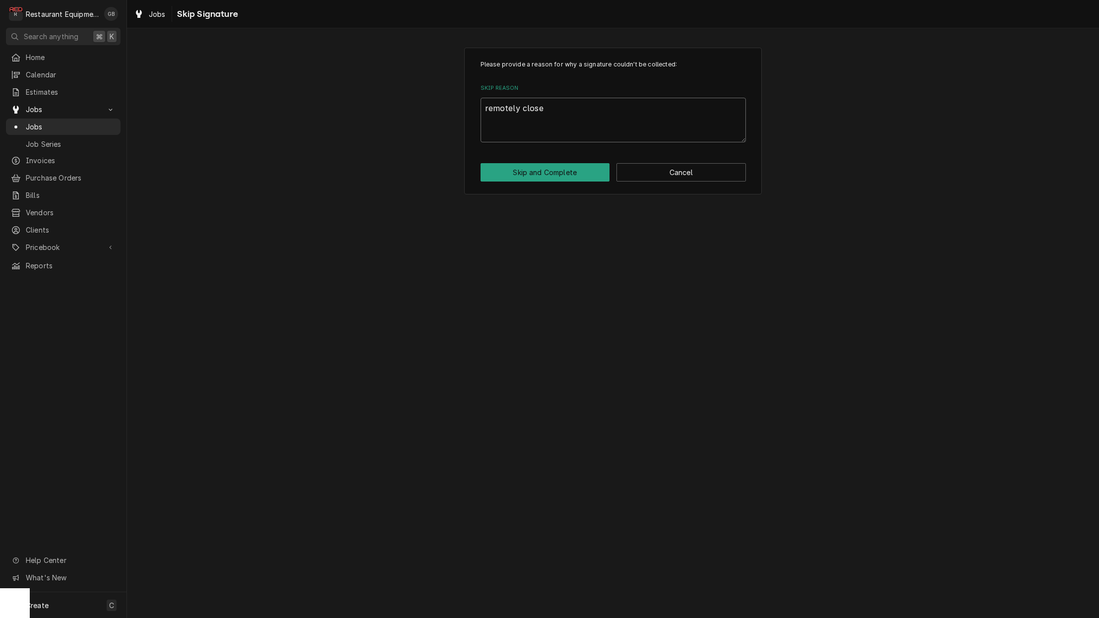
type textarea "remotely close"
type textarea "x"
type textarea "remotely close"
type textarea "x"
type textarea "remotely closed"
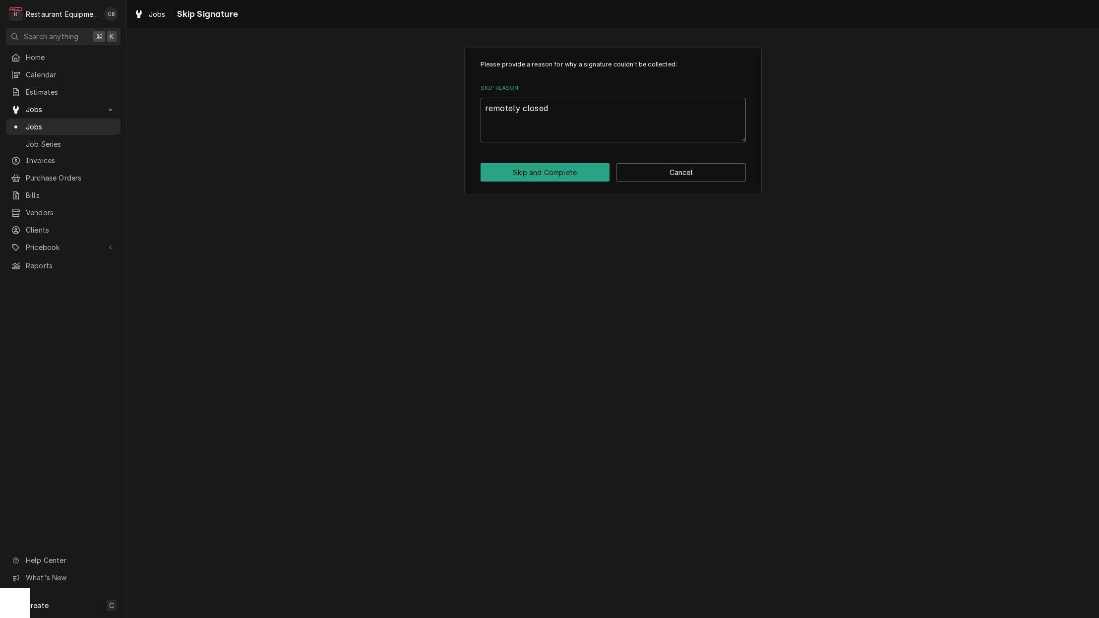
type textarea "x"
type textarea "remotely closed"
type textarea "x"
type textarea "remotely closed p"
type textarea "x"
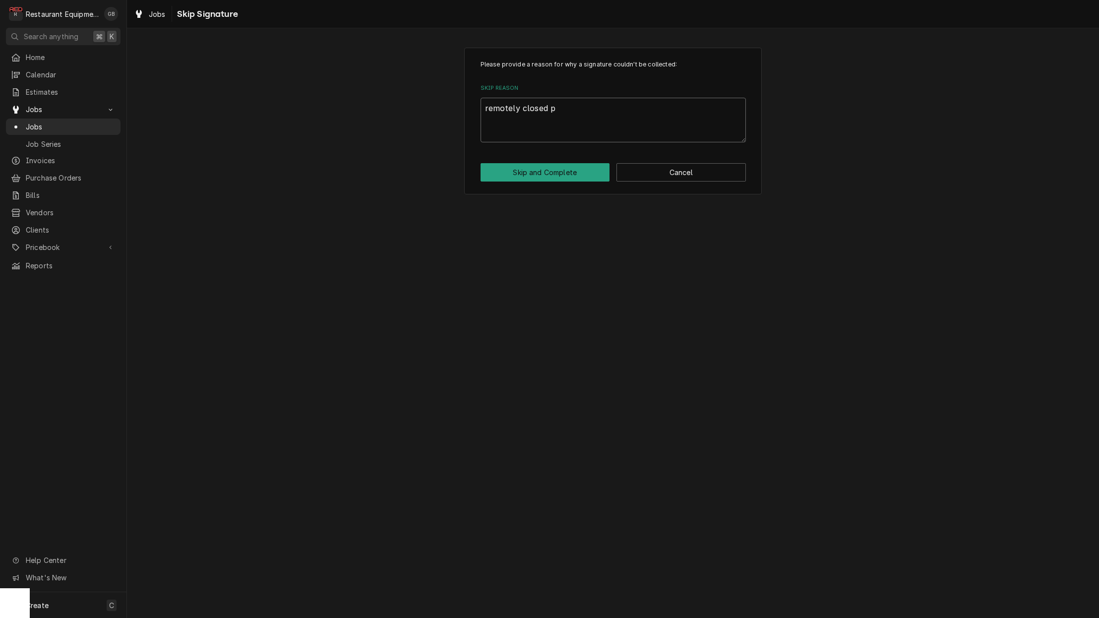
type textarea "remotely closed"
type textarea "x"
type textarea "remotely closed o"
type textarea "x"
type textarea "remotely closed ou"
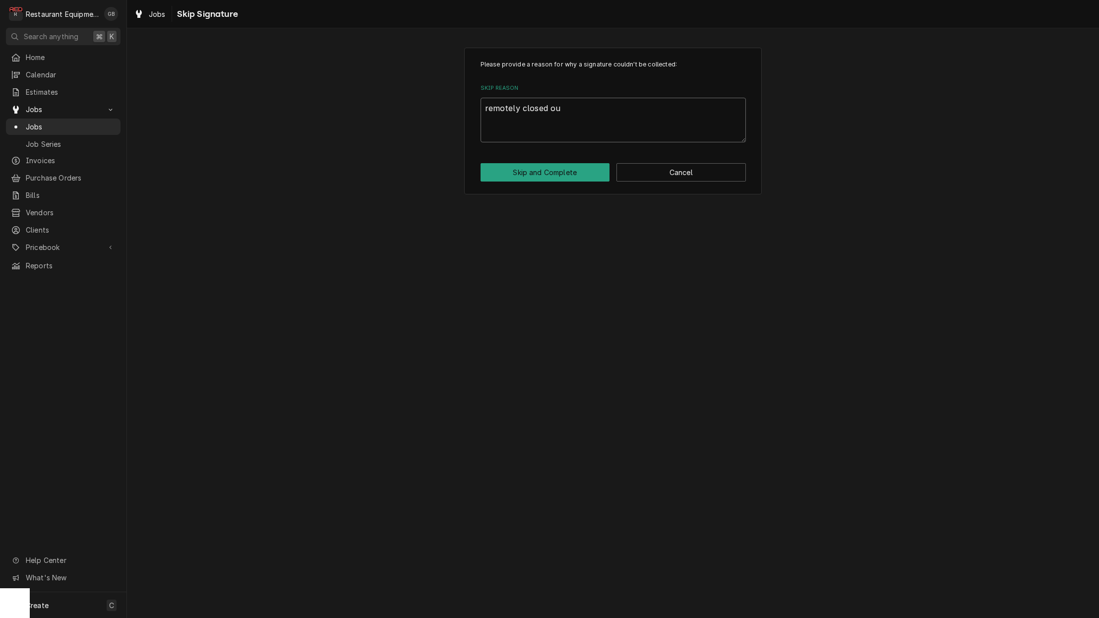
type textarea "x"
type textarea "remotely closed out"
type textarea "x"
type textarea "remotely closed out."
click at [564, 182] on div "Please provide a reason for why a signature couldn't be collected: Skip Reason …" at bounding box center [612, 121] width 297 height 147
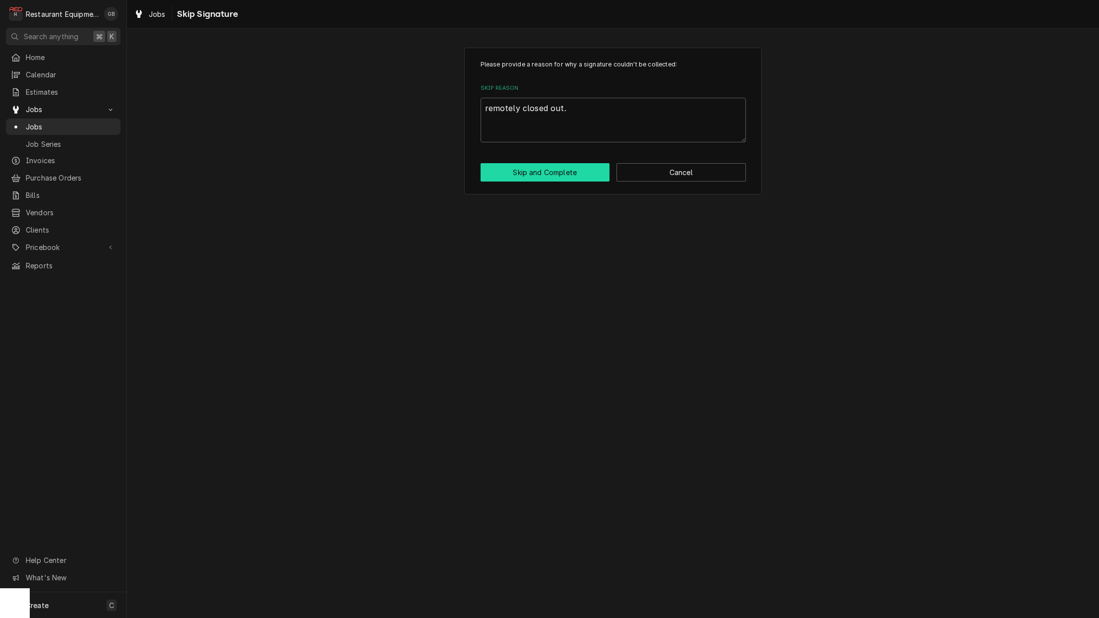
click at [563, 175] on button "Skip and Complete" at bounding box center [544, 172] width 129 height 18
type textarea "x"
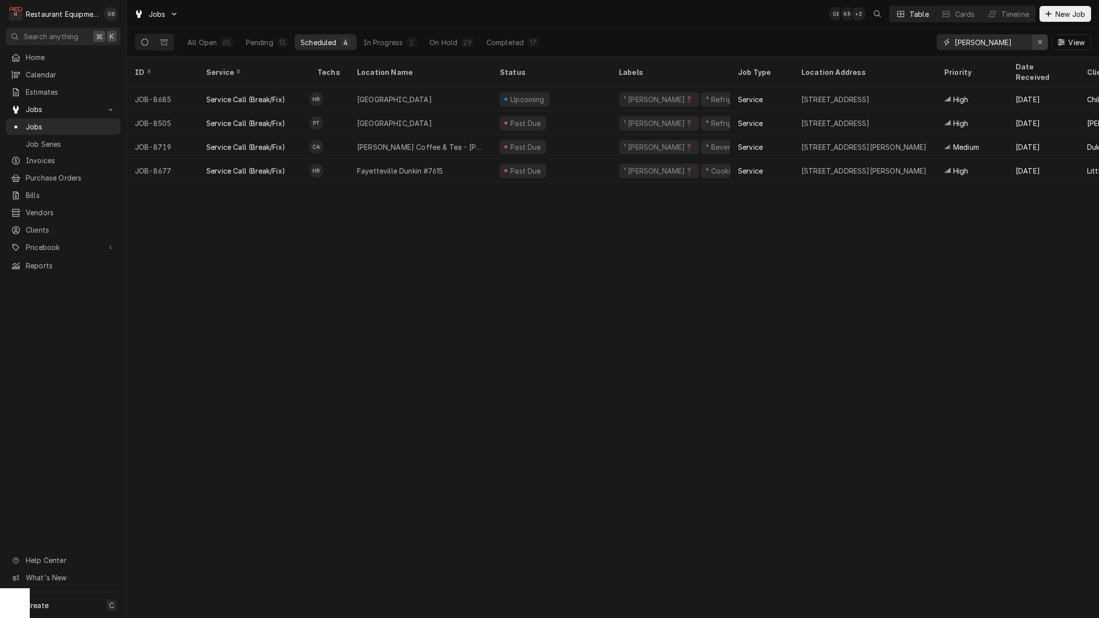
click at [1041, 42] on icon "Erase input" at bounding box center [1039, 42] width 5 height 7
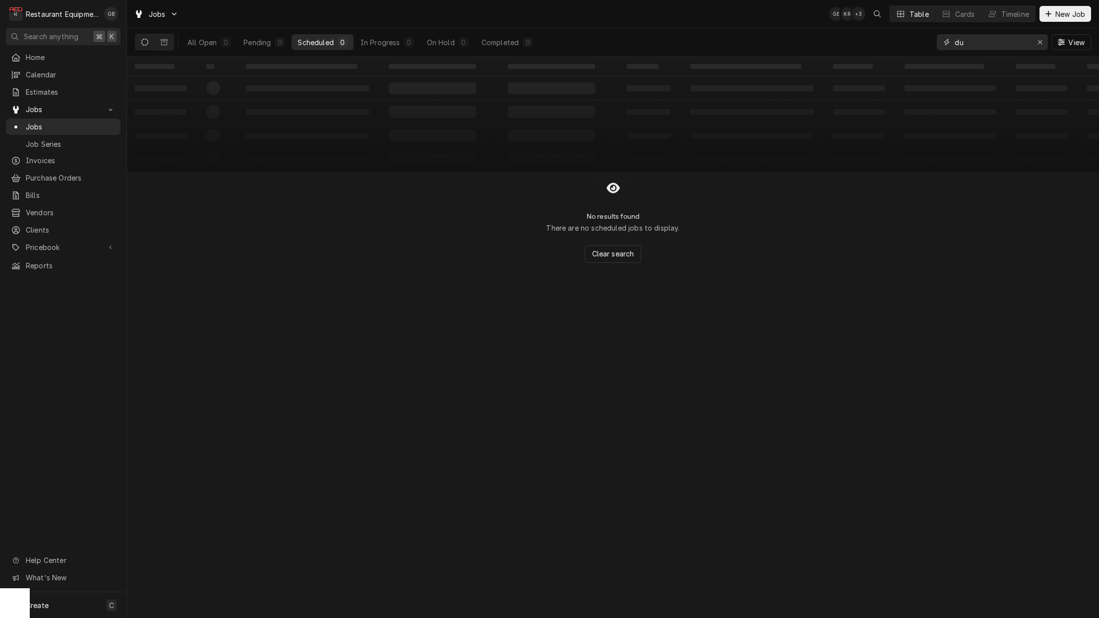
type input "d"
type input "summer"
click at [447, 39] on div "On Hold" at bounding box center [441, 42] width 28 height 10
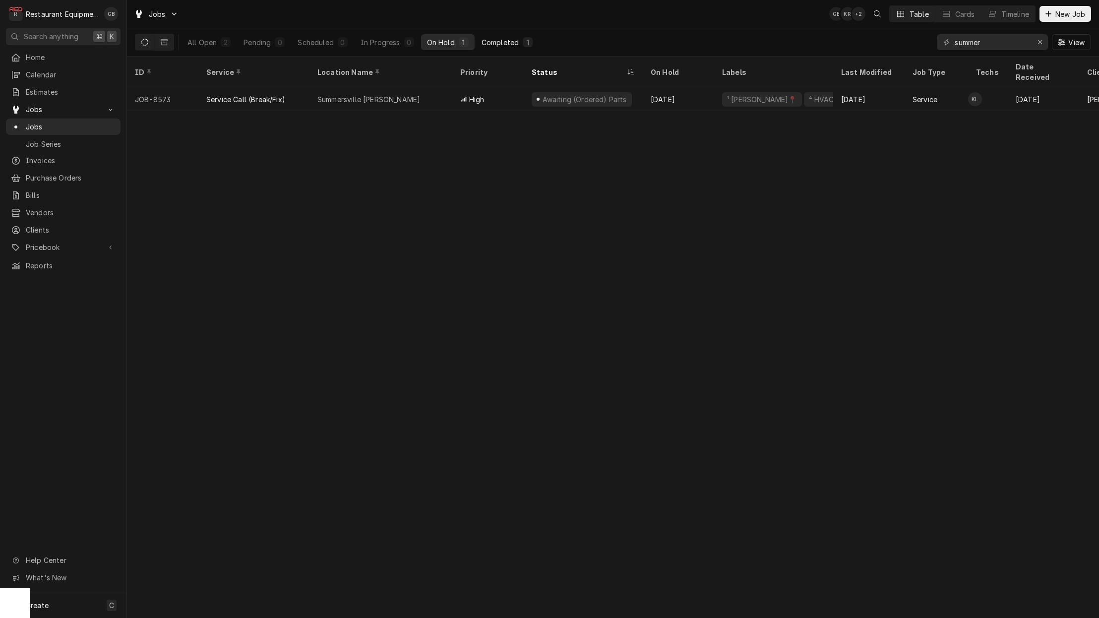
click at [498, 41] on div "Completed" at bounding box center [499, 42] width 37 height 10
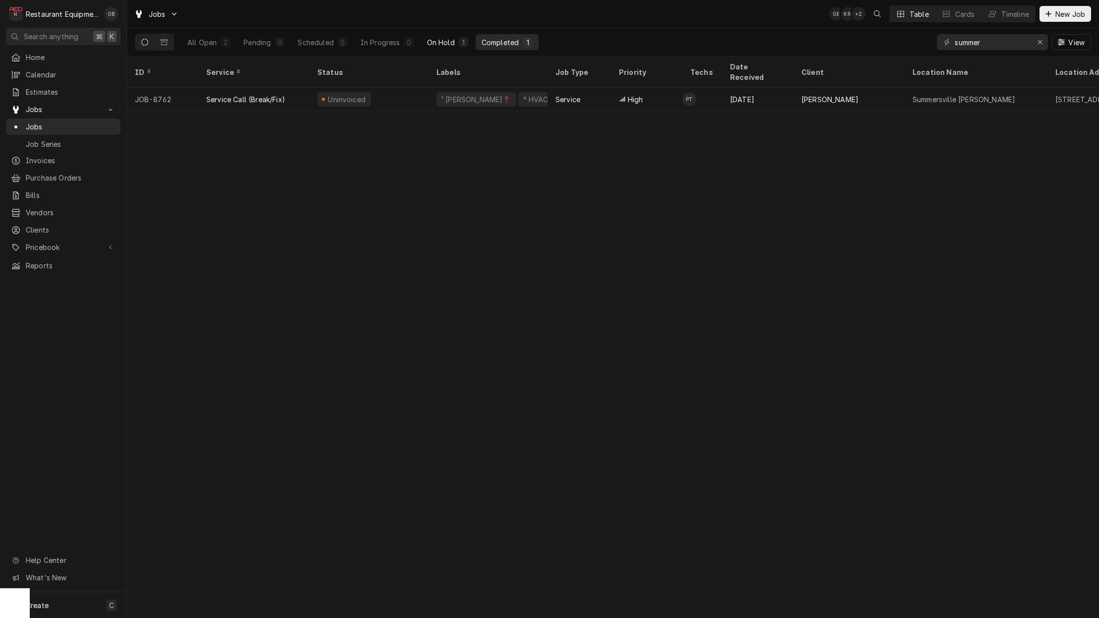
click at [444, 42] on div "On Hold" at bounding box center [441, 42] width 28 height 10
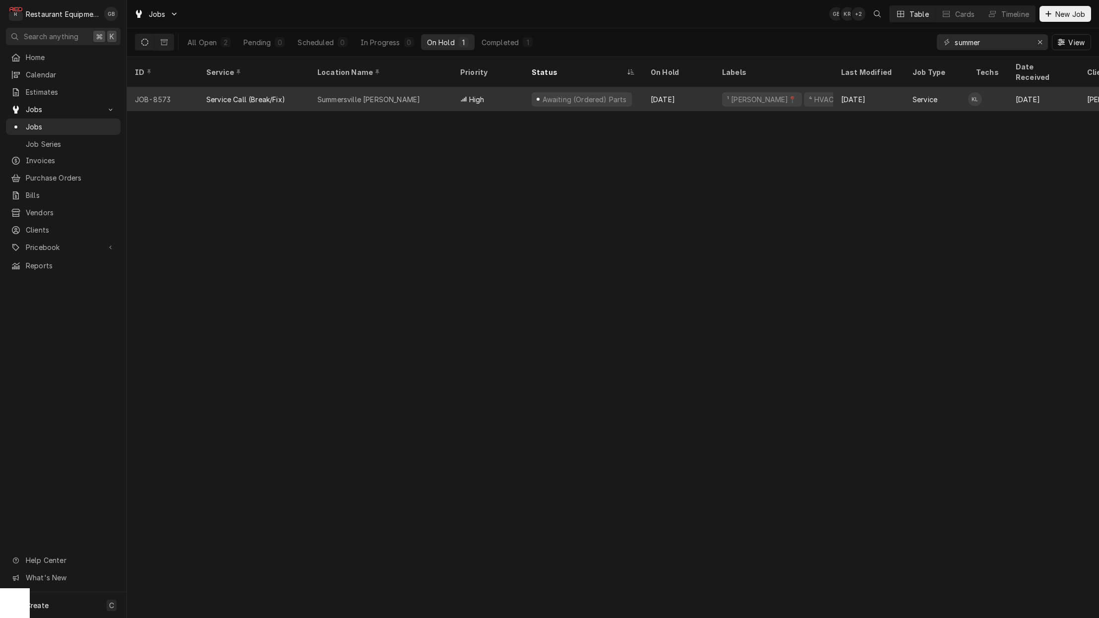
click at [422, 90] on div "Summersville [PERSON_NAME]" at bounding box center [380, 99] width 143 height 24
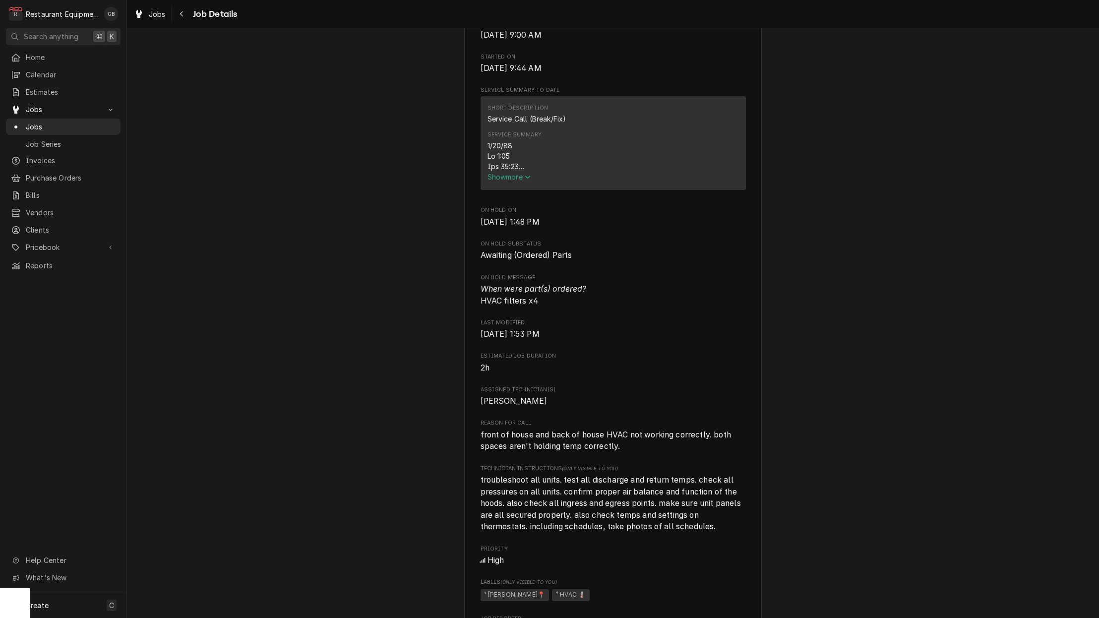
scroll to position [349, 0]
click at [507, 182] on span "Show more" at bounding box center [509, 178] width 44 height 8
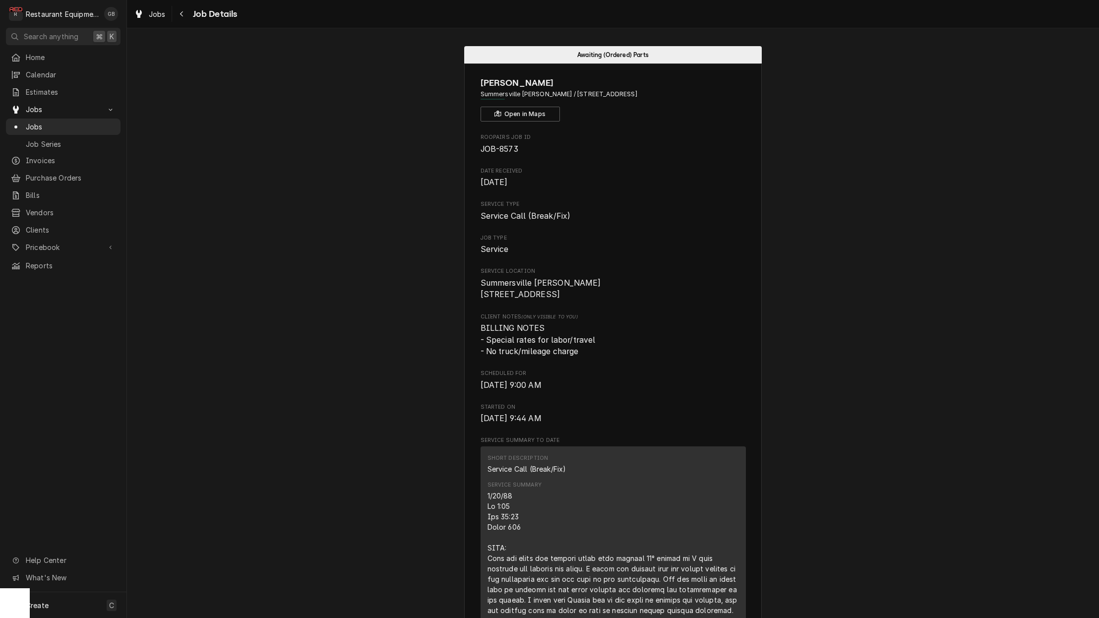
scroll to position [0, 0]
click at [180, 17] on div "Navigate back" at bounding box center [182, 14] width 10 height 10
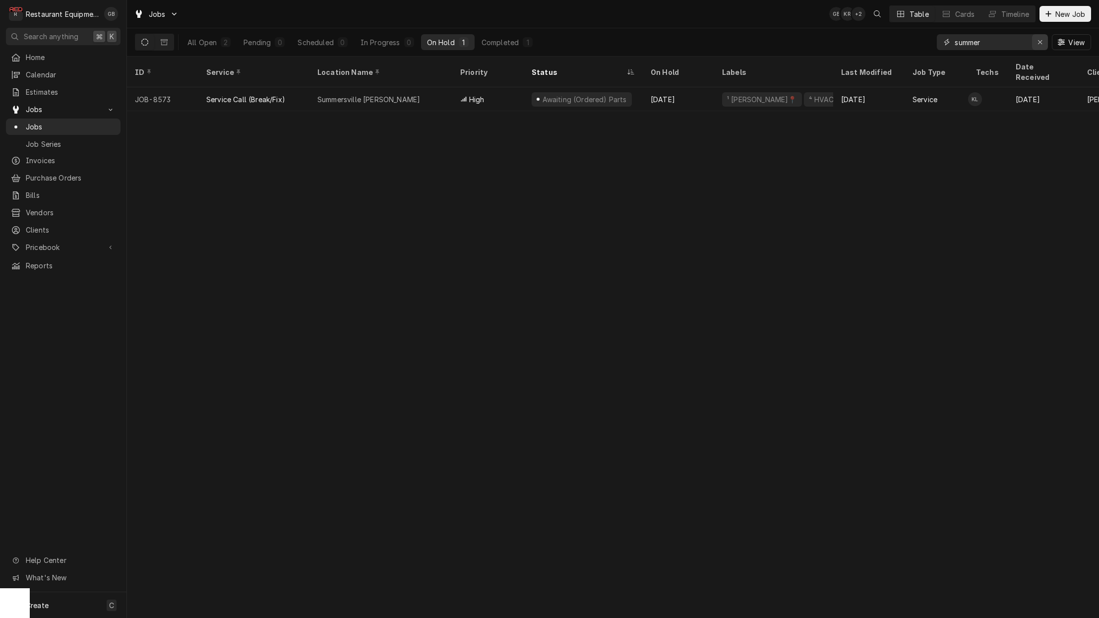
click at [1033, 38] on button "Erase input" at bounding box center [1040, 42] width 16 height 16
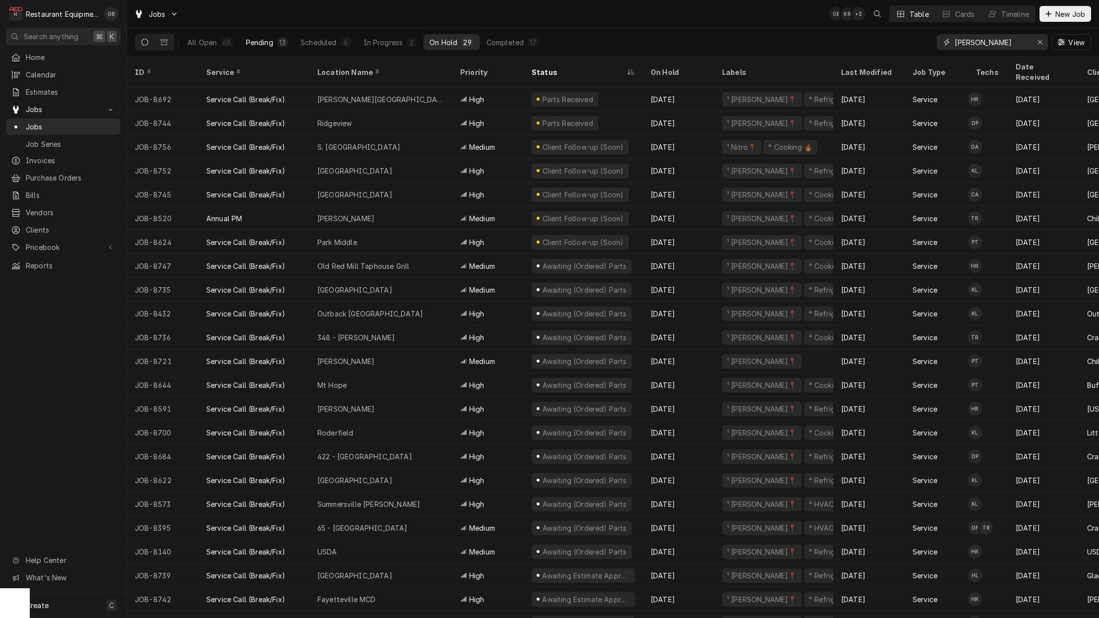
type input "[PERSON_NAME]"
click at [279, 38] on div "13" at bounding box center [282, 42] width 6 height 10
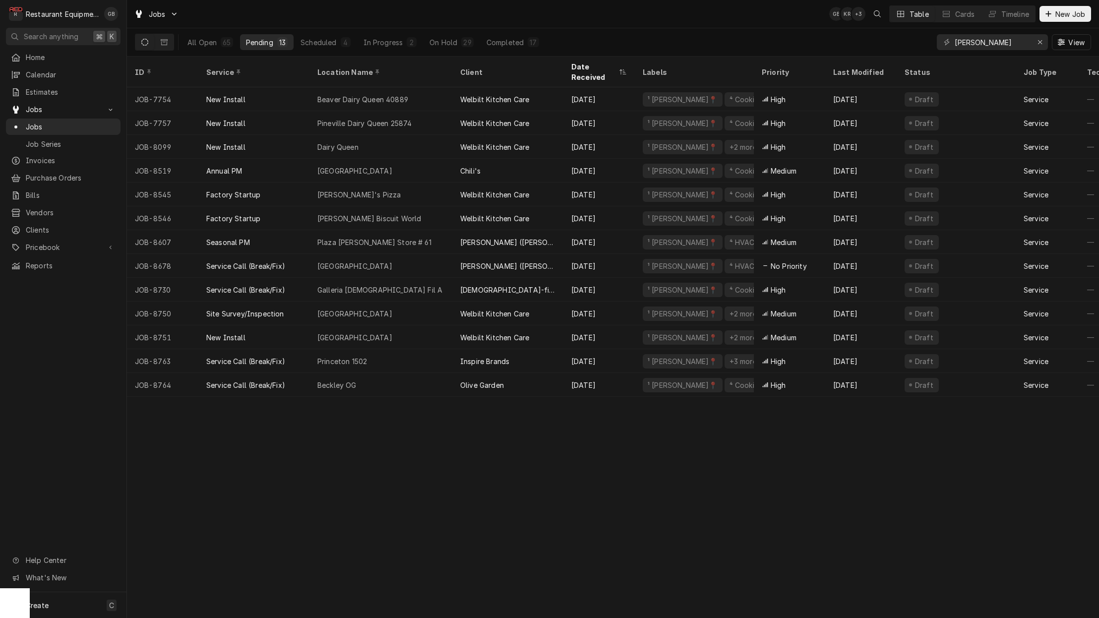
scroll to position [0, 0]
